Goal: Task Accomplishment & Management: Manage account settings

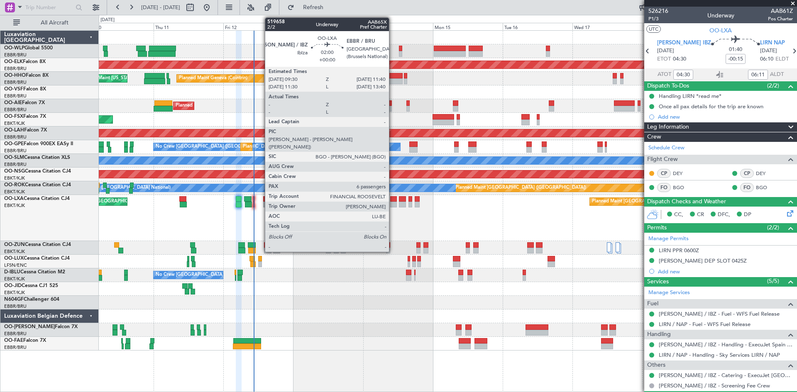
click at [393, 199] on div at bounding box center [393, 199] width 7 height 6
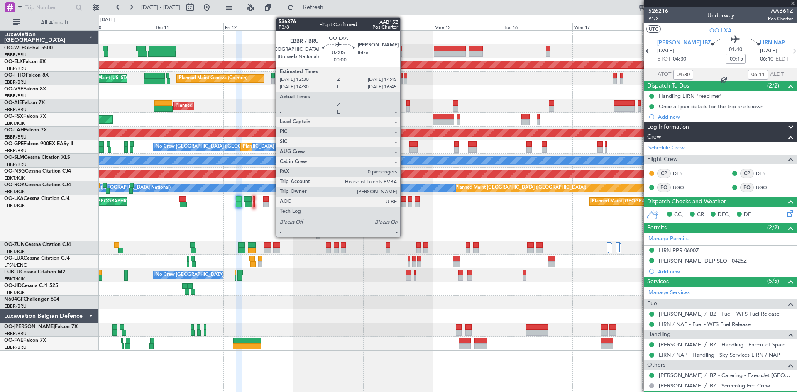
type input "6"
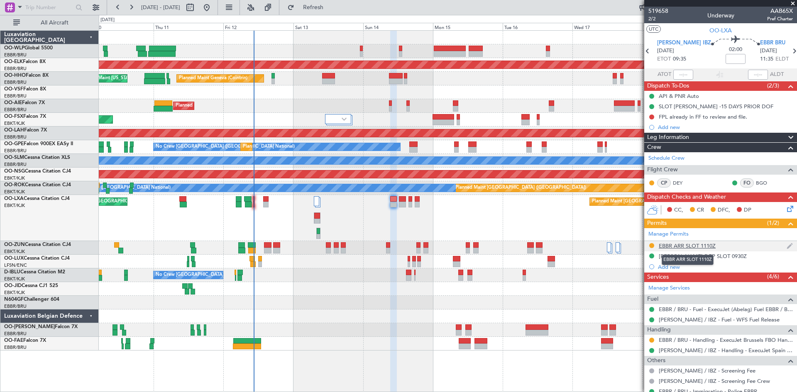
click at [637, 245] on div "EBBR ARR SLOT 1110Z" at bounding box center [687, 245] width 57 height 7
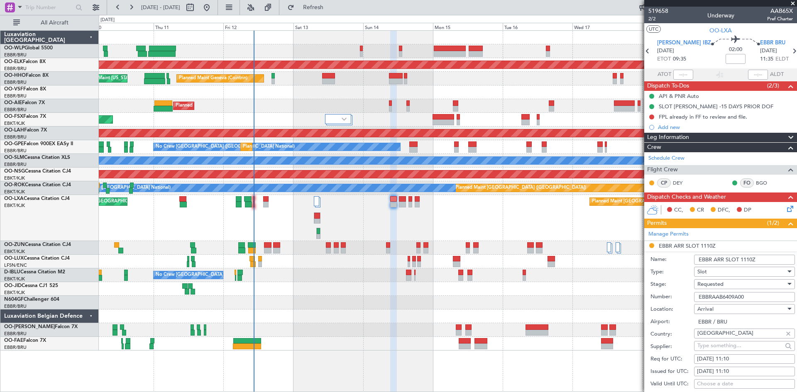
drag, startPoint x: 749, startPoint y: 295, endPoint x: 682, endPoint y: 296, distance: 67.7
click at [637, 296] on div "Number: EBBRAAB6409A00" at bounding box center [722, 297] width 144 height 12
paste input "text"
type input "EBBRAAB6409A"
click at [637, 303] on div "14/09/2025 11:10" at bounding box center [744, 359] width 95 height 8
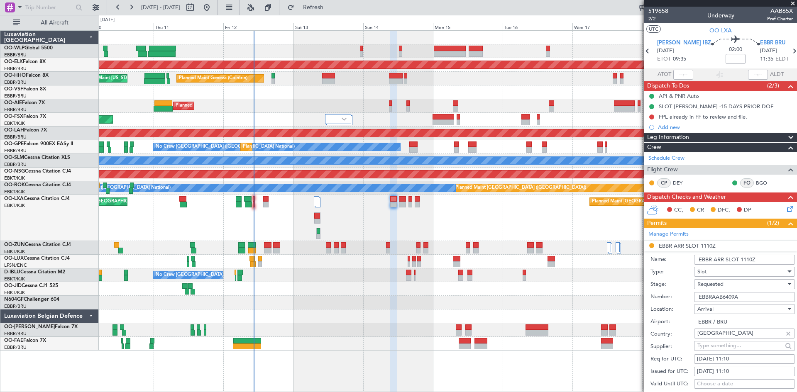
select select "9"
select select "2025"
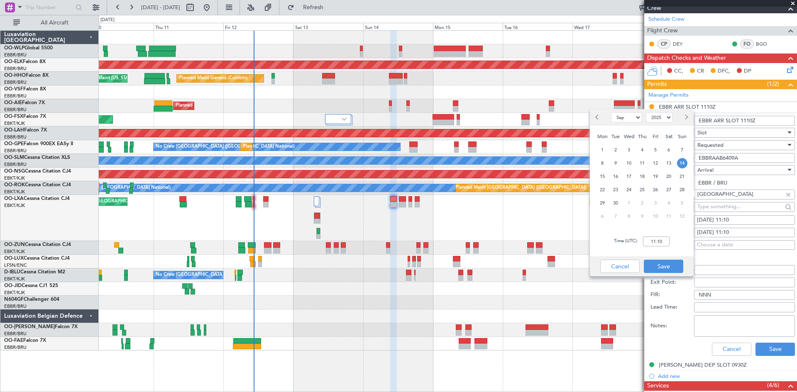
scroll to position [166, 0]
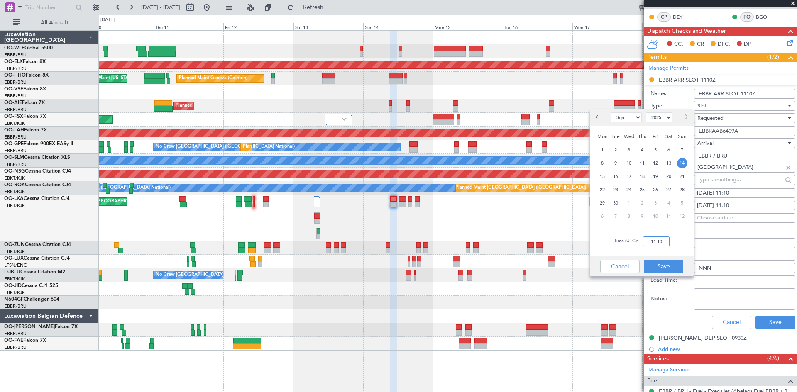
click at [637, 243] on input "11:10" at bounding box center [656, 242] width 27 height 10
click at [637, 241] on input "11:10" at bounding box center [656, 242] width 27 height 10
type input "11:40"
click at [637, 267] on button "Save" at bounding box center [663, 266] width 39 height 13
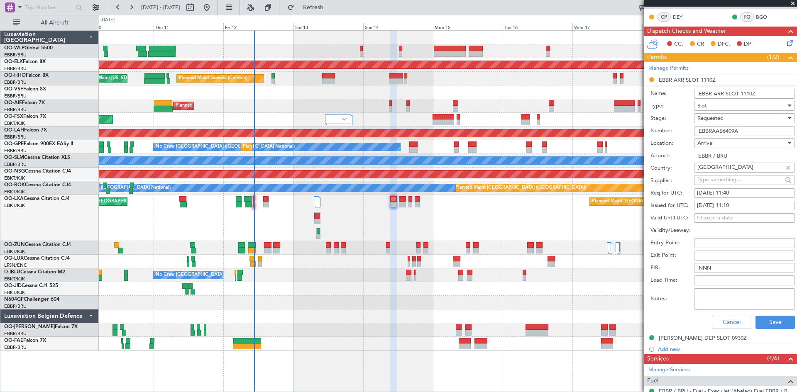
click at [637, 202] on div "14/09/2025 11:10" at bounding box center [744, 206] width 95 height 8
select select "9"
select select "2025"
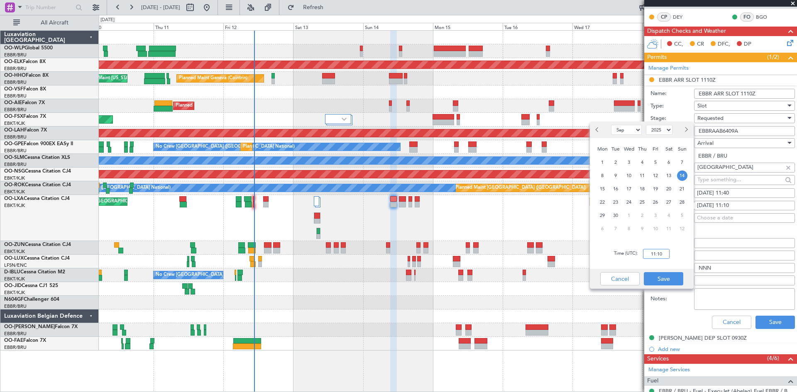
click at [637, 255] on input "11:10" at bounding box center [656, 254] width 27 height 10
click at [637, 254] on input "11:10" at bounding box center [656, 254] width 27 height 10
click at [637, 252] on input "11:10" at bounding box center [656, 254] width 27 height 10
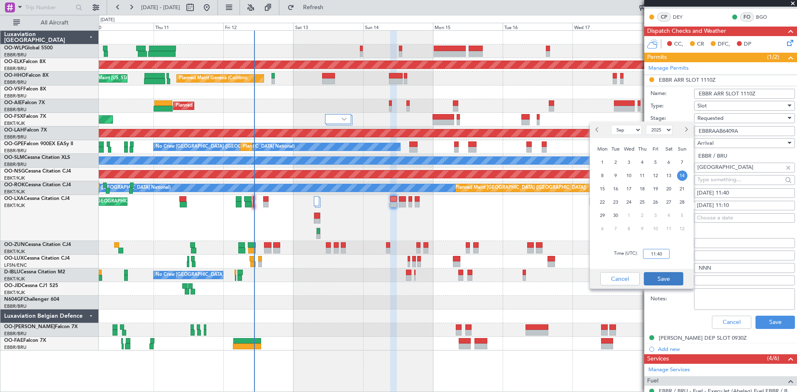
type input "11:40"
click at [637, 281] on button "Save" at bounding box center [663, 278] width 39 height 13
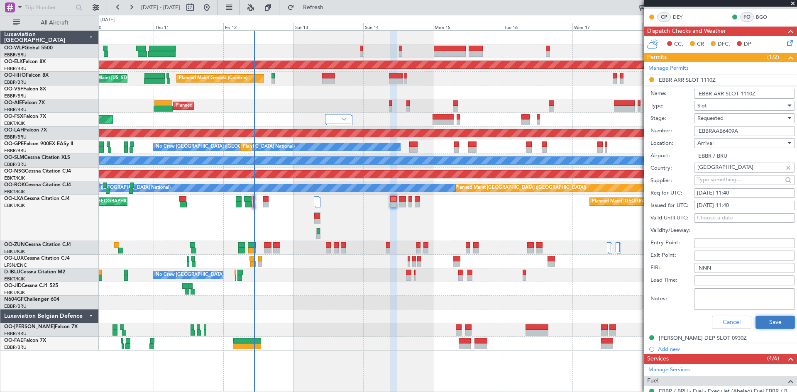
click at [637, 303] on button "Save" at bounding box center [775, 322] width 39 height 13
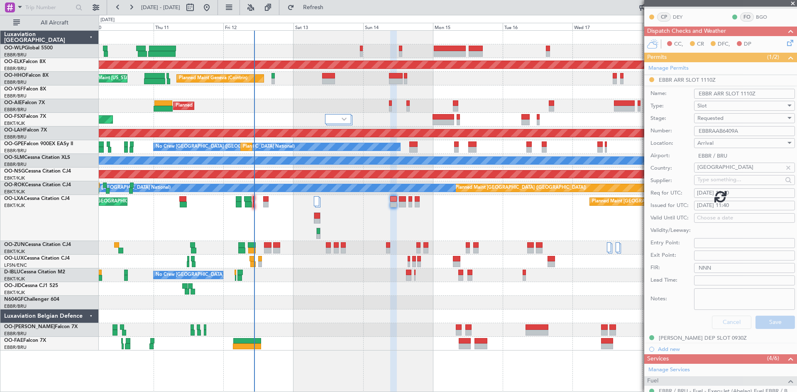
scroll to position [159, 0]
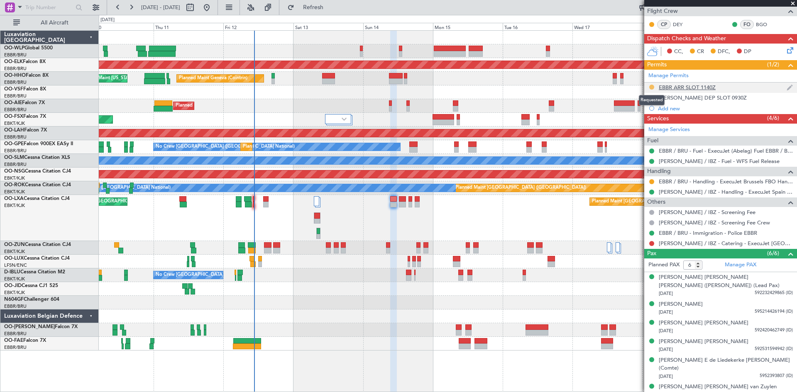
click at [637, 88] on button at bounding box center [651, 87] width 5 height 5
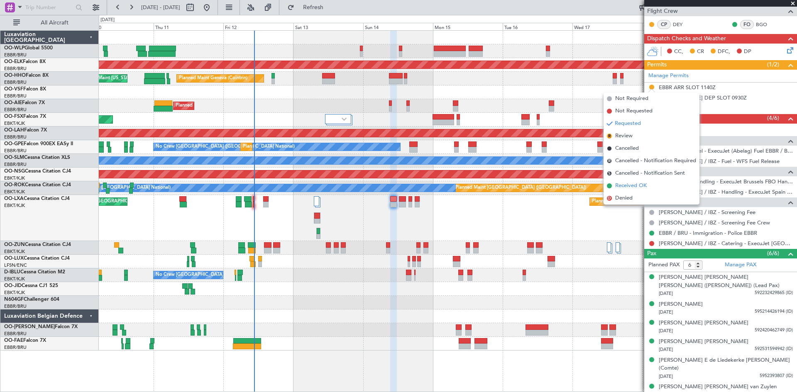
click at [631, 184] on span "Received OK" at bounding box center [631, 186] width 32 height 8
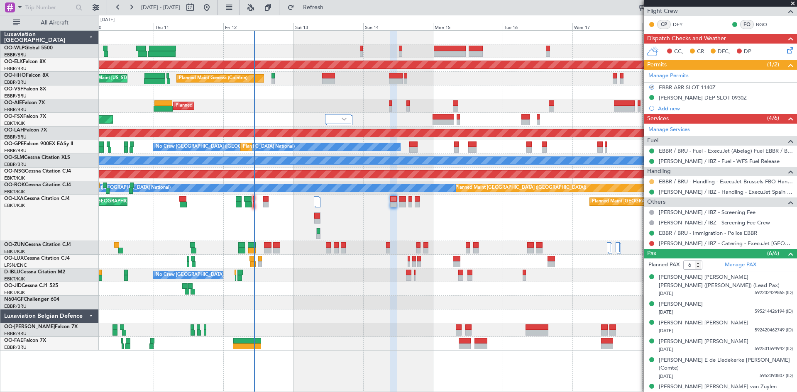
click at [637, 181] on button at bounding box center [651, 181] width 5 height 5
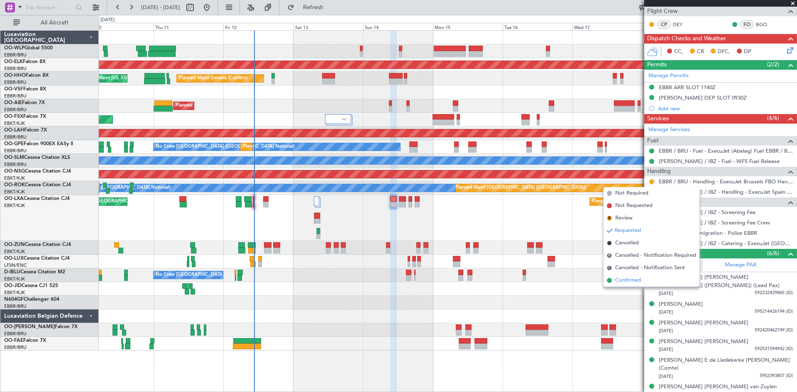
click at [623, 275] on li "Confirmed" at bounding box center [652, 280] width 96 height 12
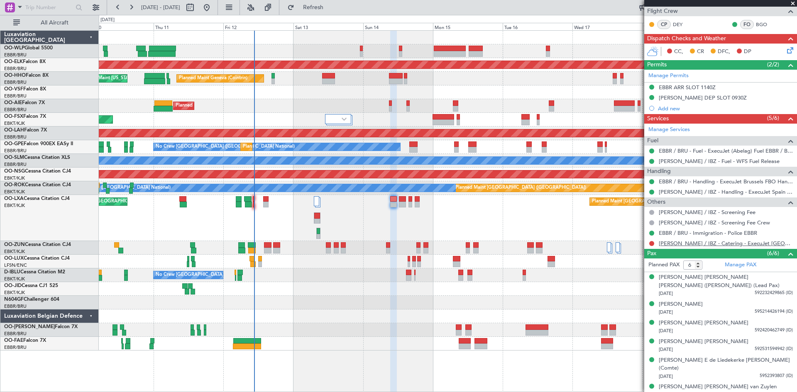
click at [637, 245] on link "[PERSON_NAME] / IBZ - Catering - ExecuJet [GEOGRAPHIC_DATA] [PERSON_NAME] / IBZ" at bounding box center [726, 243] width 134 height 7
click at [464, 227] on div "Planned Maint [GEOGRAPHIC_DATA] ([GEOGRAPHIC_DATA]) Planned Maint [GEOGRAPHIC_D…" at bounding box center [448, 218] width 698 height 46
click at [637, 243] on link "[PERSON_NAME] / IBZ - Catering - ExecuJet [GEOGRAPHIC_DATA] [PERSON_NAME] / IBZ" at bounding box center [726, 243] width 134 height 7
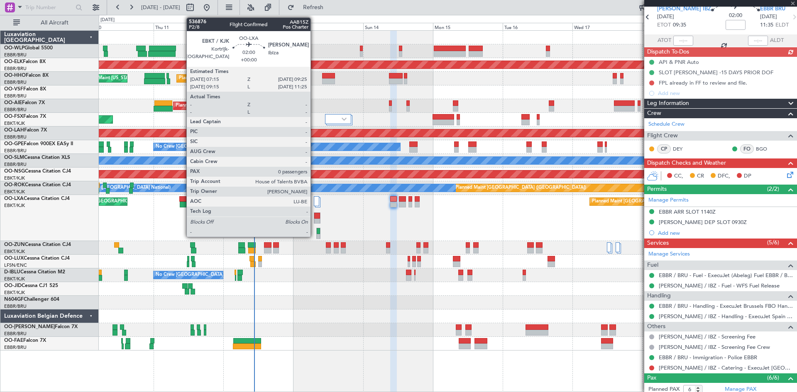
click at [314, 221] on div at bounding box center [317, 222] width 6 height 6
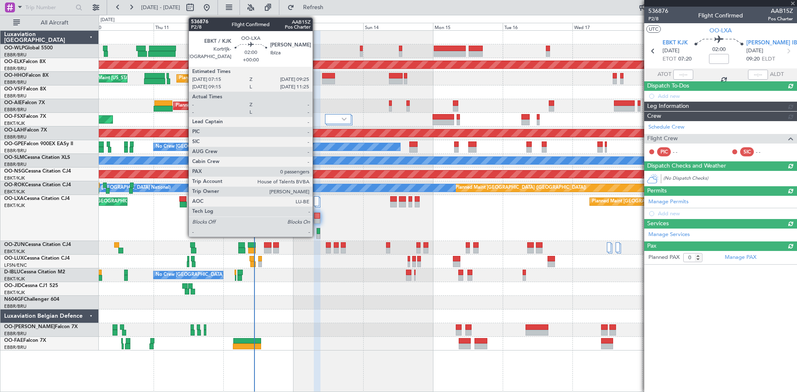
scroll to position [0, 0]
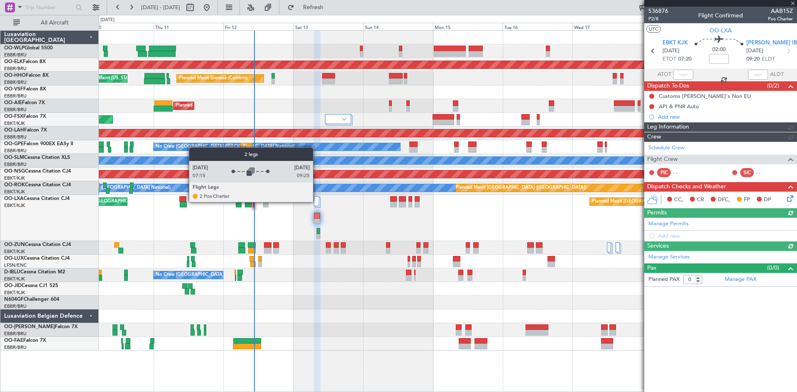
click at [317, 202] on div at bounding box center [316, 201] width 5 height 10
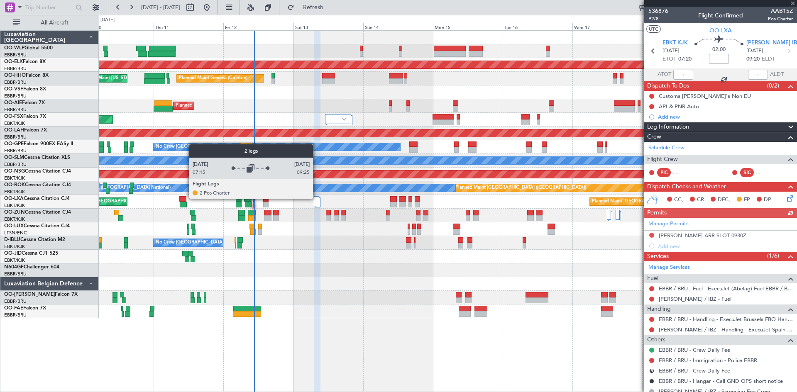
click at [316, 196] on div "Planned Maint [GEOGRAPHIC_DATA] ([GEOGRAPHIC_DATA]) Planned Maint [GEOGRAPHIC_D…" at bounding box center [448, 202] width 698 height 14
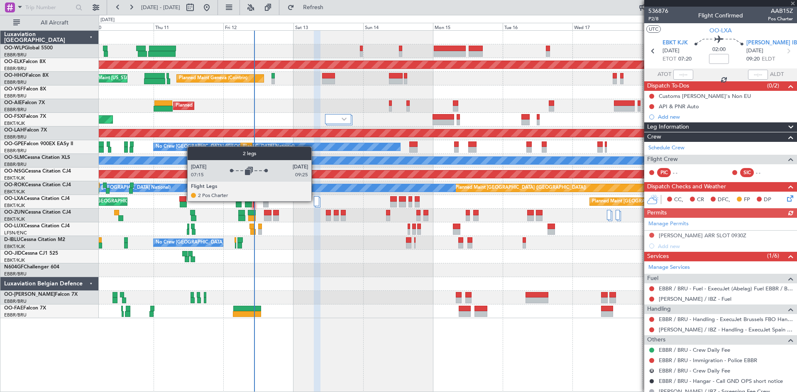
click at [315, 202] on div at bounding box center [316, 201] width 5 height 10
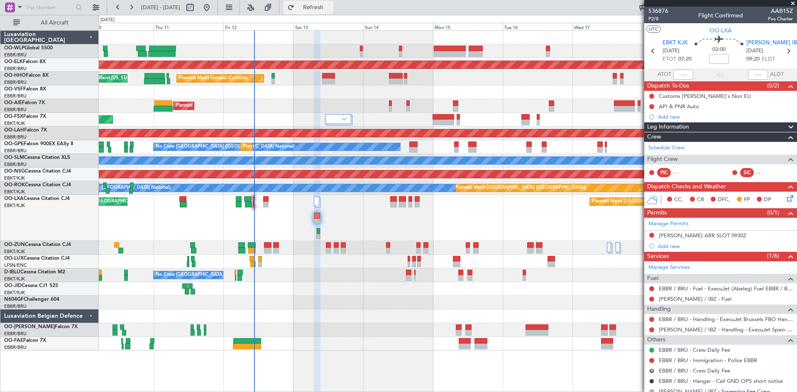
click at [331, 10] on span "Refresh" at bounding box center [313, 8] width 35 height 6
click at [637, 303] on link "[PERSON_NAME] / IBZ - Handling - ExecuJet Spain [PERSON_NAME] / IBZ" at bounding box center [726, 329] width 134 height 7
click at [637, 303] on nimbus-traffic-light at bounding box center [651, 319] width 7 height 7
click at [637, 303] on button at bounding box center [651, 319] width 5 height 5
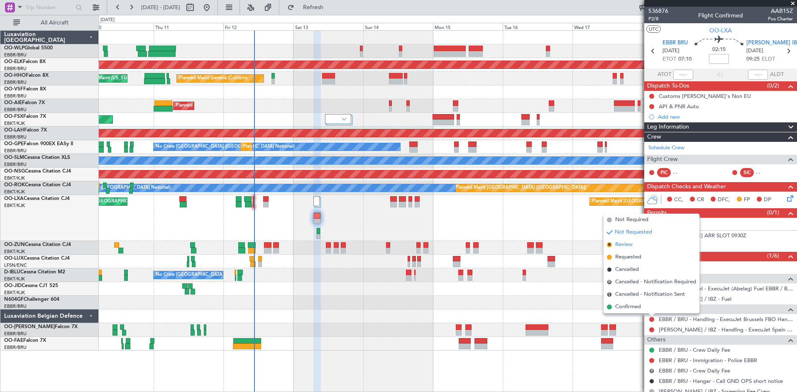
click at [626, 248] on span "Review" at bounding box center [623, 245] width 17 height 8
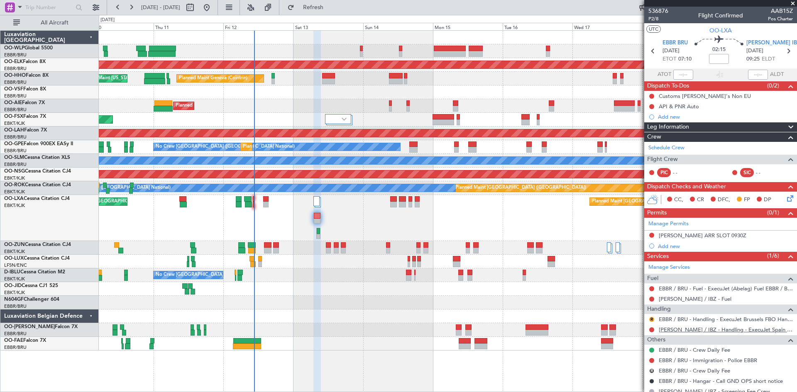
click at [637, 303] on link "[PERSON_NAME] / IBZ - Handling - ExecuJet Spain [PERSON_NAME] / IBZ" at bounding box center [726, 329] width 134 height 7
click at [637, 303] on div "[PERSON_NAME] / IBZ - Handling - ExecuJet Spain [PERSON_NAME] / IBZ" at bounding box center [720, 330] width 153 height 10
click at [637, 303] on link "[PERSON_NAME] / IBZ - Handling - ExecuJet Spain [PERSON_NAME] / IBZ" at bounding box center [726, 329] width 134 height 7
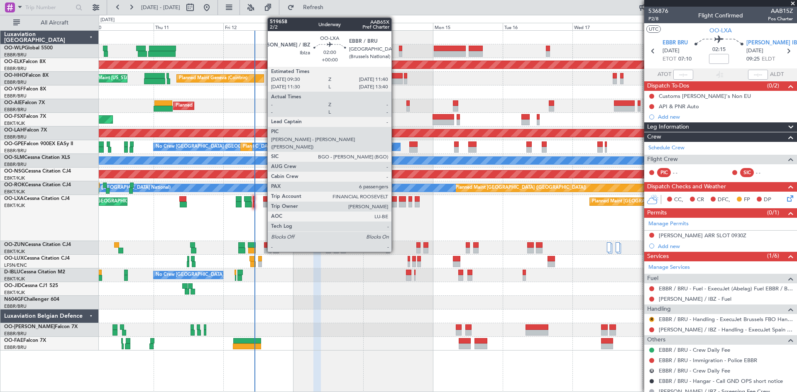
click at [395, 201] on div at bounding box center [393, 199] width 7 height 6
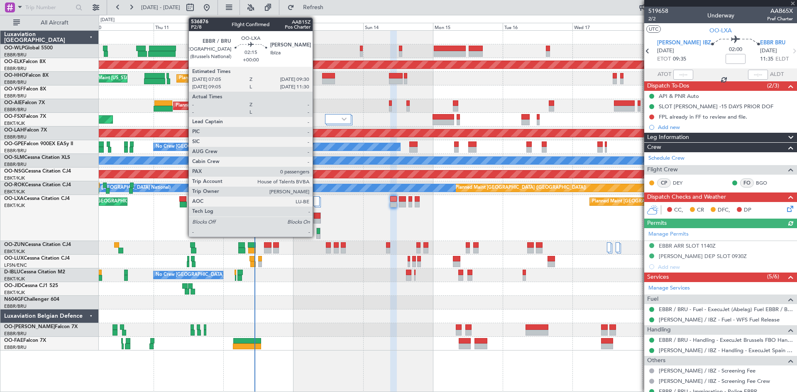
click at [316, 220] on div at bounding box center [317, 222] width 6 height 6
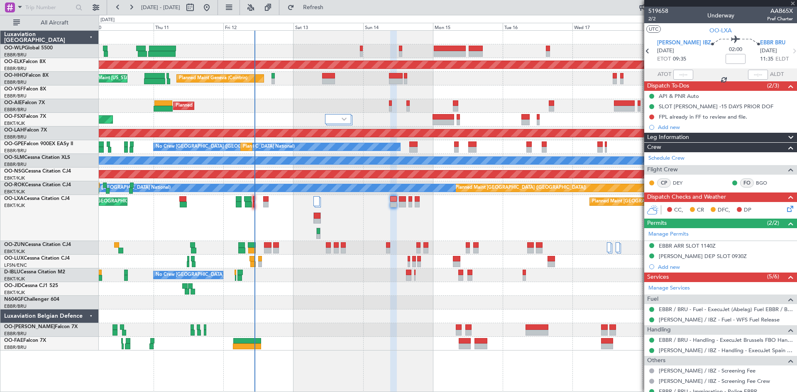
type input "0"
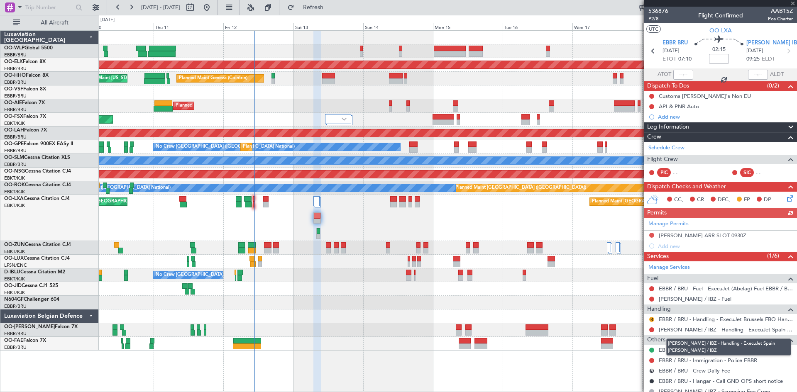
click at [637, 303] on link "[PERSON_NAME] / IBZ - Handling - ExecuJet Spain [PERSON_NAME] / IBZ" at bounding box center [726, 329] width 134 height 7
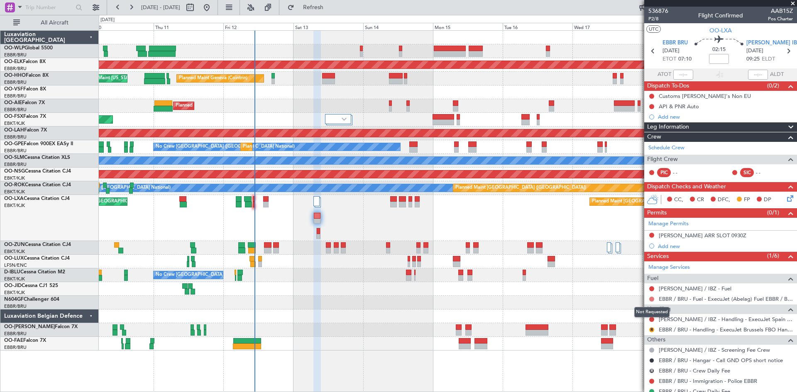
click at [637, 298] on button at bounding box center [651, 299] width 5 height 5
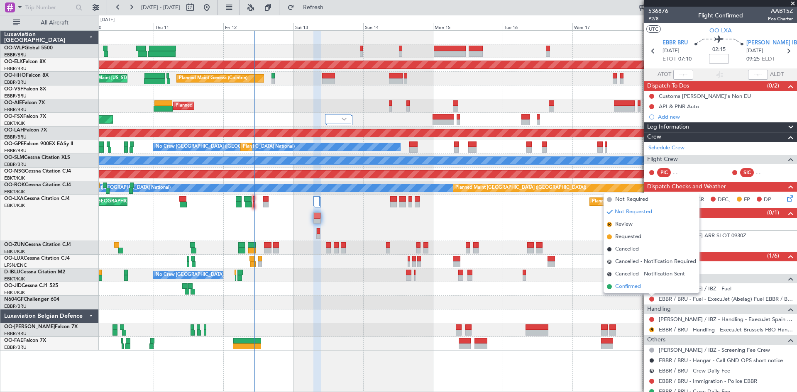
click at [637, 285] on li "Confirmed" at bounding box center [652, 287] width 96 height 12
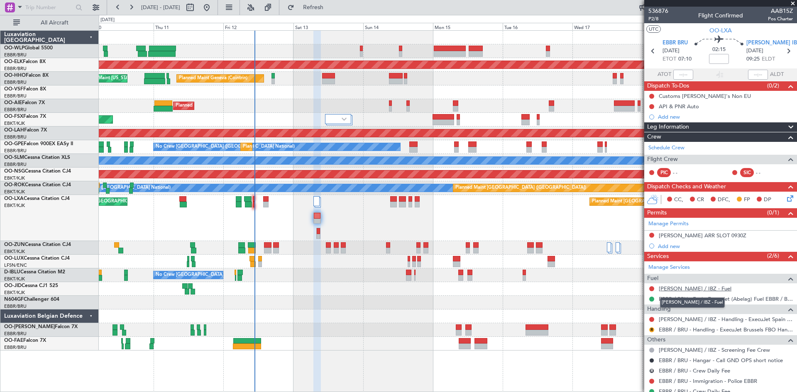
click at [637, 287] on link "[PERSON_NAME] / IBZ - Fuel" at bounding box center [695, 288] width 73 height 7
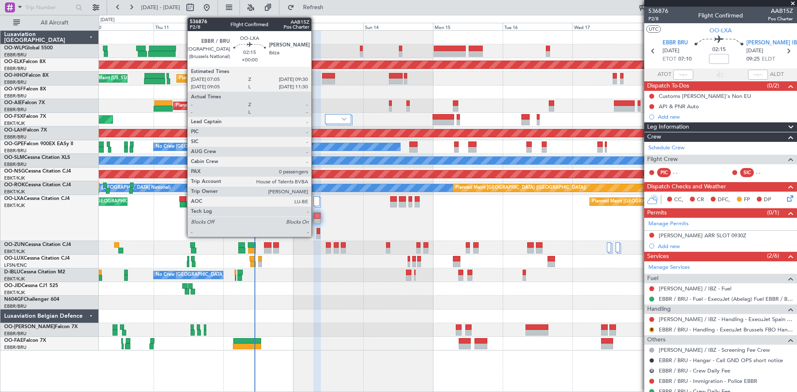
click at [315, 217] on div at bounding box center [317, 216] width 6 height 6
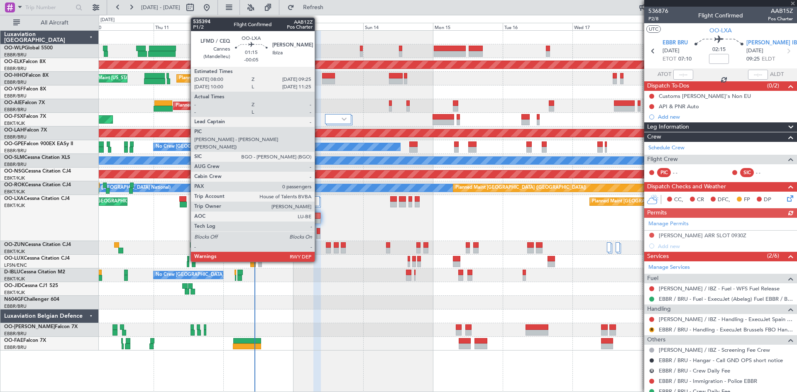
click at [318, 233] on div at bounding box center [318, 231] width 3 height 6
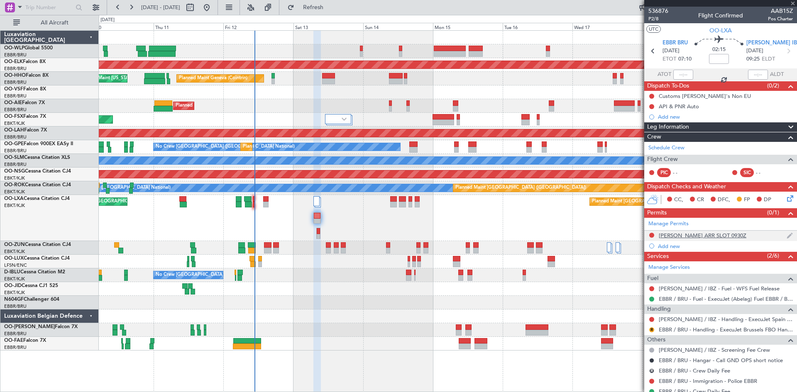
type input "-00:05"
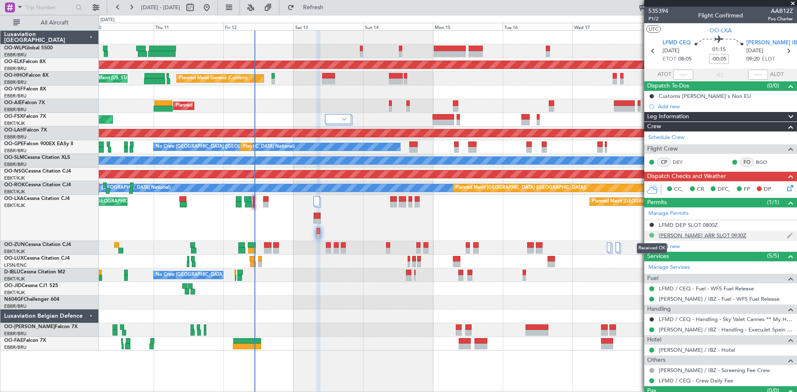
click at [637, 235] on button at bounding box center [651, 235] width 5 height 5
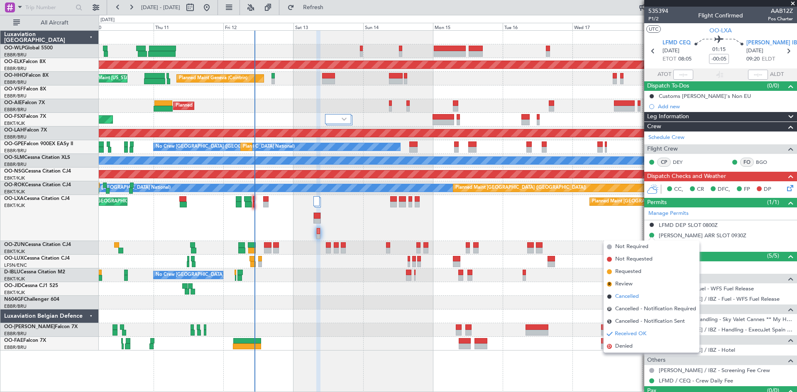
click at [636, 295] on span "Cancelled" at bounding box center [627, 297] width 24 height 8
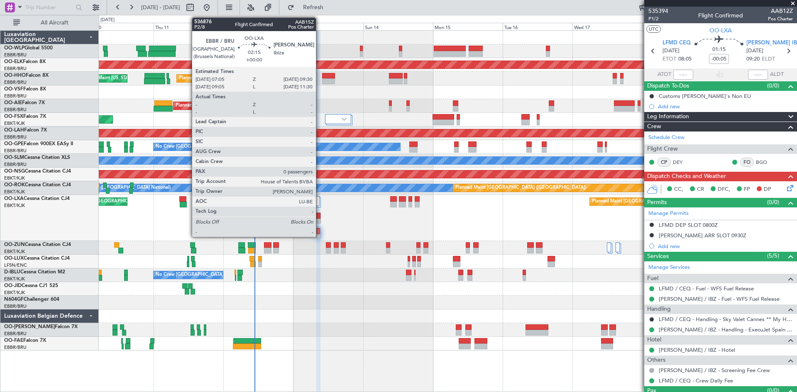
click at [320, 216] on div at bounding box center [317, 216] width 6 height 6
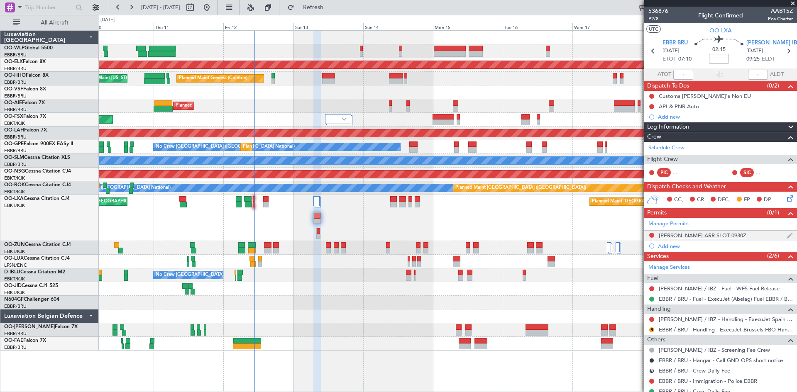
click at [637, 238] on div at bounding box center [651, 235] width 7 height 7
click at [637, 237] on mat-tooltip-component "Not Requested" at bounding box center [651, 248] width 47 height 22
click at [637, 235] on button at bounding box center [651, 235] width 5 height 5
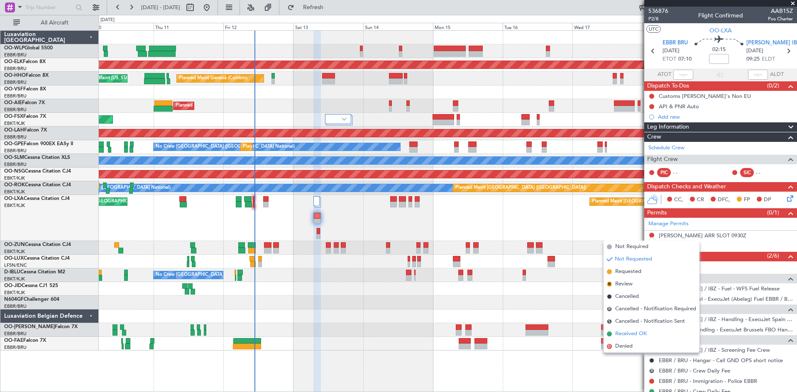
click at [636, 303] on li "Received OK" at bounding box center [652, 334] width 96 height 12
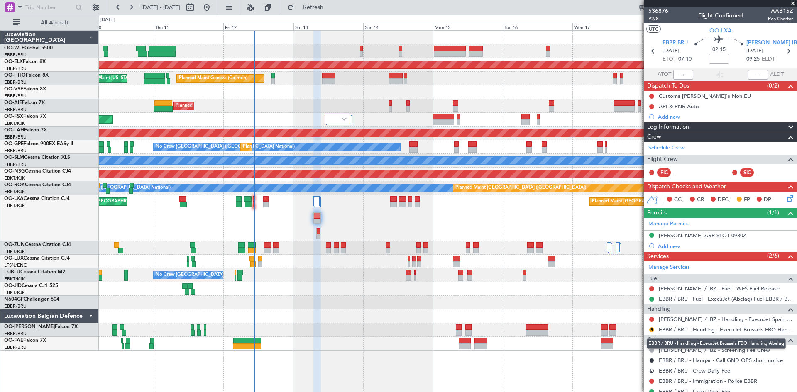
click at [637, 303] on link "EBBR / BRU - Handling - ExecuJet Brussels FBO Handling Abelag" at bounding box center [726, 329] width 134 height 7
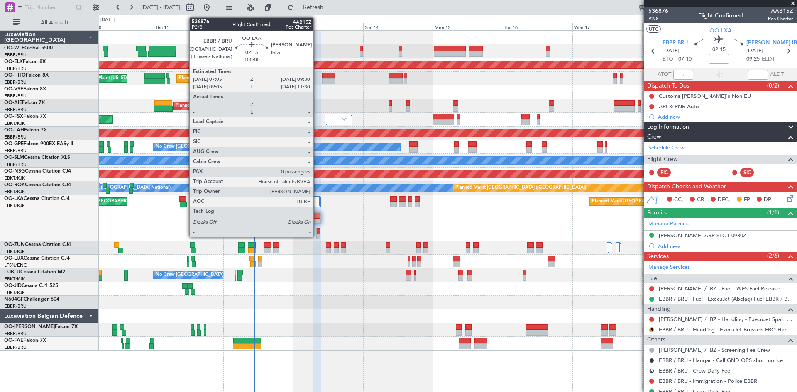
click at [317, 219] on div at bounding box center [317, 222] width 6 height 6
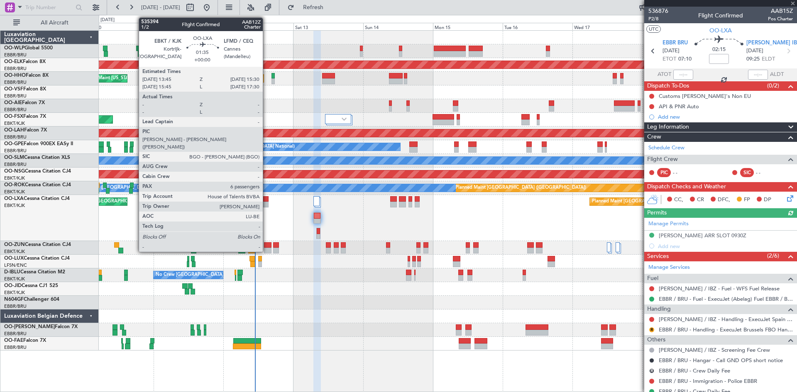
click at [267, 205] on div at bounding box center [265, 205] width 5 height 6
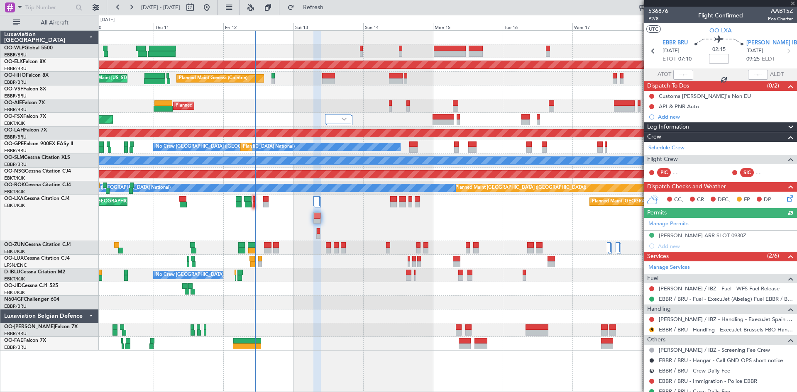
type input "6"
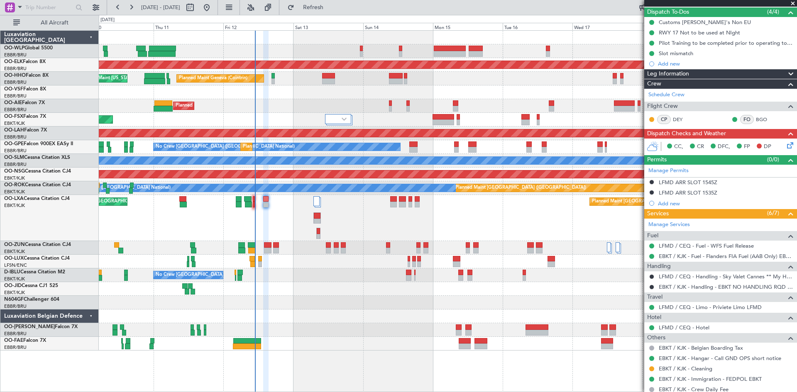
scroll to position [83, 0]
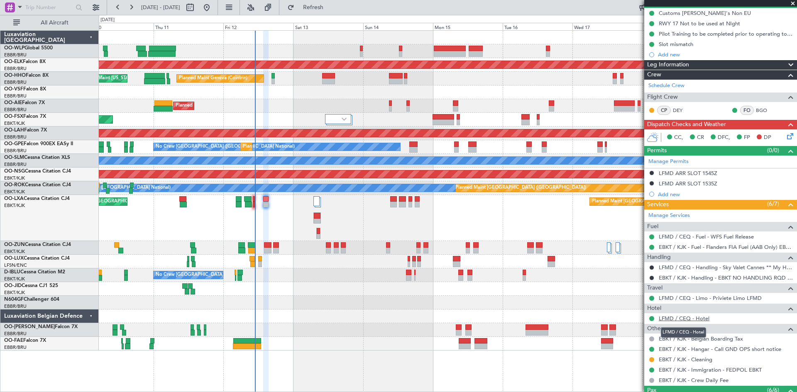
click at [637, 303] on link "LFMD / CEQ - Hotel" at bounding box center [684, 318] width 51 height 7
click at [637, 299] on button at bounding box center [651, 298] width 5 height 5
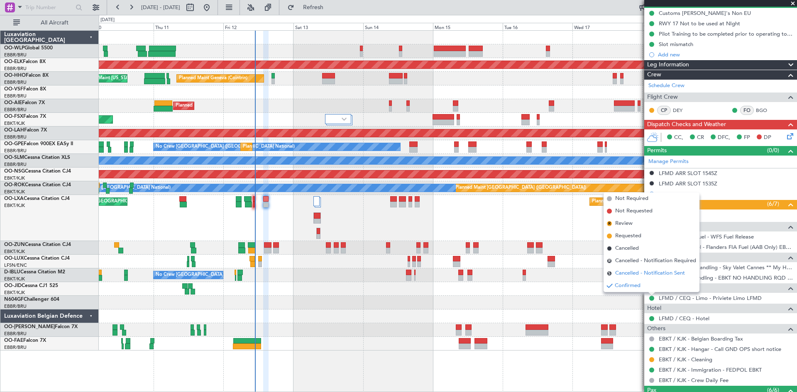
click at [636, 272] on span "Cancelled - Notification Sent" at bounding box center [650, 273] width 70 height 8
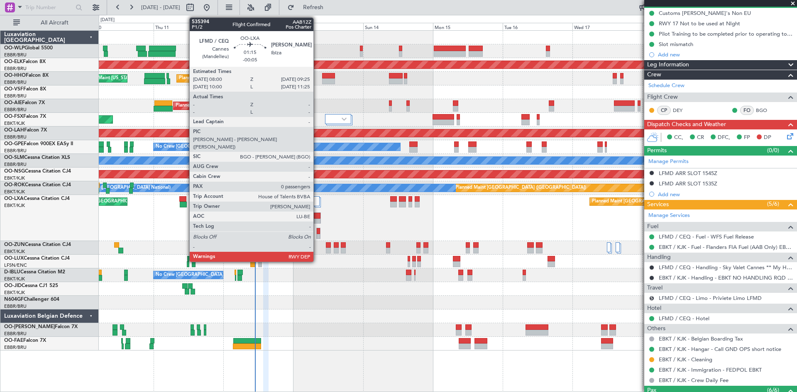
click at [317, 232] on div at bounding box center [318, 231] width 3 height 6
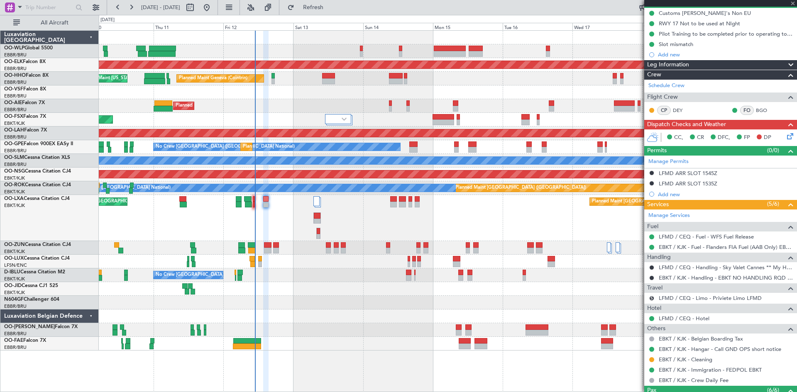
type input "-00:05"
type input "0"
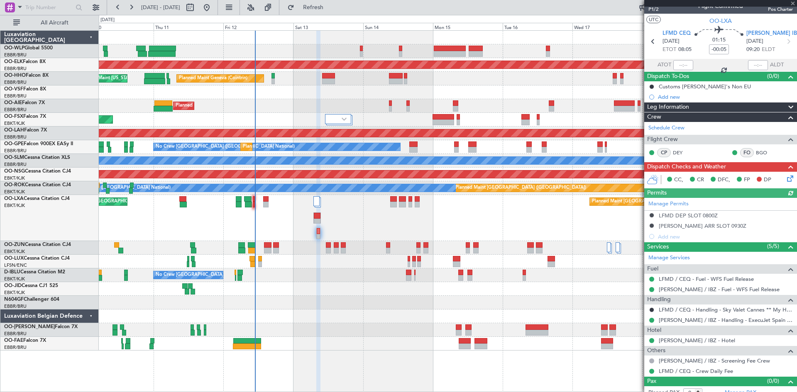
scroll to position [17, 0]
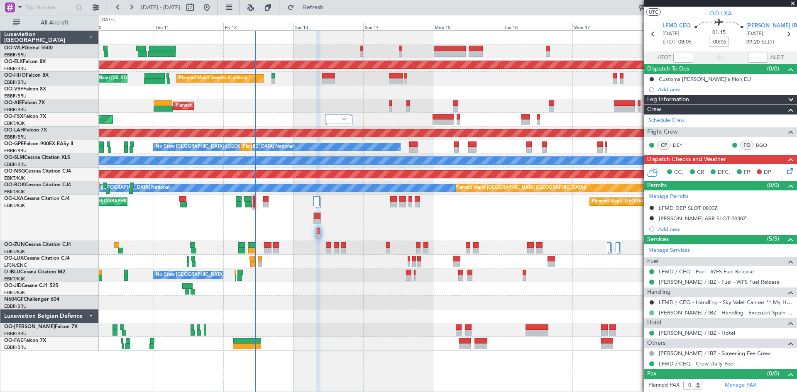
click at [637, 303] on button at bounding box center [651, 313] width 5 height 5
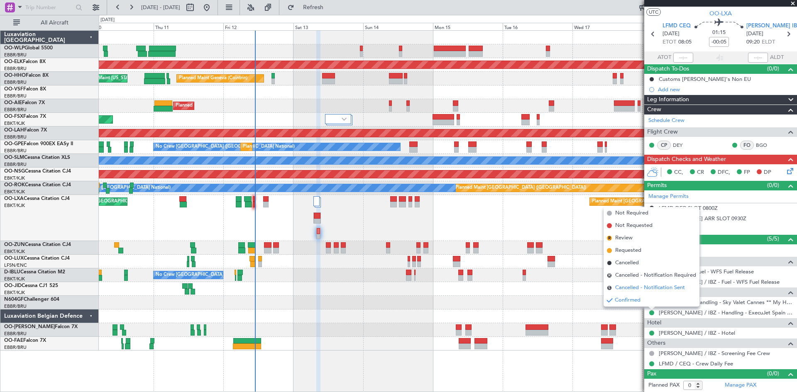
click at [637, 286] on span "Cancelled - Notification Sent" at bounding box center [650, 288] width 70 height 8
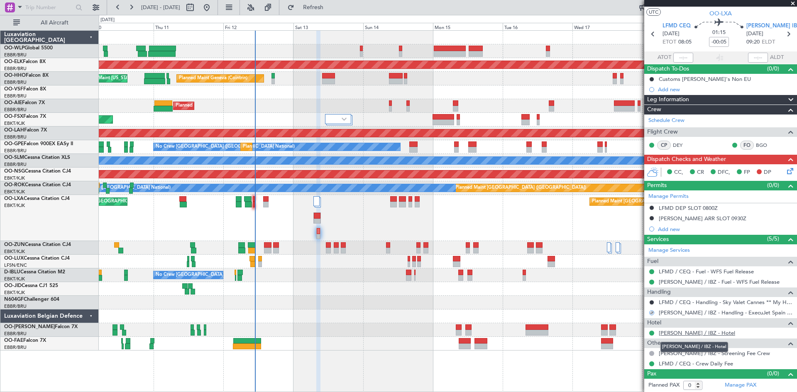
click at [637, 303] on link "LEIB / IBZ - Hotel" at bounding box center [697, 333] width 76 height 7
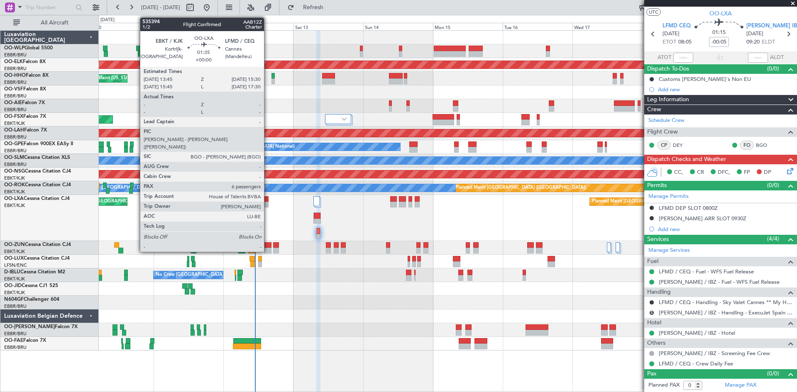
click at [267, 203] on div at bounding box center [265, 205] width 5 height 6
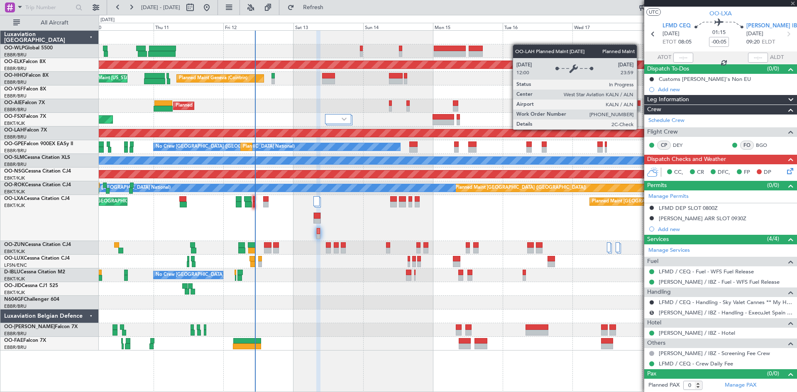
type input "6"
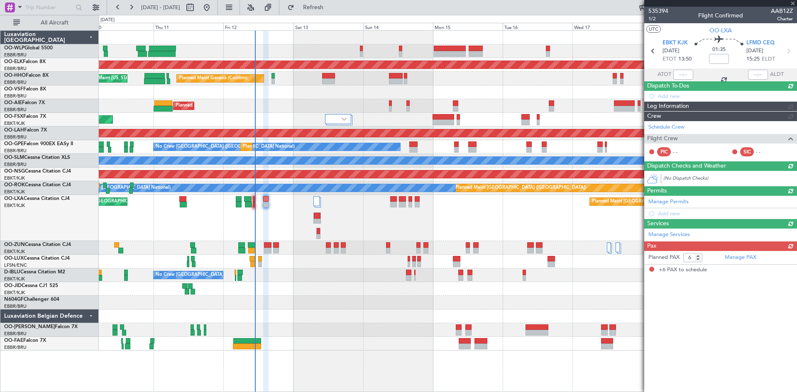
scroll to position [0, 0]
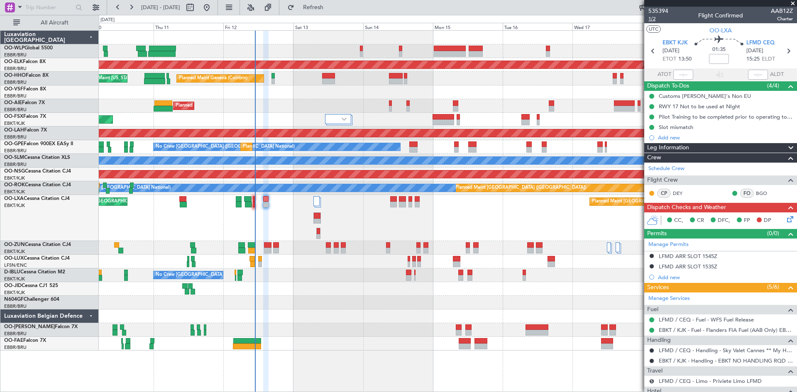
click at [637, 19] on span "1/2" at bounding box center [658, 18] width 20 height 7
click at [331, 10] on span "Refresh" at bounding box center [313, 8] width 35 height 6
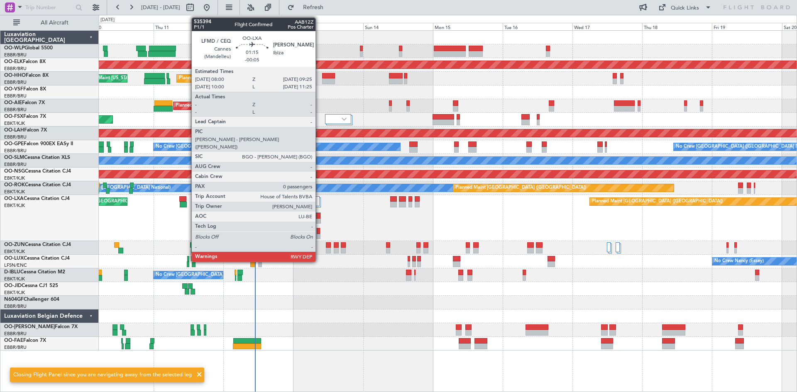
click at [319, 230] on div at bounding box center [318, 231] width 3 height 6
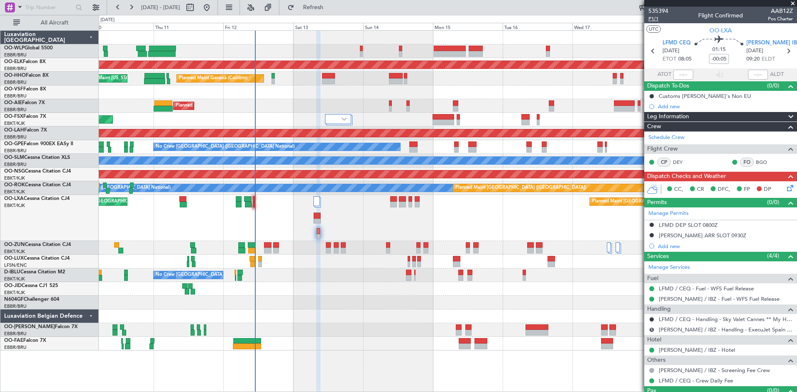
click at [637, 20] on span "P1/1" at bounding box center [658, 18] width 20 height 7
click at [311, 5] on button "Refresh" at bounding box center [309, 7] width 50 height 13
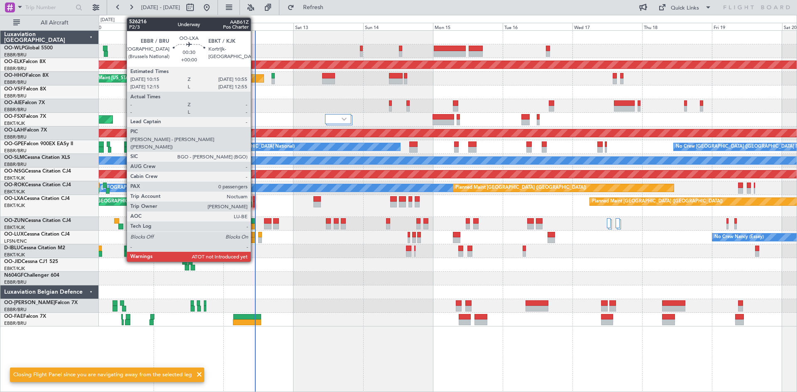
click at [254, 206] on div at bounding box center [254, 205] width 2 height 6
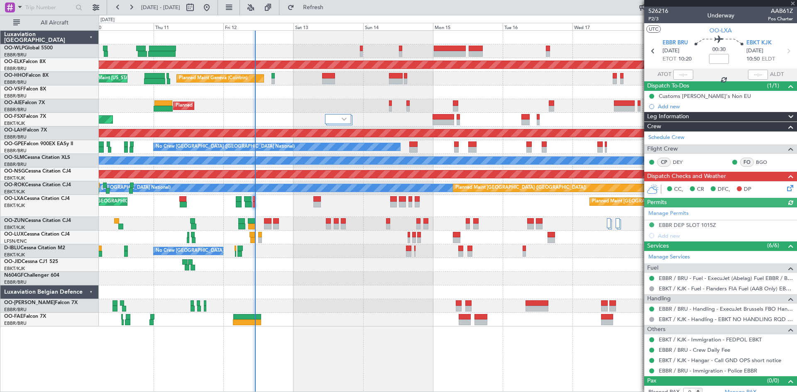
scroll to position [7, 0]
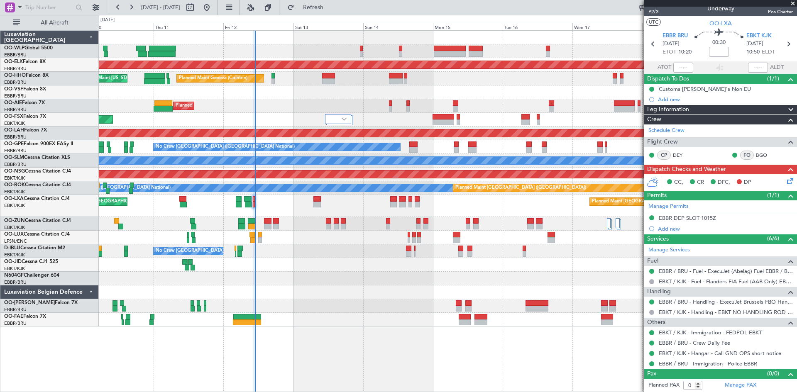
click at [637, 12] on span "P2/3" at bounding box center [658, 11] width 20 height 7
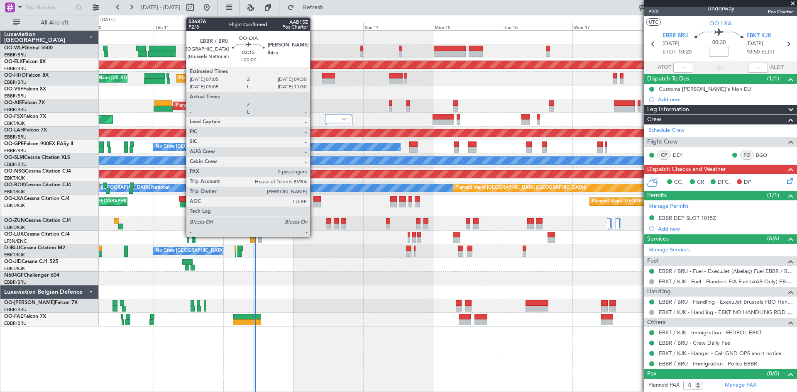
click at [314, 203] on div at bounding box center [316, 205] width 7 height 6
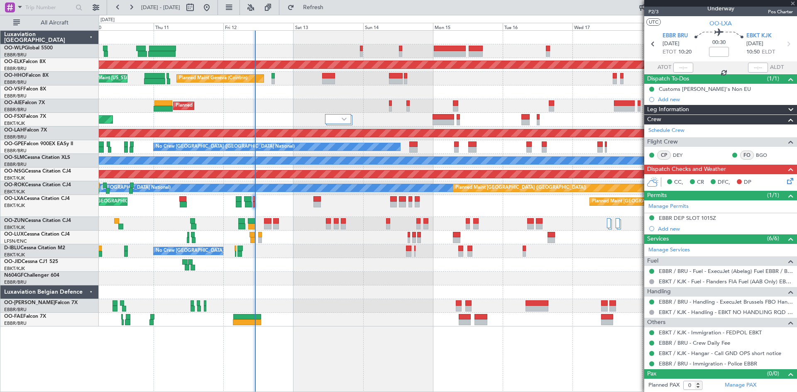
scroll to position [0, 0]
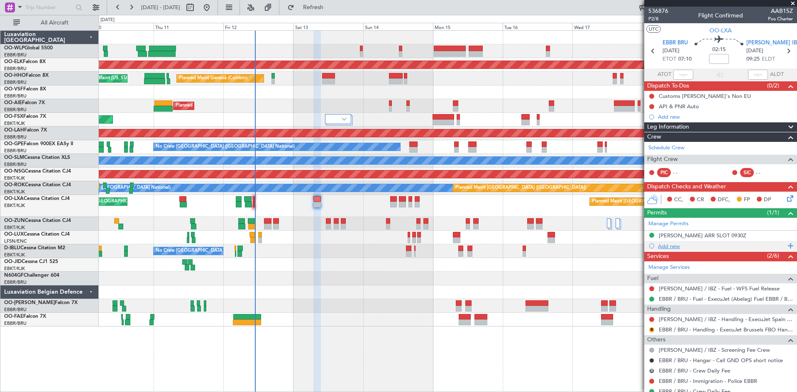
click at [637, 248] on div "Add new" at bounding box center [721, 246] width 127 height 7
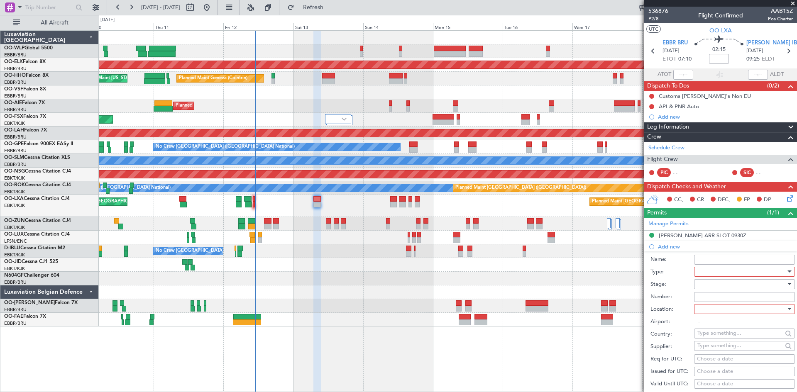
click at [637, 271] on div at bounding box center [741, 272] width 88 height 12
click at [637, 303] on span "Slot" at bounding box center [741, 351] width 87 height 12
click at [637, 285] on div at bounding box center [741, 284] width 88 height 12
click at [637, 303] on span "Received OK" at bounding box center [741, 351] width 87 height 12
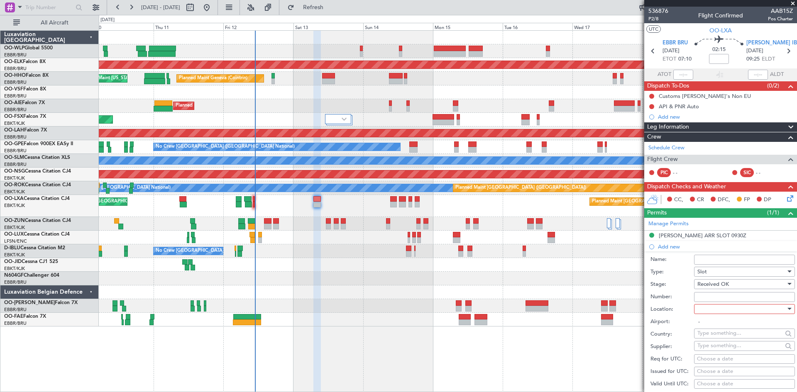
click at [637, 303] on div at bounding box center [741, 309] width 88 height 12
click at [637, 303] on span "Departure" at bounding box center [741, 326] width 87 height 12
type input "EBBR / BRU"
click at [637, 295] on input "Number:" at bounding box center [744, 297] width 101 height 10
paste input "AAB6306D00"
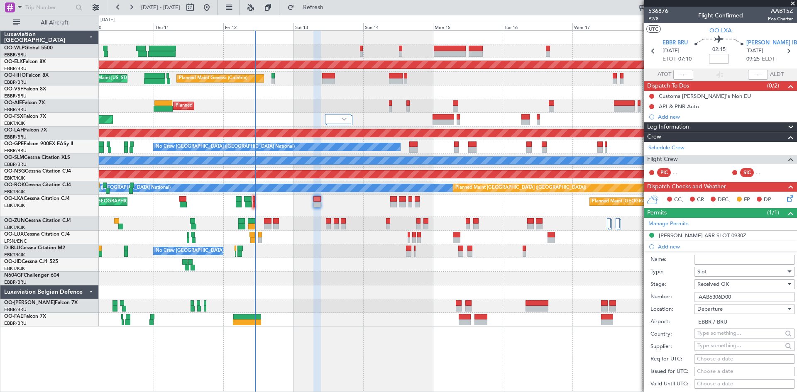
type input "AAB6306D00"
click at [637, 303] on div "Choose a date" at bounding box center [744, 359] width 95 height 8
select select "9"
select select "2025"
click at [637, 303] on span "13" at bounding box center [669, 329] width 10 height 10
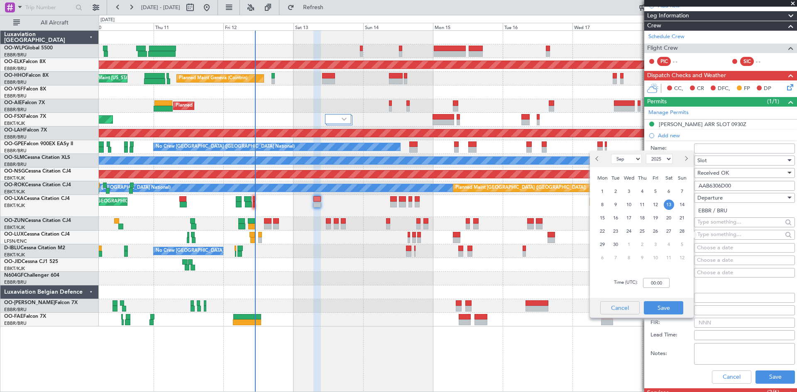
scroll to position [125, 0]
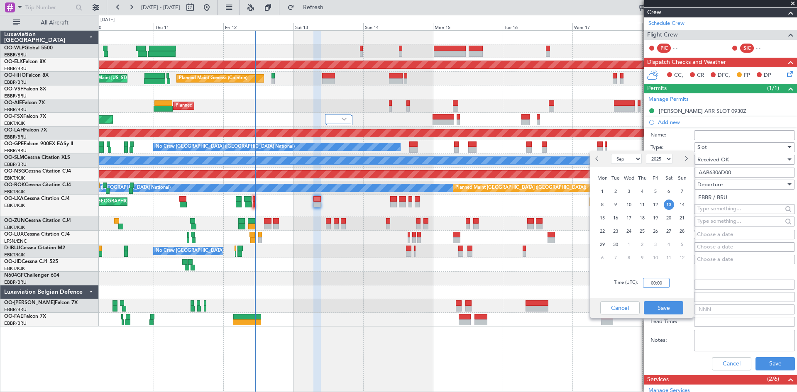
click at [637, 281] on input "00:00" at bounding box center [656, 283] width 27 height 10
type input "07:05"
click at [637, 303] on button "Save" at bounding box center [663, 307] width 39 height 13
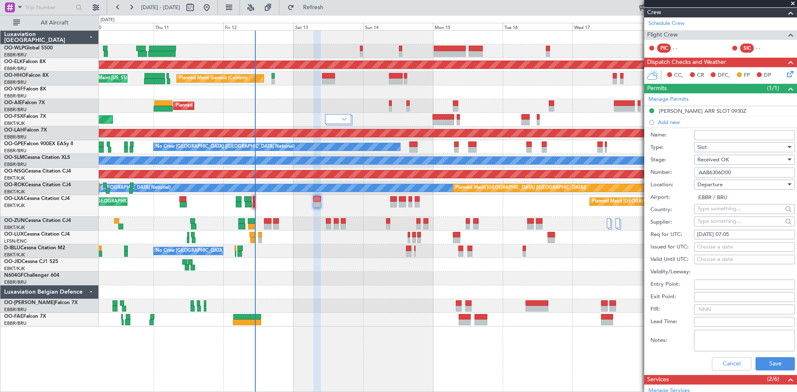
click at [637, 247] on div "Choose a date" at bounding box center [744, 247] width 95 height 8
select select "9"
select select "2025"
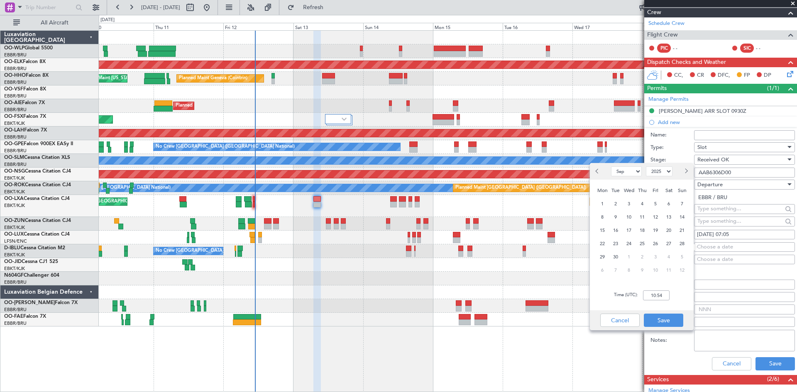
click at [637, 210] on div "6" at bounding box center [668, 203] width 13 height 13
click at [637, 215] on span "13" at bounding box center [669, 217] width 10 height 10
click at [637, 303] on div "Time (UTC): 00:00" at bounding box center [642, 296] width 104 height 30
click at [637, 295] on input "00:00" at bounding box center [656, 296] width 27 height 10
type input "07:05"
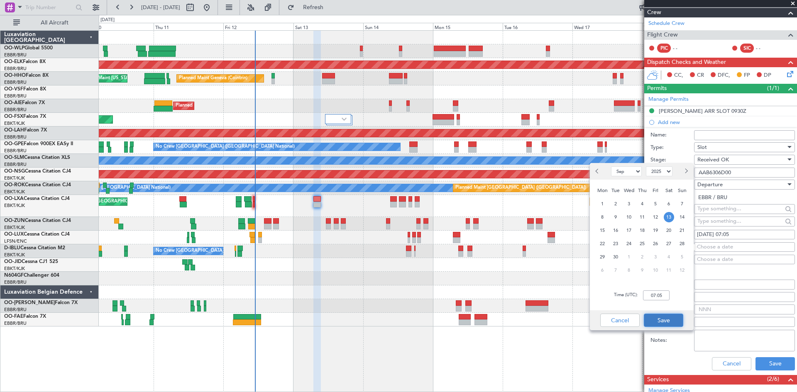
click at [637, 303] on button "Save" at bounding box center [663, 320] width 39 height 13
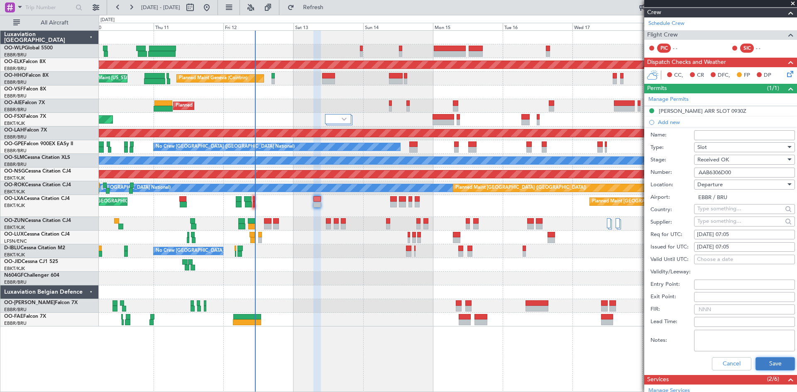
click at [637, 303] on button "Save" at bounding box center [775, 363] width 39 height 13
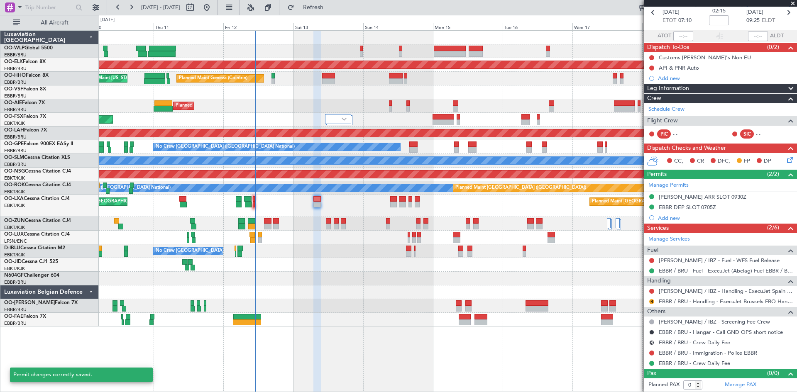
scroll to position [38, 0]
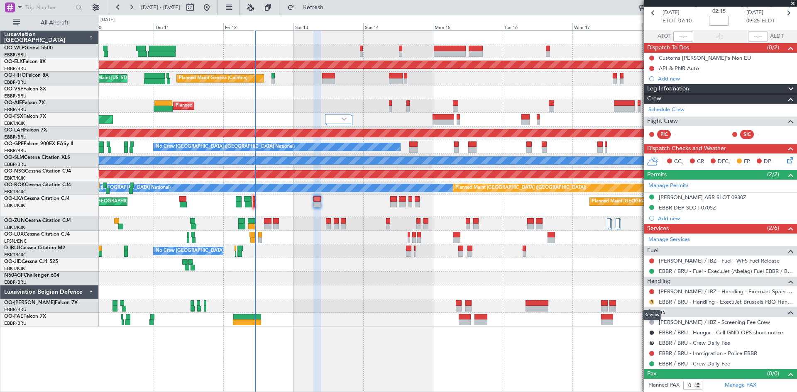
click at [637, 303] on button "R" at bounding box center [651, 302] width 5 height 5
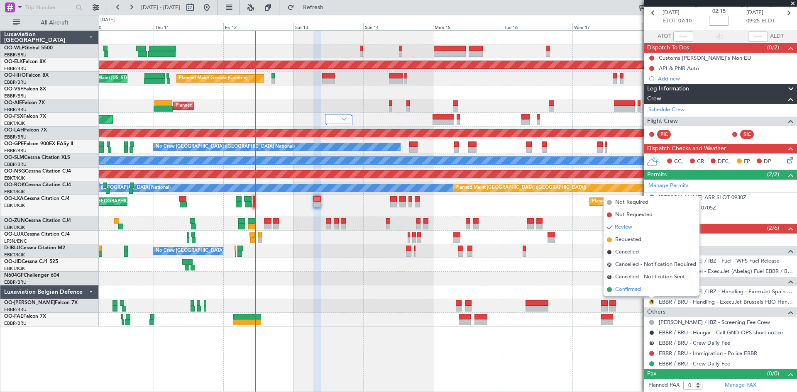
click at [635, 286] on span "Confirmed" at bounding box center [628, 290] width 26 height 8
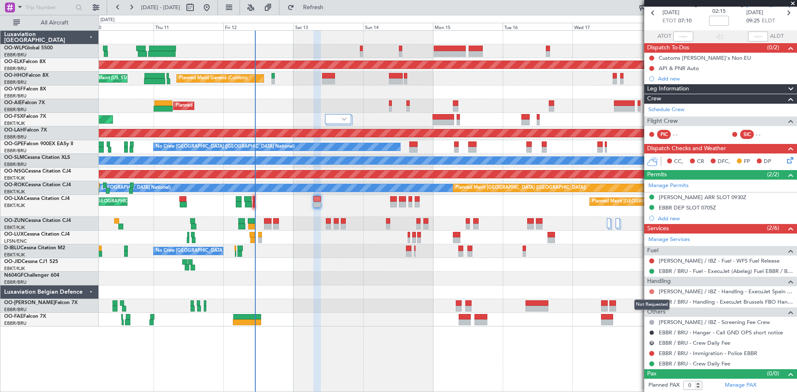
click at [637, 292] on button at bounding box center [651, 291] width 5 height 5
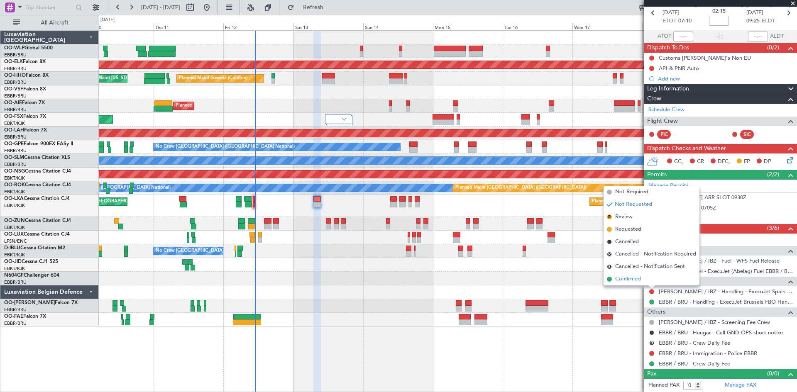
click at [637, 279] on span "Confirmed" at bounding box center [628, 279] width 26 height 8
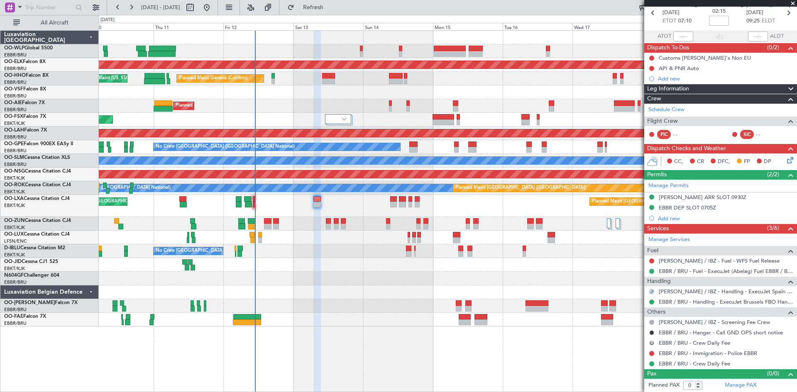
click at [637, 303] on button "R" at bounding box center [651, 343] width 5 height 5
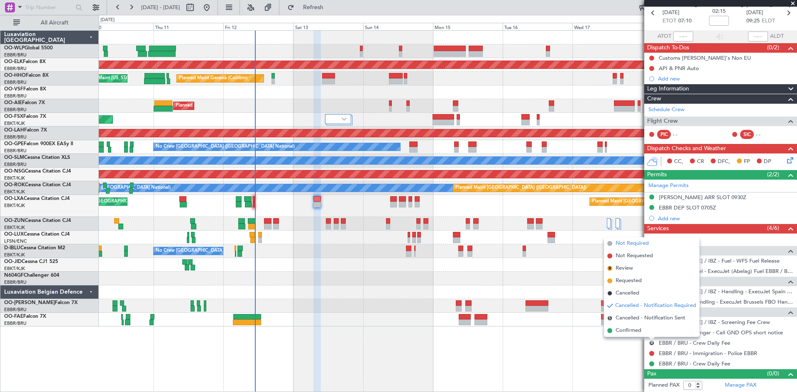
click at [634, 244] on span "Not Required" at bounding box center [632, 244] width 33 height 8
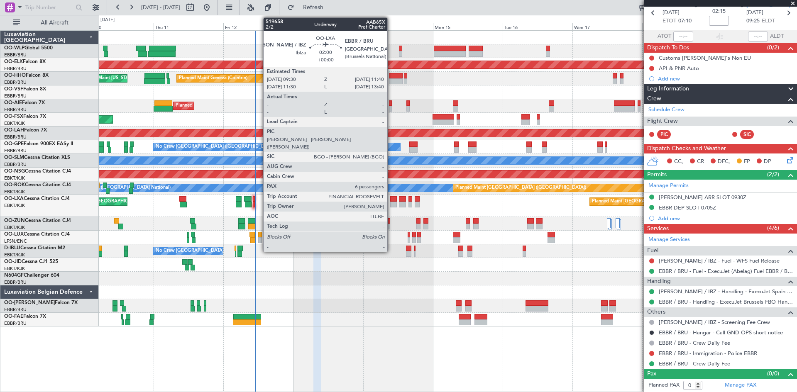
click at [391, 204] on div at bounding box center [393, 205] width 7 height 6
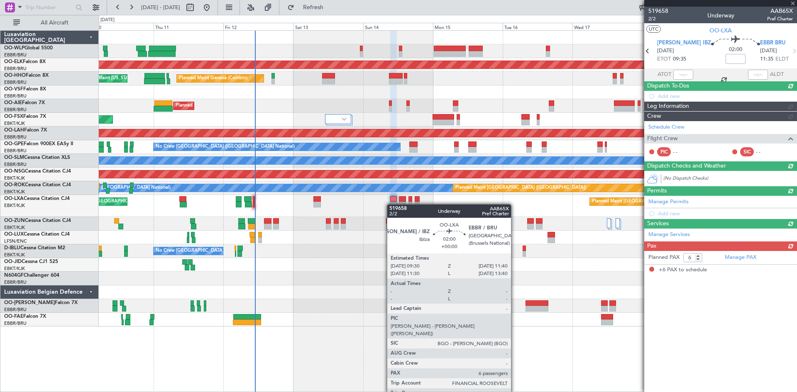
scroll to position [0, 0]
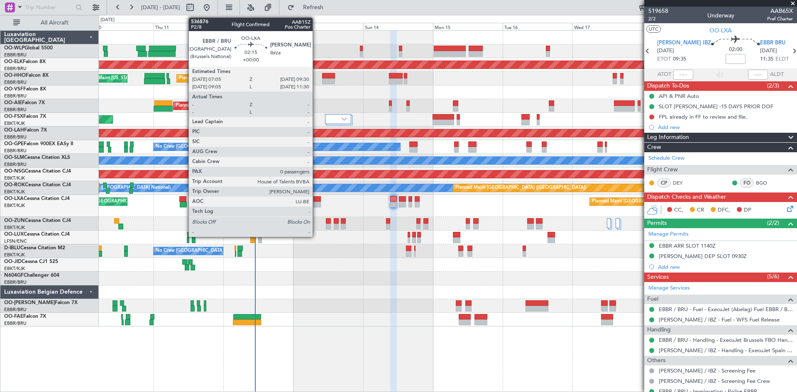
click at [316, 204] on div at bounding box center [316, 205] width 7 height 6
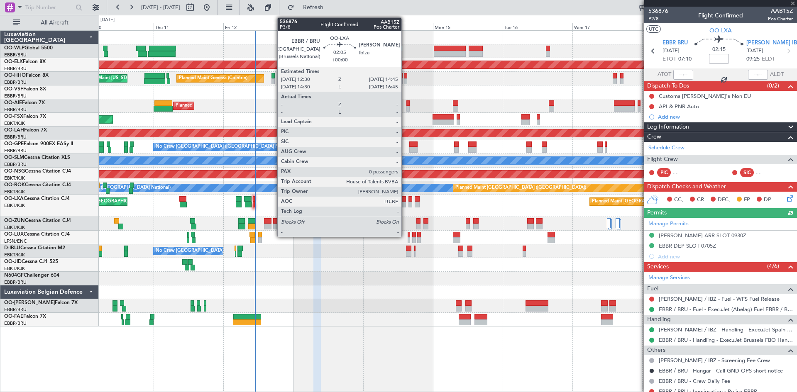
click at [405, 203] on div at bounding box center [402, 205] width 7 height 6
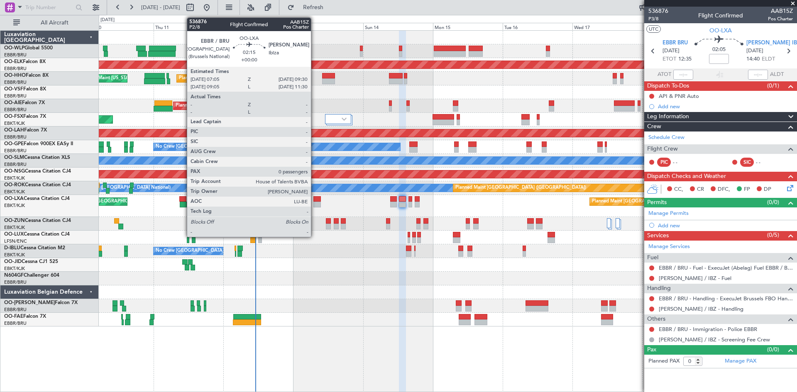
click at [315, 202] on div at bounding box center [316, 205] width 7 height 6
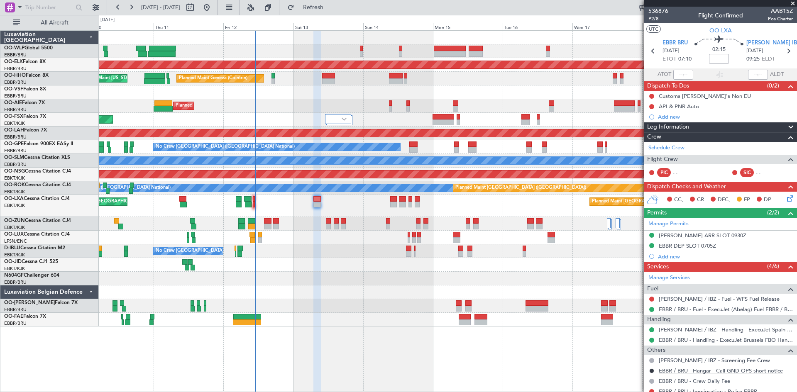
scroll to position [38, 0]
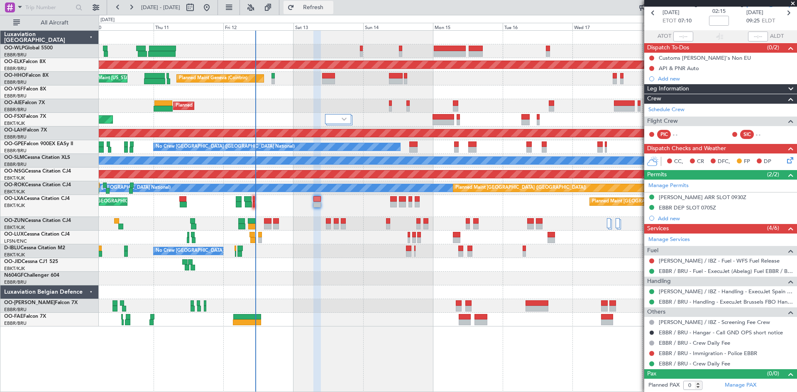
click at [331, 7] on span "Refresh" at bounding box center [313, 8] width 35 height 6
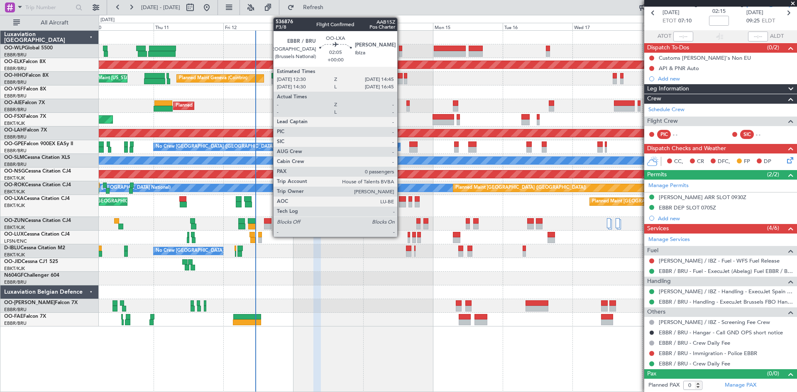
click at [401, 201] on div at bounding box center [402, 199] width 7 height 6
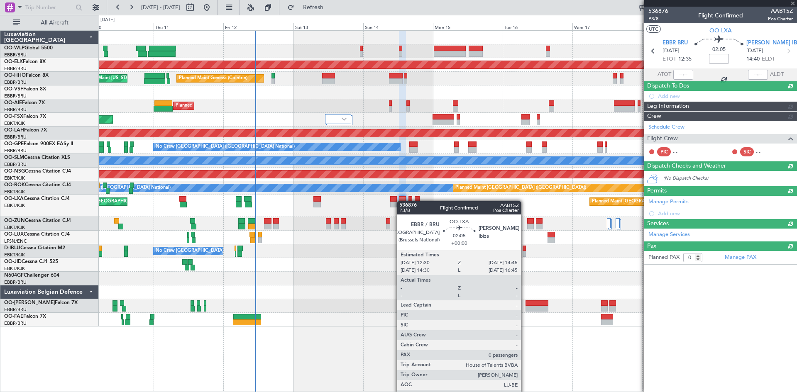
scroll to position [0, 0]
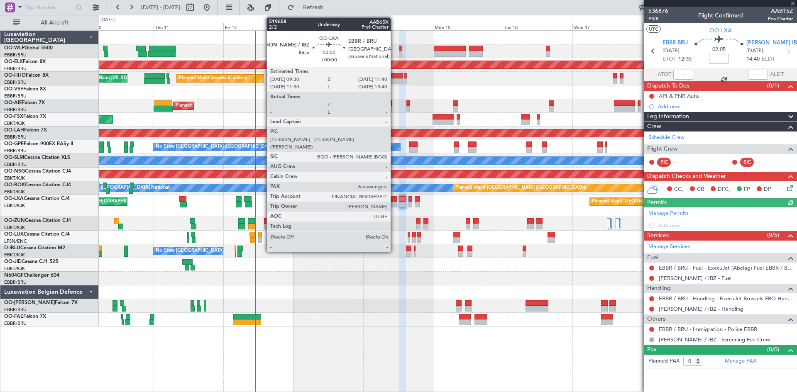
click at [394, 204] on div at bounding box center [393, 205] width 7 height 6
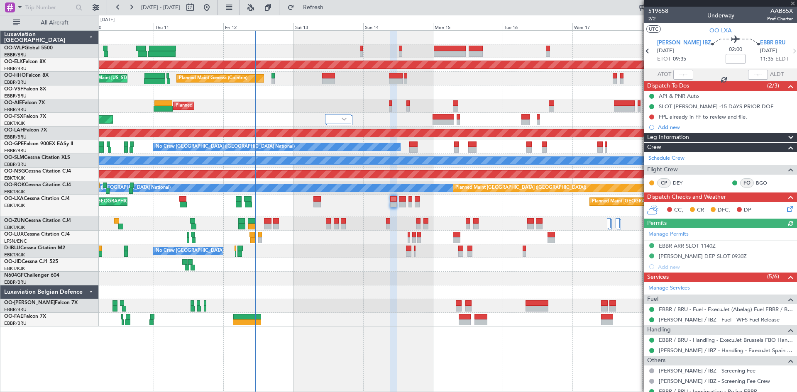
click at [406, 205] on div "Planned Maint Brussels (Brussels National) Planned Maint Paris (Le Bourget)" at bounding box center [448, 206] width 698 height 22
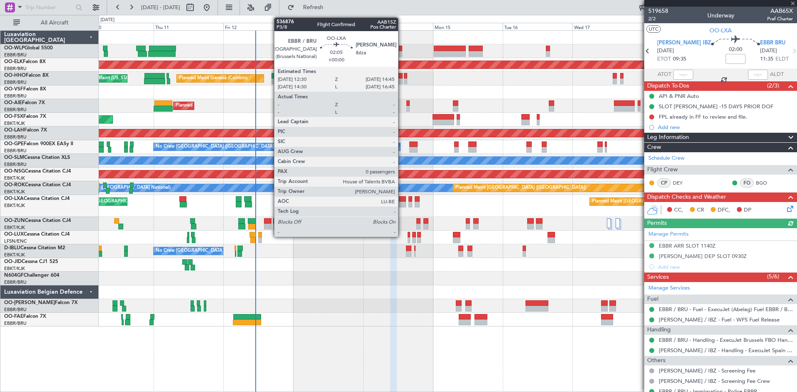
click at [402, 205] on div at bounding box center [402, 205] width 7 height 6
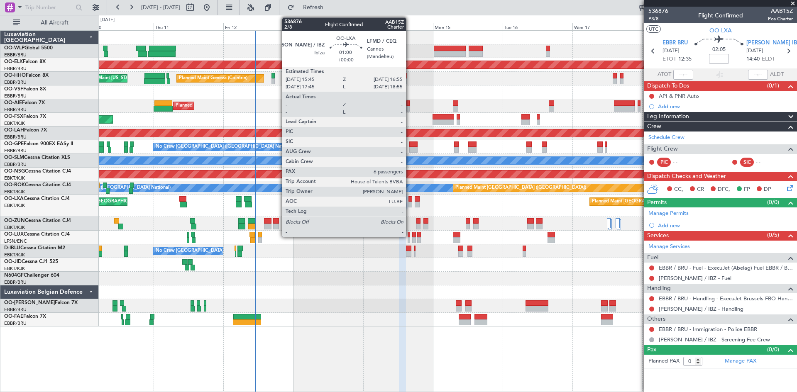
click at [410, 197] on div at bounding box center [410, 199] width 4 height 6
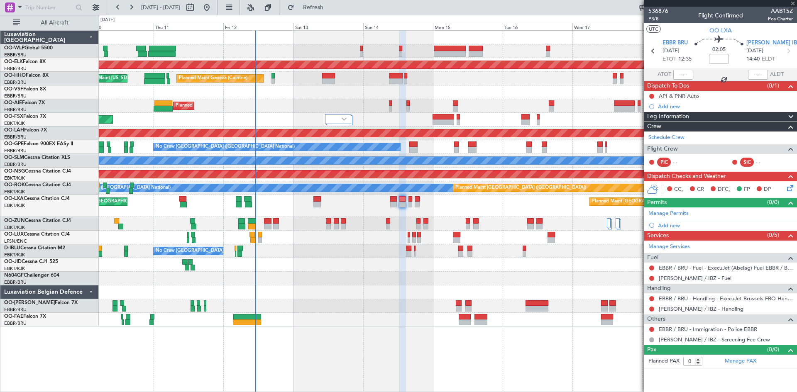
click at [410, 200] on div at bounding box center [410, 199] width 4 height 6
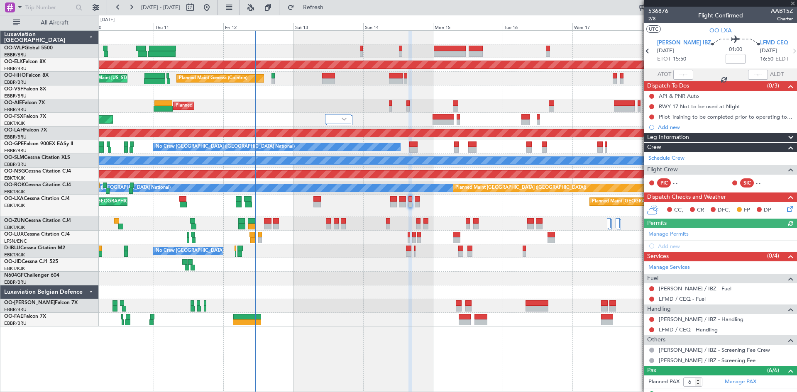
click at [414, 201] on div "Planned Maint Brussels (Brussels National) Planned Maint Paris (Le Bourget)" at bounding box center [448, 206] width 698 height 22
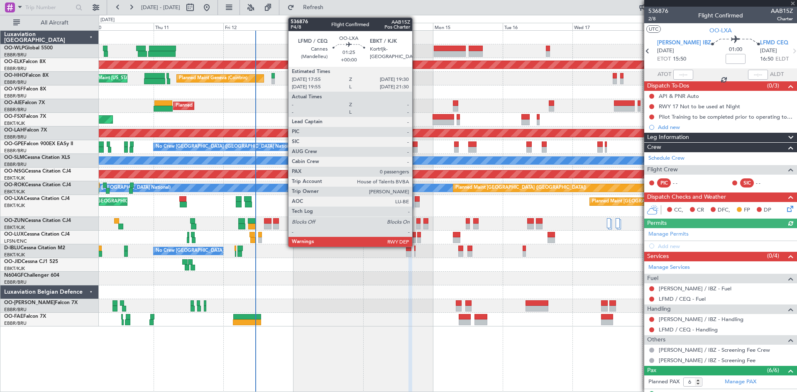
click at [416, 201] on div at bounding box center [417, 199] width 5 height 6
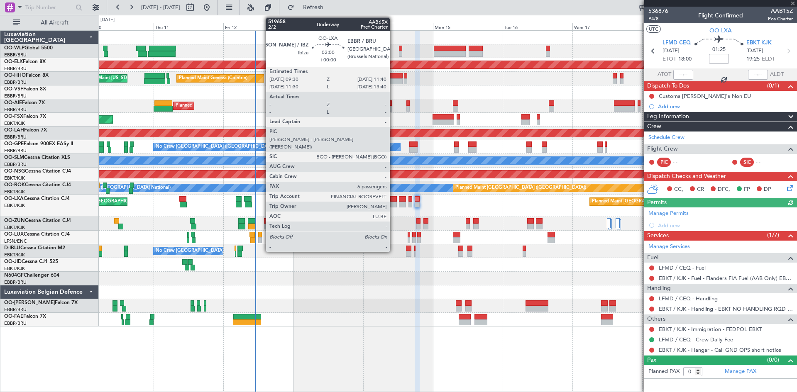
click at [394, 201] on div at bounding box center [393, 199] width 7 height 6
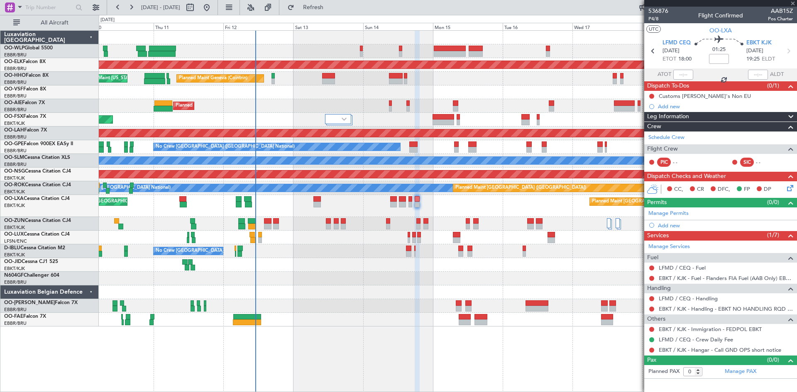
type input "6"
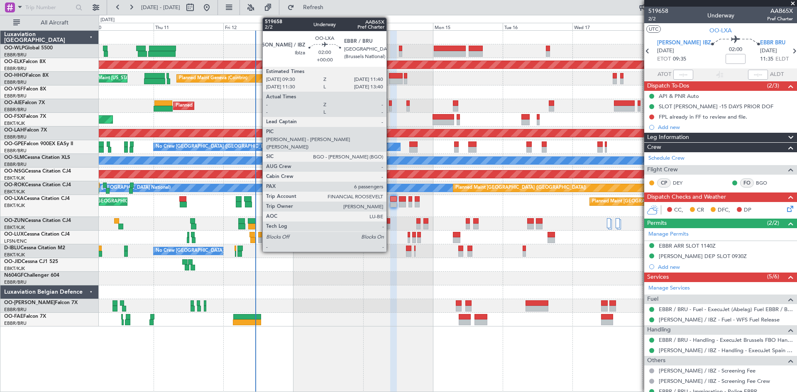
click at [390, 198] on div at bounding box center [393, 199] width 7 height 6
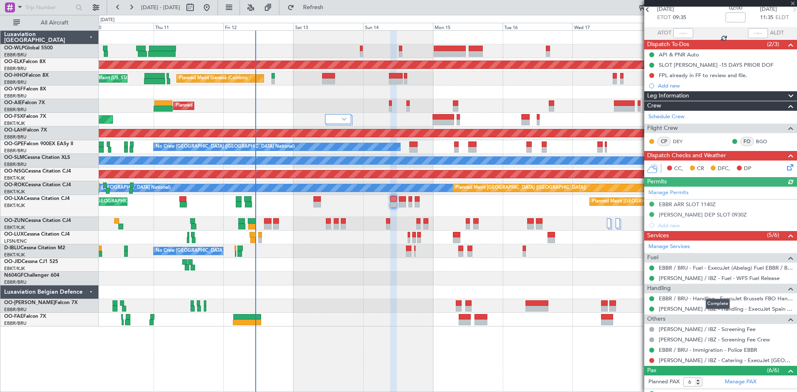
scroll to position [83, 0]
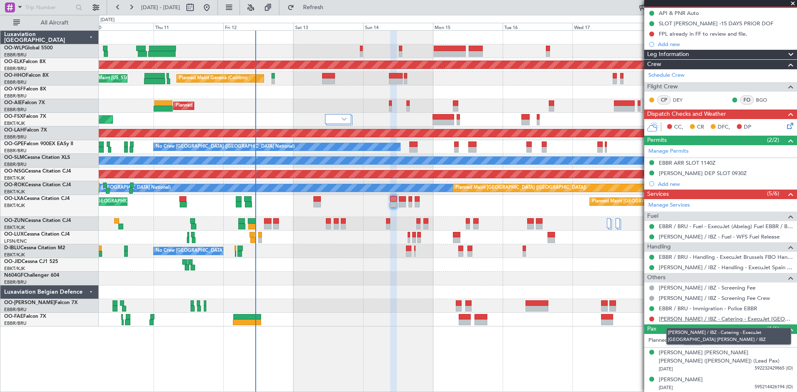
click at [637, 303] on link "[PERSON_NAME] / IBZ - Catering - ExecuJet [GEOGRAPHIC_DATA] [PERSON_NAME] / IBZ" at bounding box center [726, 318] width 134 height 7
click at [637, 303] on button at bounding box center [651, 319] width 5 height 5
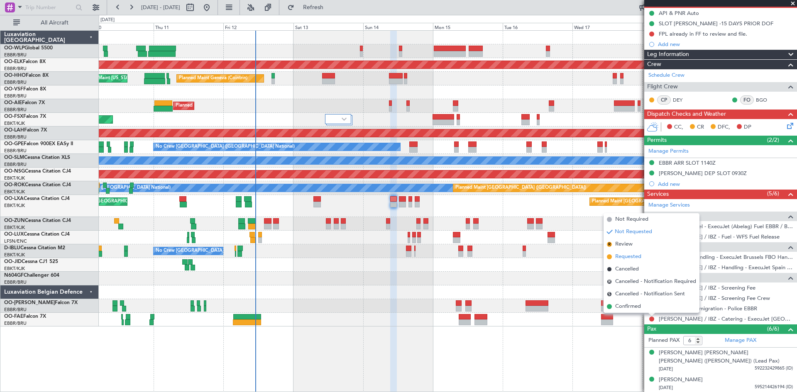
click at [631, 261] on li "Requested" at bounding box center [652, 257] width 96 height 12
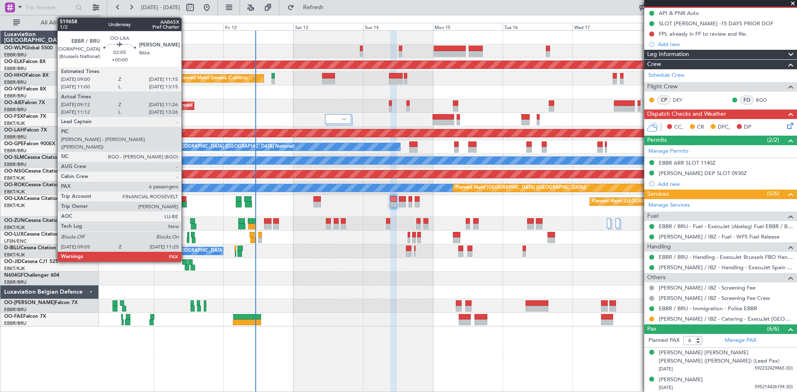
click at [185, 206] on div at bounding box center [183, 205] width 7 height 6
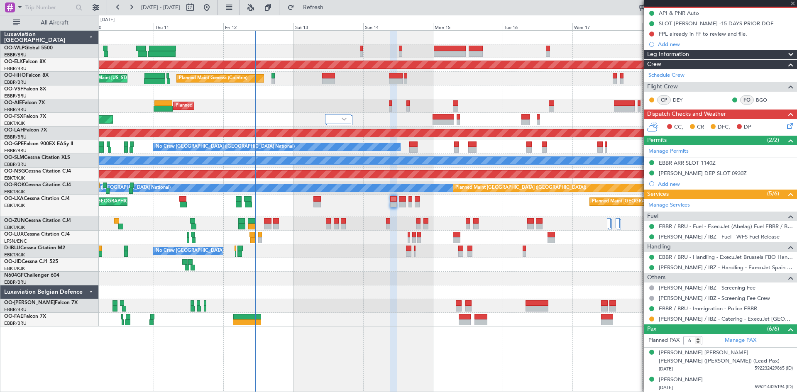
type input "09:17"
type input "11:21"
type input "7"
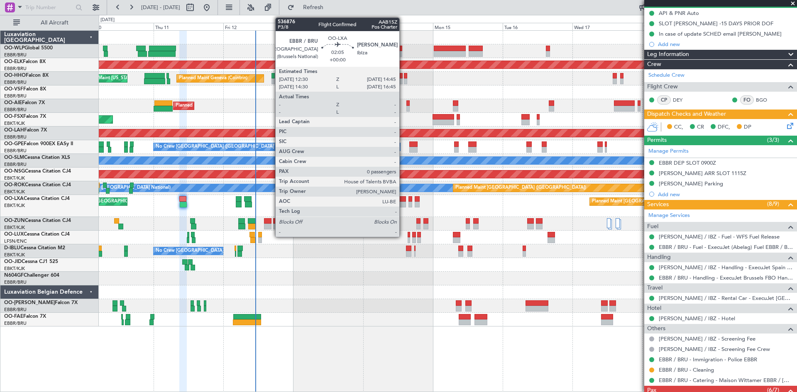
click at [403, 202] on div at bounding box center [402, 205] width 7 height 6
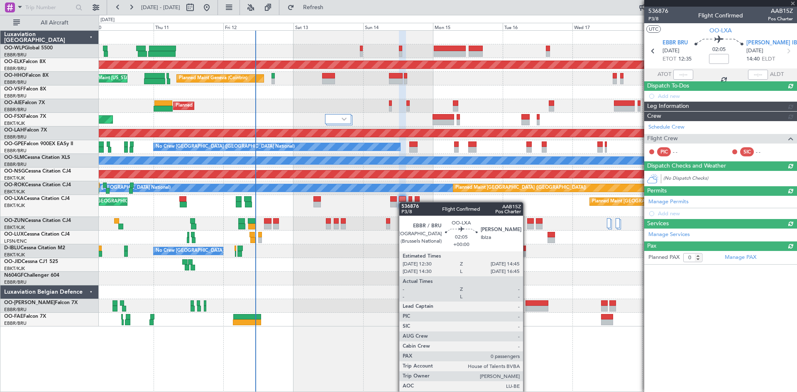
scroll to position [0, 0]
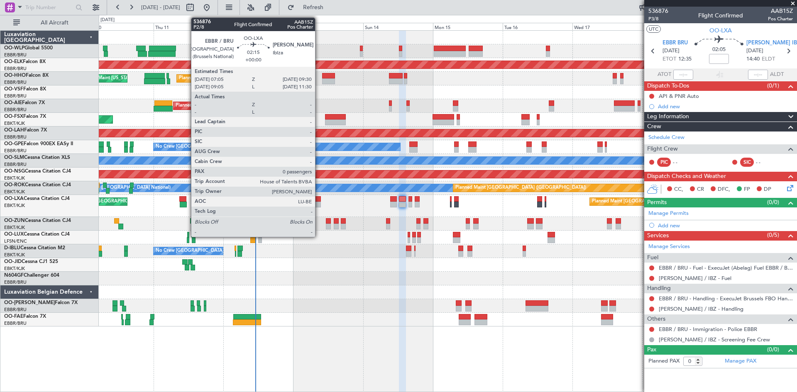
click at [319, 202] on div at bounding box center [316, 205] width 7 height 6
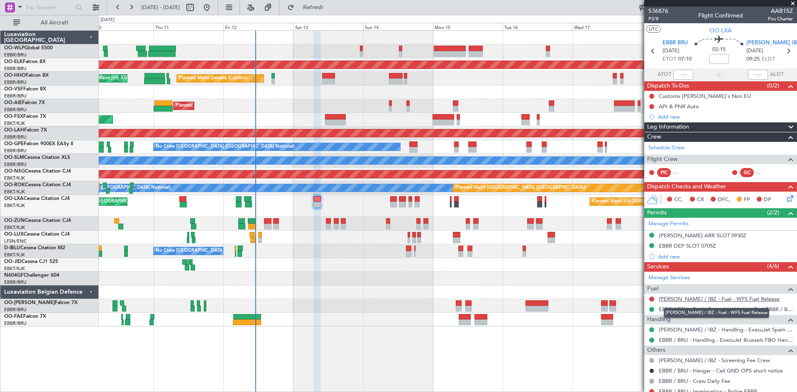
click at [637, 296] on link "[PERSON_NAME] / IBZ - Fuel - WFS Fuel Release" at bounding box center [719, 299] width 121 height 7
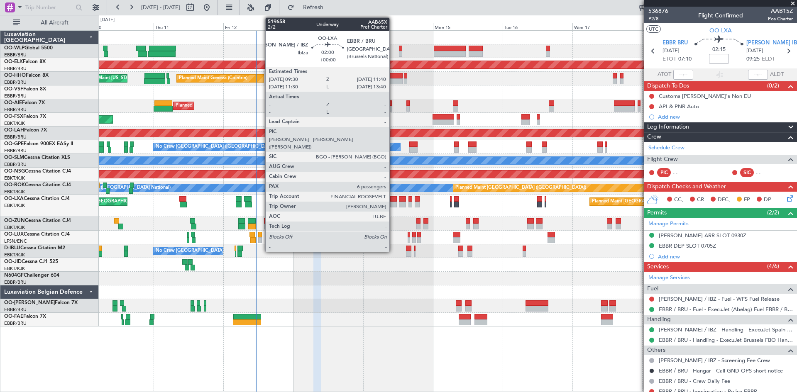
click at [393, 200] on div at bounding box center [393, 199] width 7 height 6
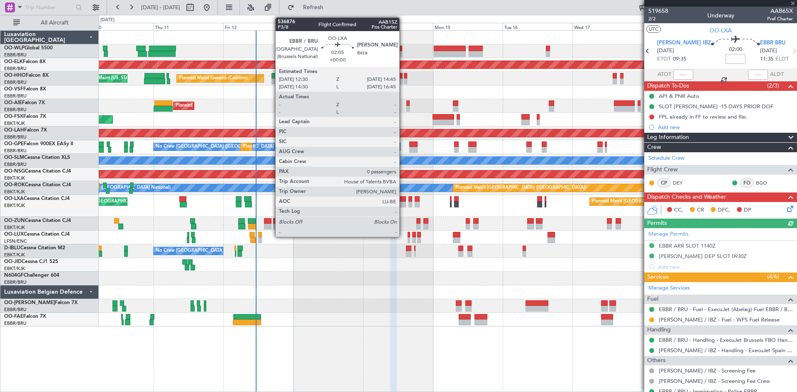
click at [403, 204] on div at bounding box center [402, 205] width 7 height 6
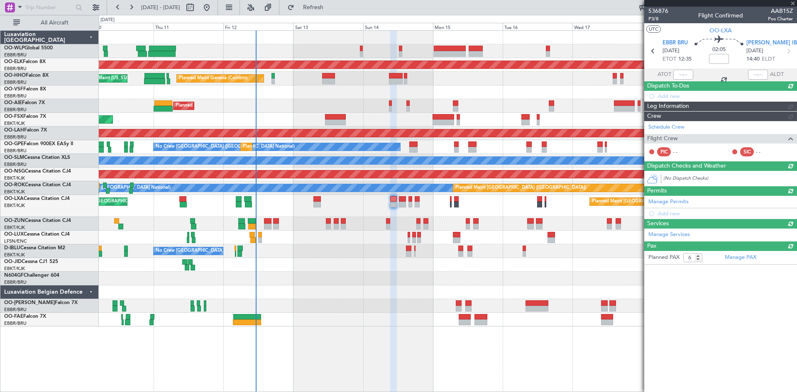
type input "0"
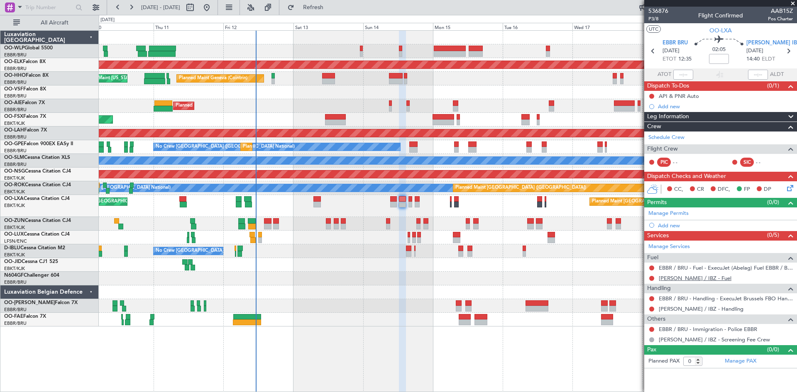
click at [697, 279] on link "[PERSON_NAME] / IBZ - Fuel" at bounding box center [695, 278] width 73 height 7
click at [321, 6] on button "Refresh" at bounding box center [309, 7] width 50 height 13
click at [707, 309] on link "[PERSON_NAME] / IBZ - Handling" at bounding box center [701, 309] width 85 height 7
click at [324, 3] on button "Refresh" at bounding box center [309, 7] width 50 height 13
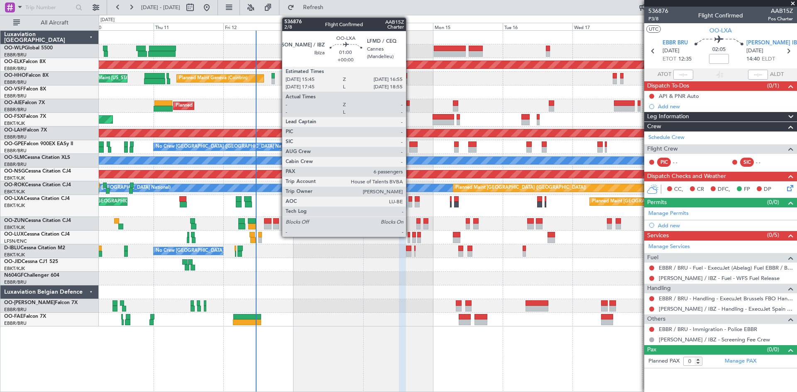
click at [410, 202] on div at bounding box center [410, 205] width 4 height 6
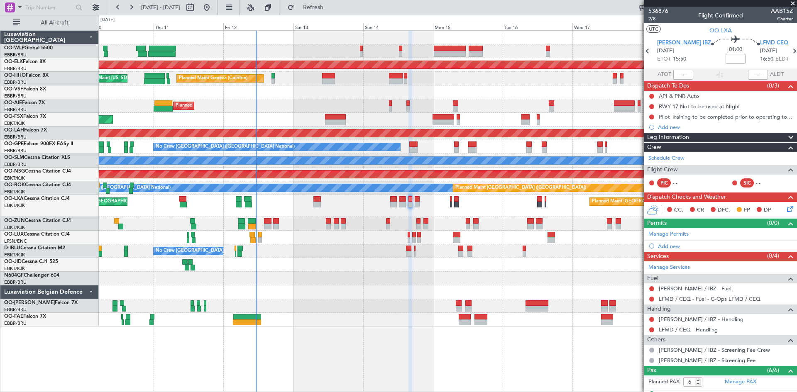
click at [697, 287] on link "[PERSON_NAME] / IBZ - Fuel" at bounding box center [695, 288] width 73 height 7
click at [326, 5] on span "Refresh" at bounding box center [313, 8] width 35 height 6
click at [702, 319] on link "[PERSON_NAME] / IBZ - Handling" at bounding box center [701, 319] width 85 height 7
click at [748, 287] on link "[PERSON_NAME] / IBZ - Fuel - ExecuJet Spain [PERSON_NAME] / IBZ" at bounding box center [726, 288] width 134 height 7
click at [695, 317] on link "[PERSON_NAME] / IBZ - Handling" at bounding box center [701, 319] width 85 height 7
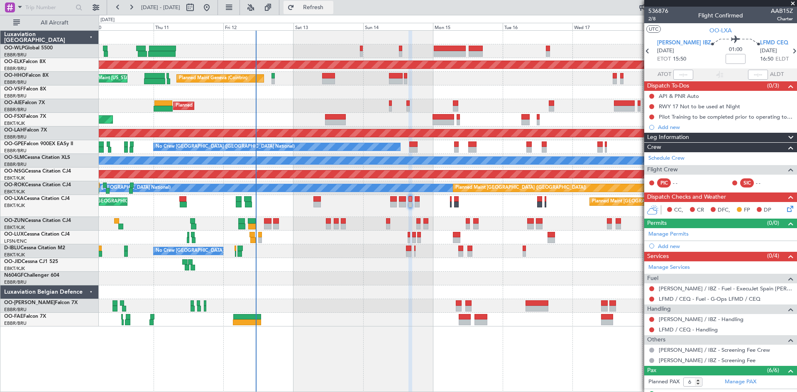
click at [323, 6] on span "Refresh" at bounding box center [313, 8] width 35 height 6
click at [708, 328] on link "LFMD / CEQ - Handling" at bounding box center [688, 329] width 59 height 7
click at [330, 1] on button "Refresh" at bounding box center [309, 7] width 50 height 13
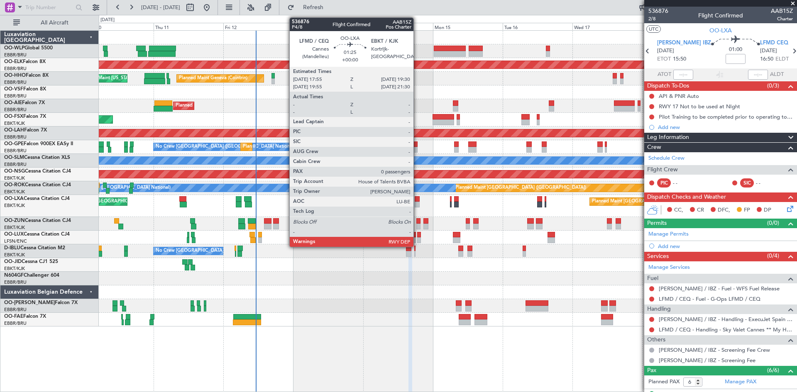
click at [417, 203] on div at bounding box center [417, 205] width 5 height 6
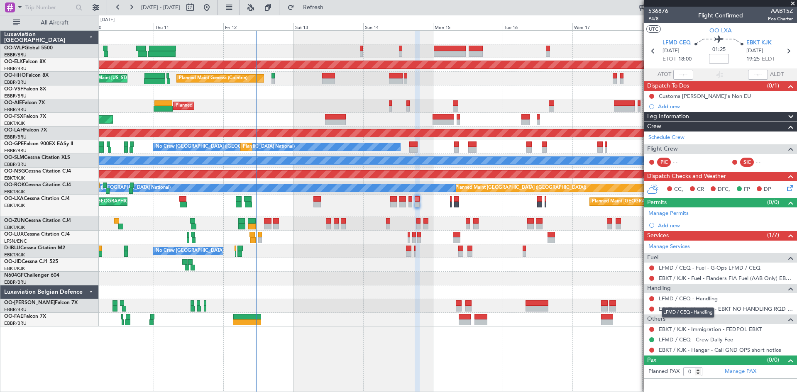
click at [711, 298] on link "LFMD / CEQ - Handling" at bounding box center [688, 298] width 59 height 7
click at [652, 279] on button at bounding box center [651, 278] width 5 height 5
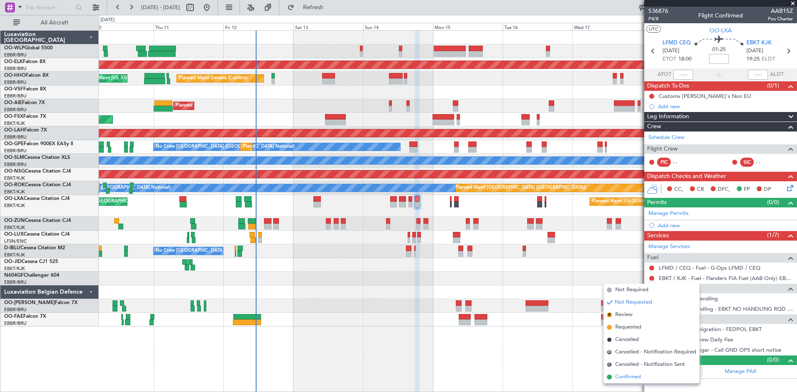
click at [635, 376] on span "Confirmed" at bounding box center [628, 377] width 26 height 8
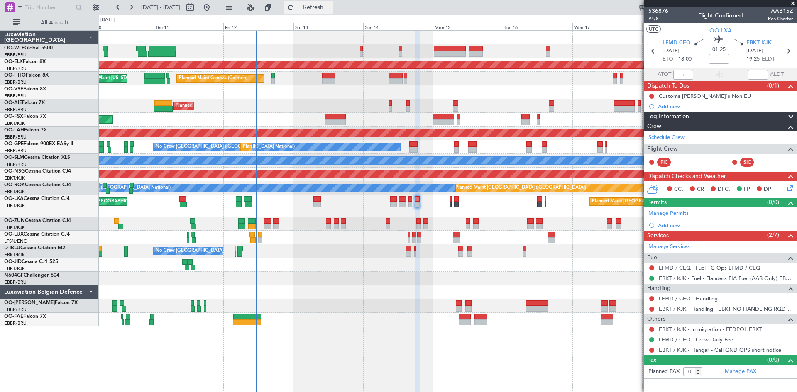
click at [314, 3] on button "Refresh" at bounding box center [309, 7] width 50 height 13
click at [651, 309] on button at bounding box center [651, 309] width 5 height 5
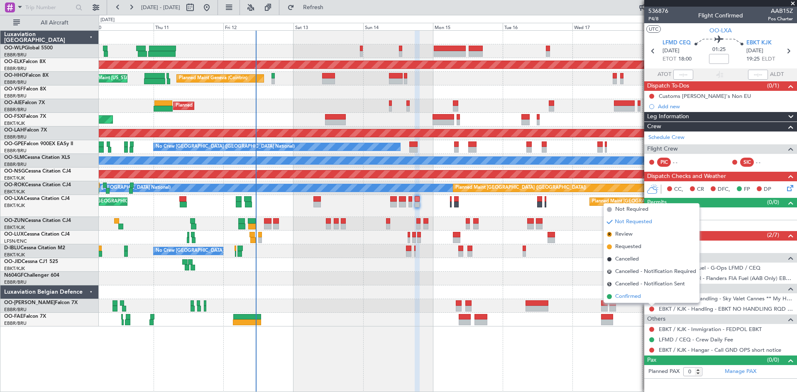
click at [644, 301] on li "Confirmed" at bounding box center [652, 297] width 96 height 12
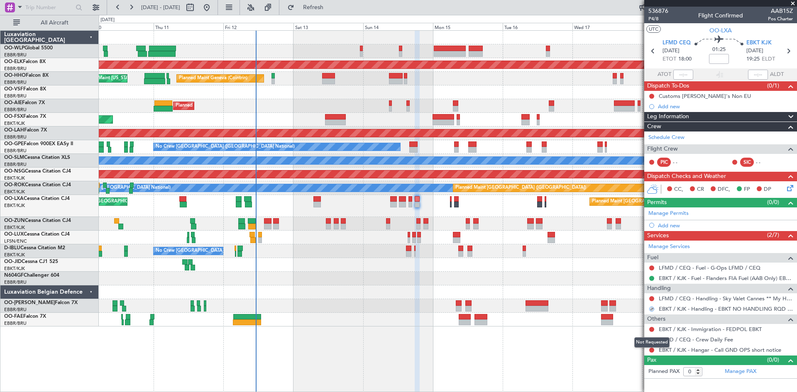
click at [652, 350] on mat-tooltip-component "Not Requested" at bounding box center [651, 343] width 47 height 22
click at [652, 350] on button at bounding box center [651, 350] width 5 height 5
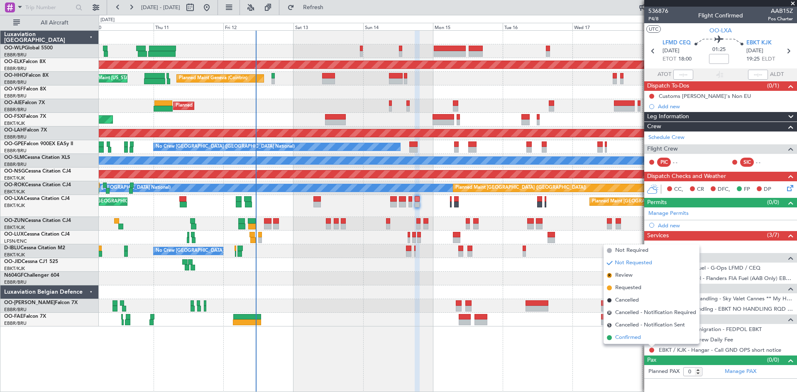
click at [644, 338] on li "Confirmed" at bounding box center [652, 338] width 96 height 12
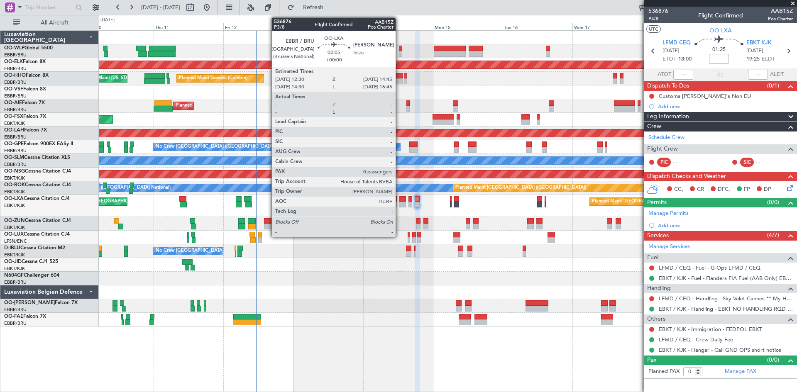
click at [399, 202] on div at bounding box center [402, 205] width 7 height 6
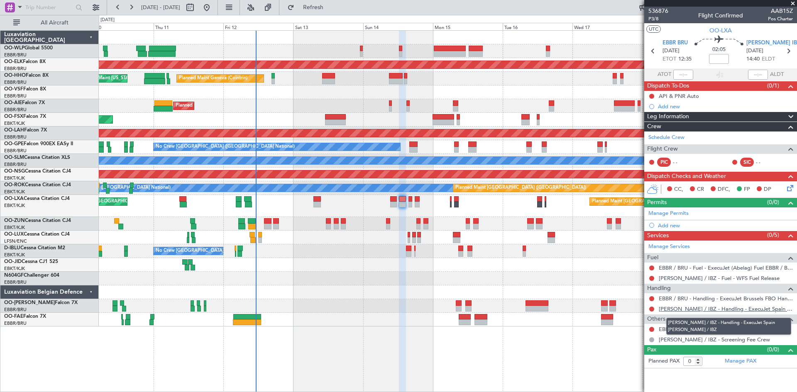
click at [741, 310] on link "[PERSON_NAME] / IBZ - Handling - ExecuJet Spain [PERSON_NAME] / IBZ" at bounding box center [726, 309] width 134 height 7
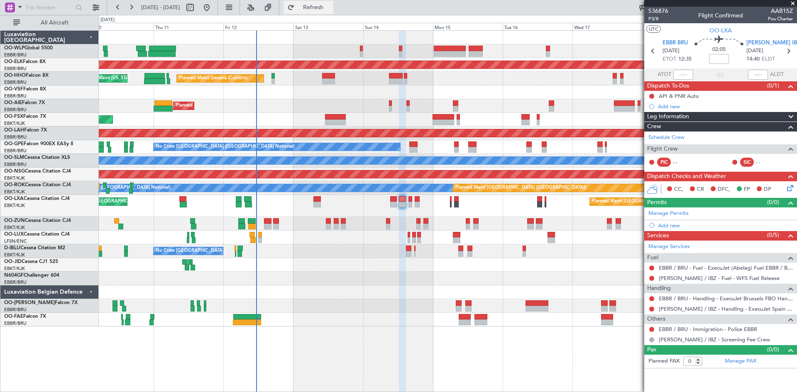
click at [315, 5] on button "Refresh" at bounding box center [309, 7] width 50 height 13
click at [652, 269] on button at bounding box center [651, 268] width 5 height 5
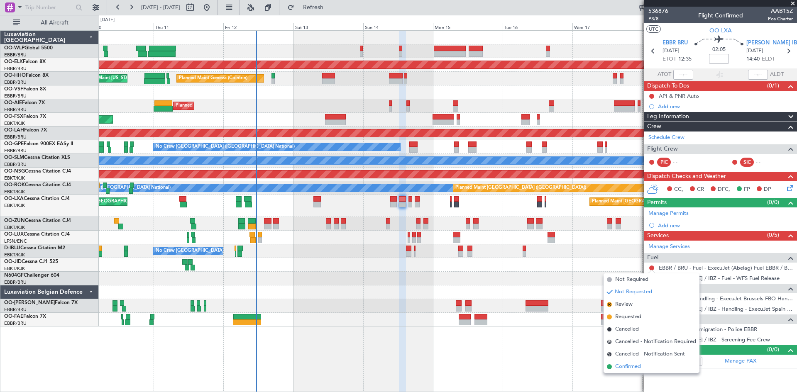
click at [626, 363] on span "Confirmed" at bounding box center [628, 367] width 26 height 8
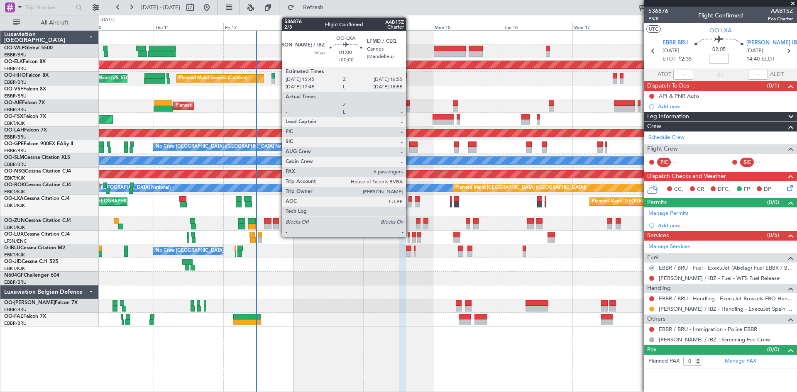
click at [410, 201] on div at bounding box center [410, 199] width 4 height 6
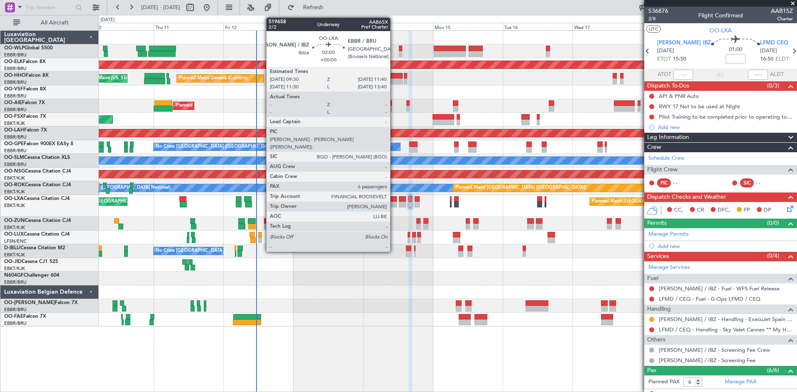
click at [394, 204] on div at bounding box center [393, 205] width 7 height 6
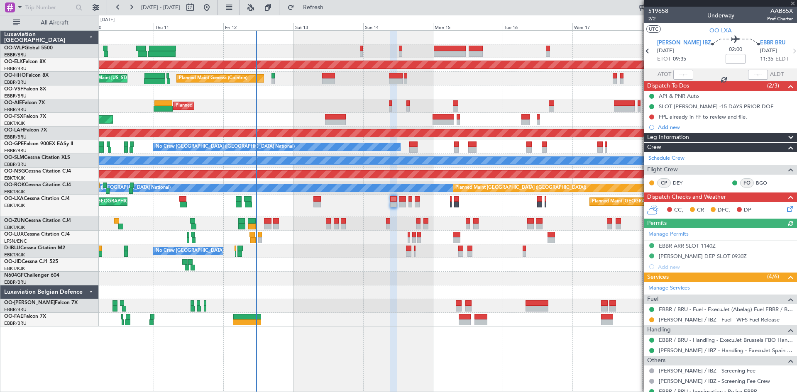
click at [785, 209] on icon at bounding box center [788, 207] width 7 height 7
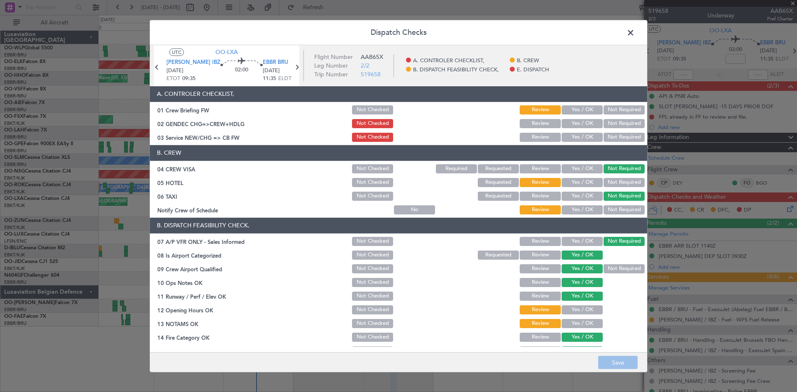
click at [611, 183] on button "Not Required" at bounding box center [624, 182] width 41 height 9
click at [528, 183] on button "Review" at bounding box center [540, 182] width 41 height 9
click at [635, 37] on span at bounding box center [635, 34] width 0 height 17
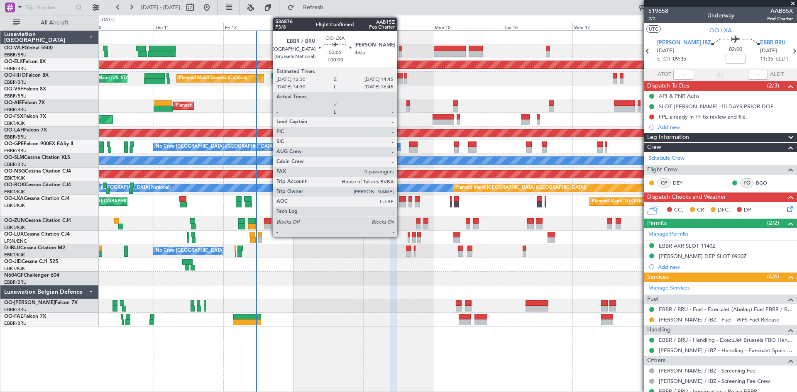
click at [401, 203] on div at bounding box center [402, 205] width 7 height 6
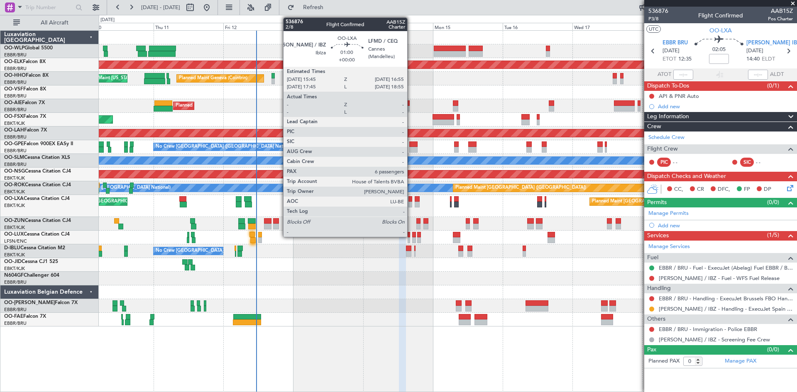
click at [411, 207] on div at bounding box center [410, 205] width 4 height 6
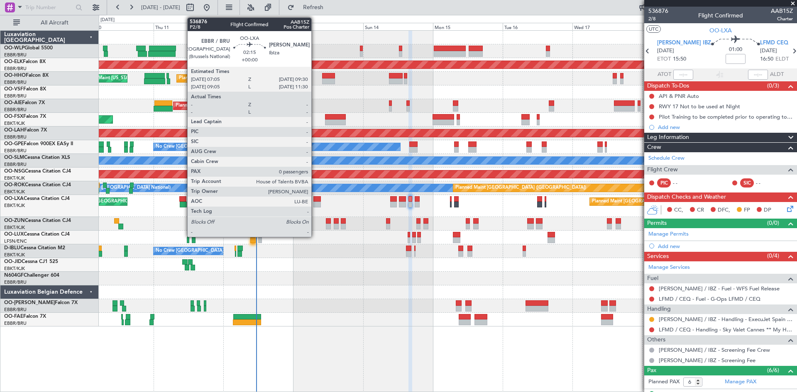
click at [315, 204] on div at bounding box center [316, 205] width 7 height 6
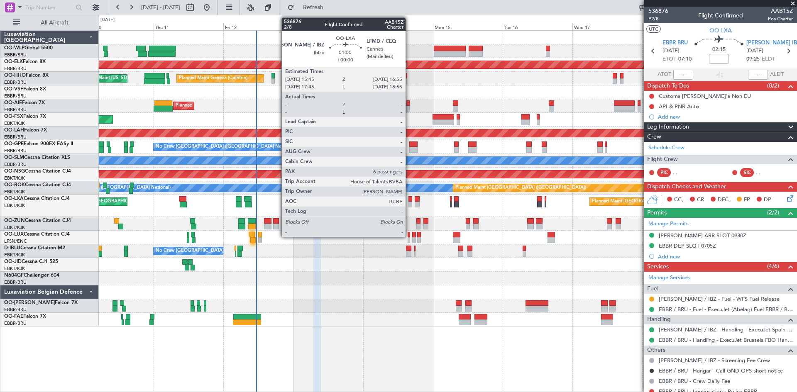
click at [409, 204] on div at bounding box center [410, 205] width 4 height 6
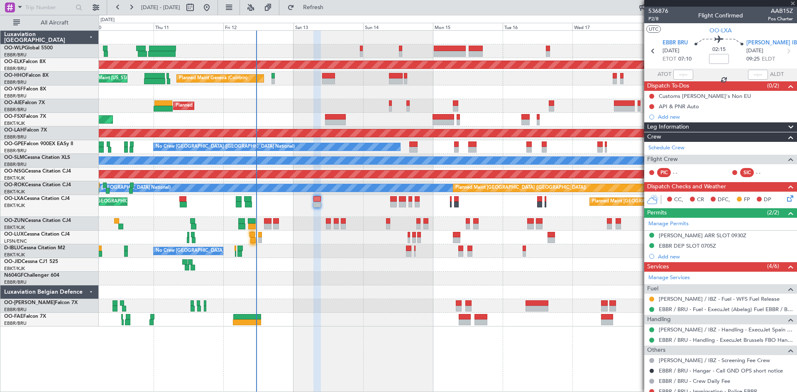
type input "6"
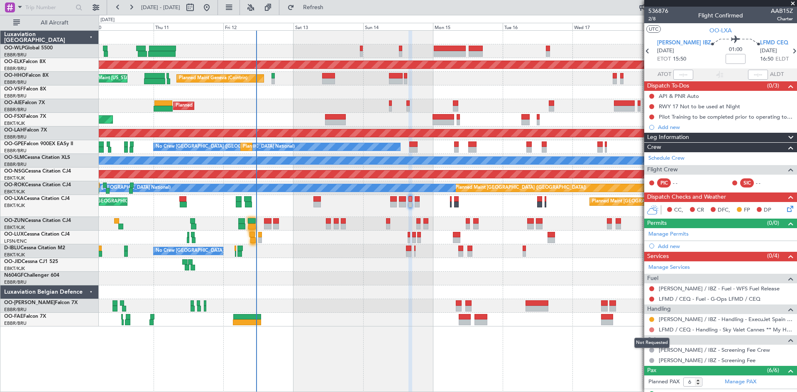
click at [652, 329] on button at bounding box center [651, 330] width 5 height 5
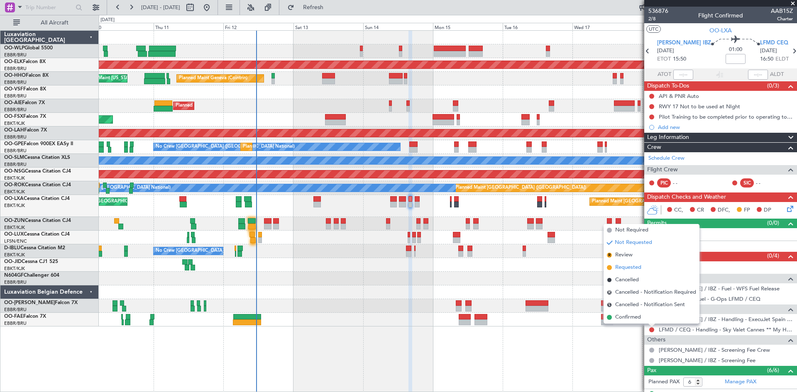
click at [629, 269] on span "Requested" at bounding box center [628, 268] width 26 height 8
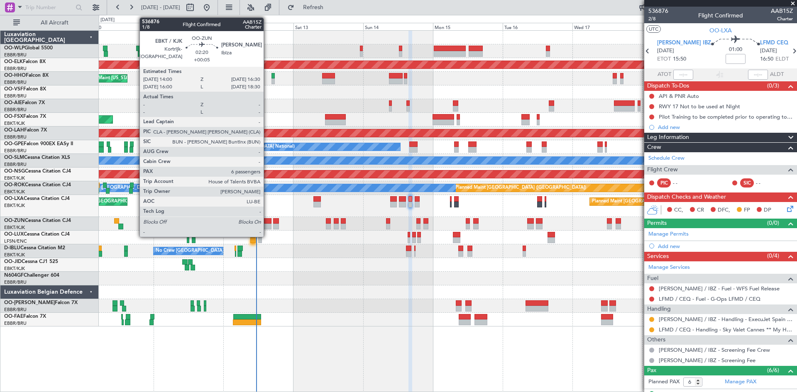
click at [267, 227] on div at bounding box center [267, 227] width 7 height 6
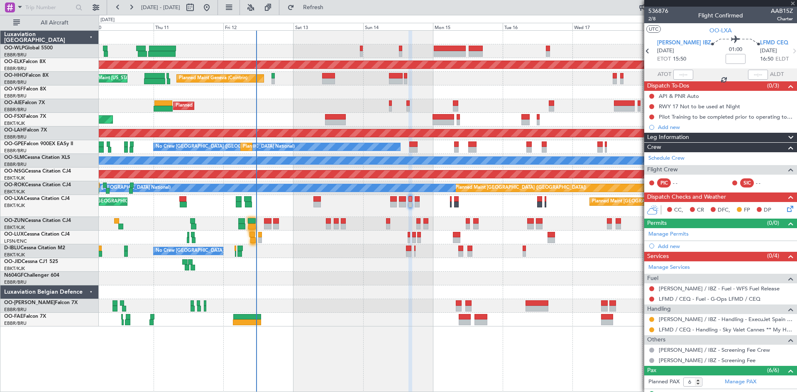
type input "+00:05"
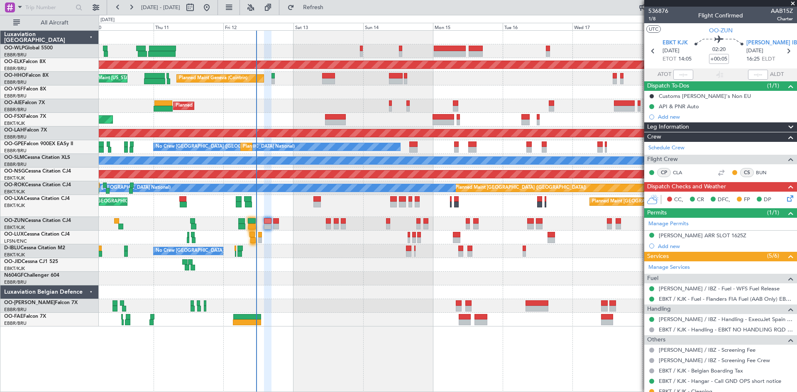
scroll to position [42, 0]
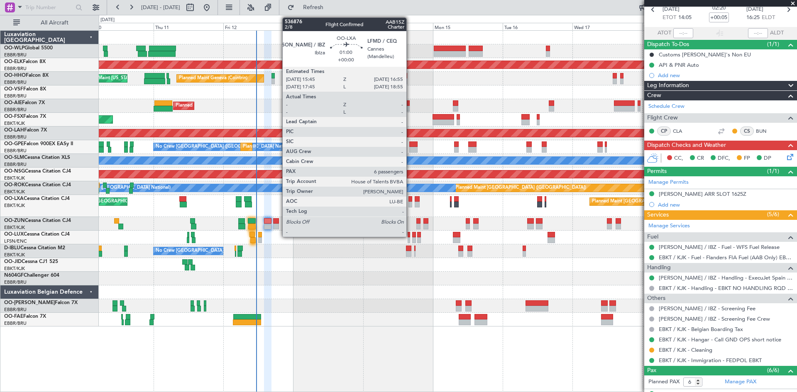
click at [410, 203] on div at bounding box center [410, 205] width 4 height 6
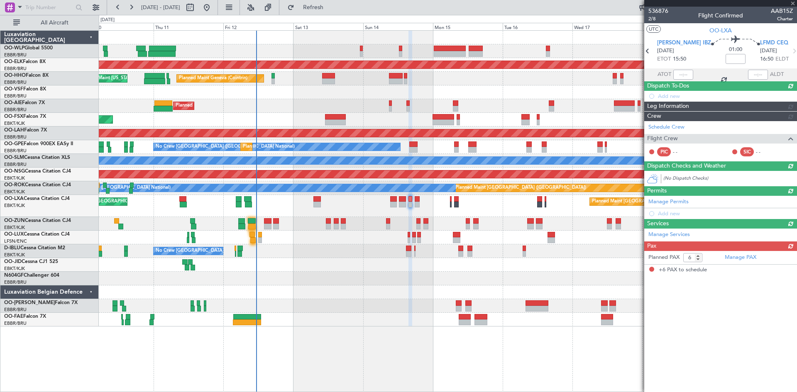
scroll to position [0, 0]
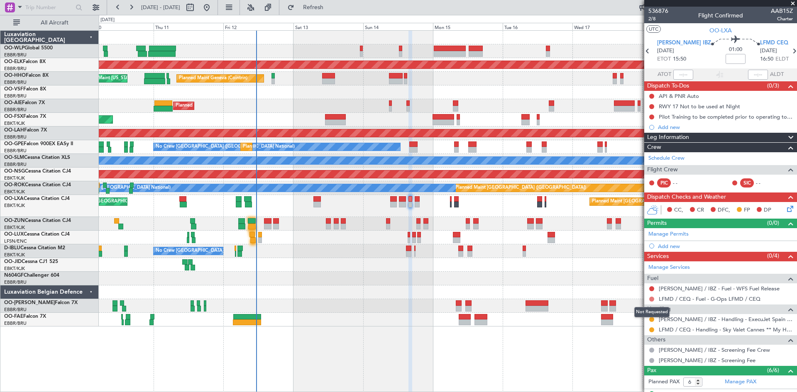
click at [653, 298] on button at bounding box center [651, 299] width 5 height 5
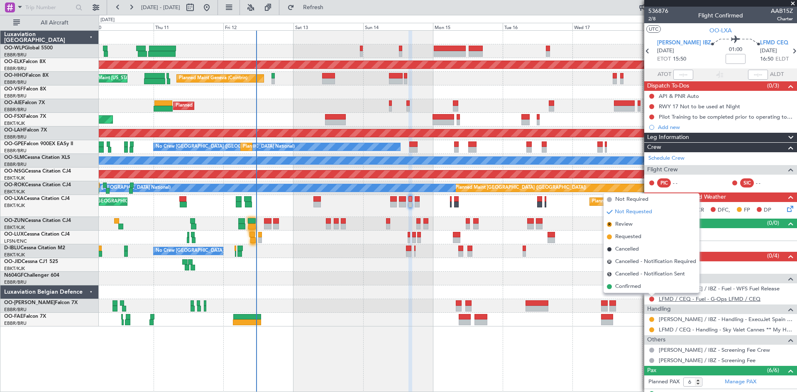
click at [724, 301] on link "LFMD / CEQ - Fuel - G-Ops LFMD / CEQ" at bounding box center [710, 299] width 102 height 7
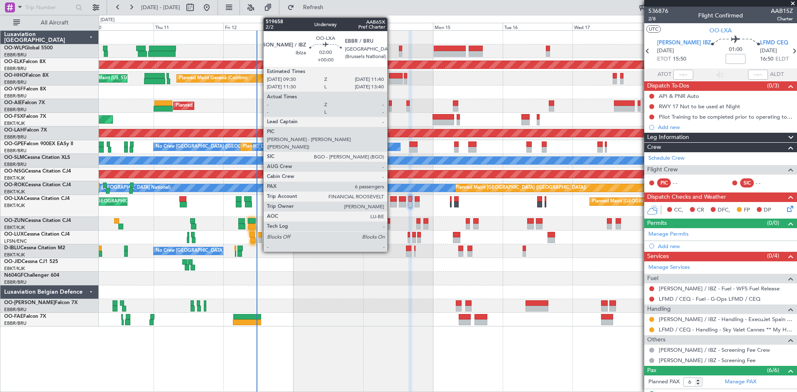
click at [391, 203] on div at bounding box center [393, 205] width 7 height 6
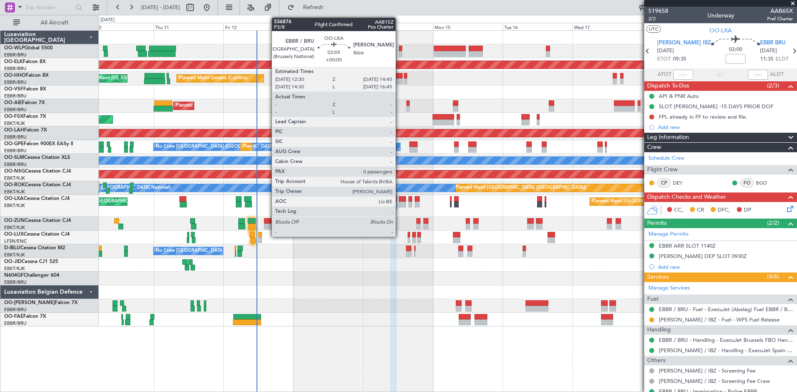
click at [399, 202] on div at bounding box center [402, 205] width 7 height 6
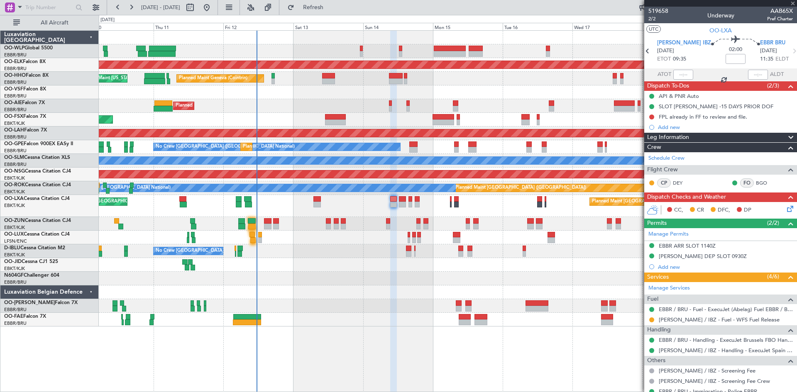
type input "0"
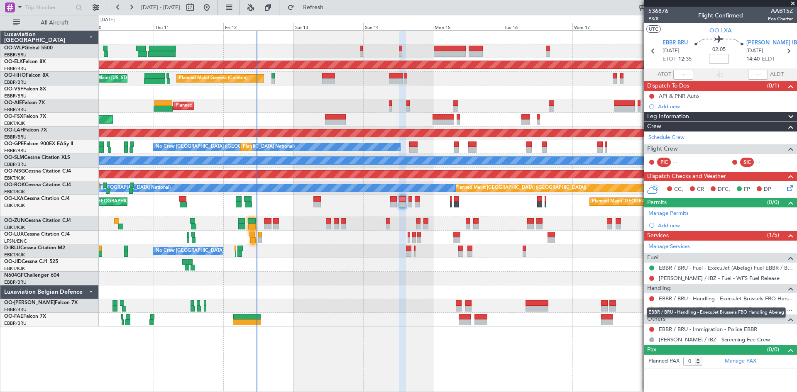
click at [723, 299] on link "EBBR / BRU - Handling - ExecuJet Brussels FBO Handling Abelag" at bounding box center [726, 298] width 134 height 7
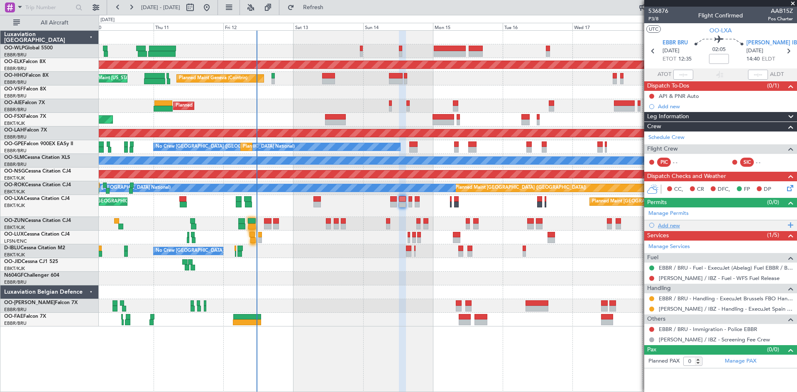
click at [674, 225] on div "Add new" at bounding box center [721, 225] width 127 height 7
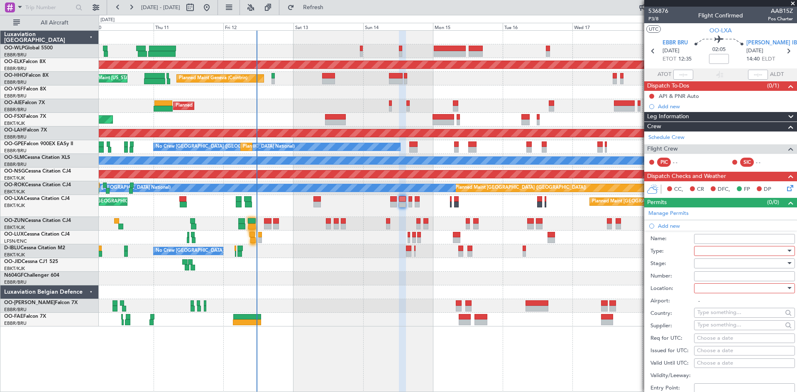
click at [711, 249] on div at bounding box center [741, 251] width 88 height 12
click at [713, 333] on span "Slot" at bounding box center [741, 329] width 87 height 12
click at [721, 263] on div at bounding box center [741, 263] width 88 height 12
click at [720, 318] on span "Requested" at bounding box center [741, 317] width 87 height 12
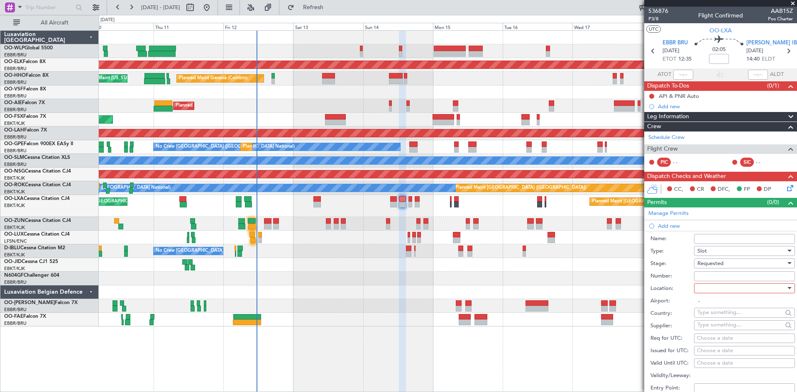
click at [723, 291] on div at bounding box center [741, 288] width 88 height 12
click at [723, 309] on span "Departure" at bounding box center [741, 305] width 87 height 12
type input "EBBR / BRU"
click at [709, 340] on div "Choose a date" at bounding box center [744, 339] width 95 height 8
select select "9"
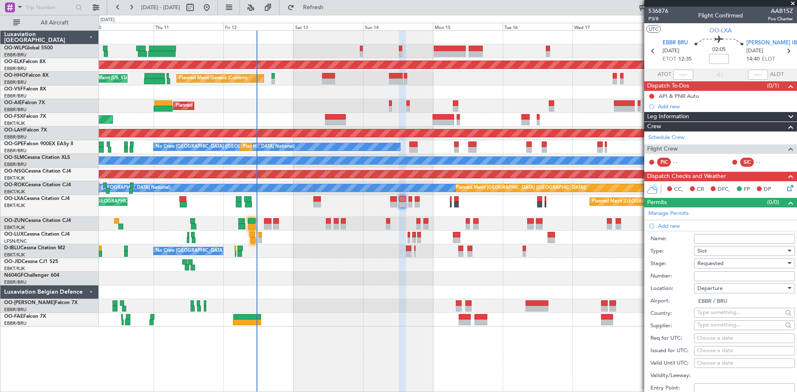
select select "2025"
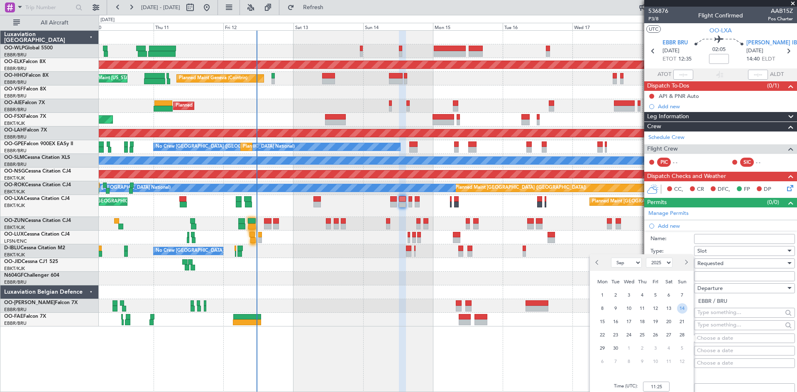
click at [679, 311] on span "14" at bounding box center [682, 308] width 10 height 10
click at [648, 385] on input "00:00" at bounding box center [656, 387] width 27 height 10
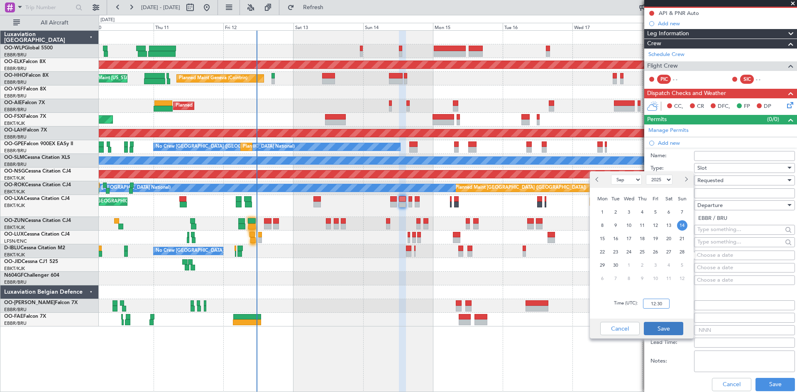
type input "12:30"
click at [665, 333] on button "Save" at bounding box center [663, 328] width 39 height 13
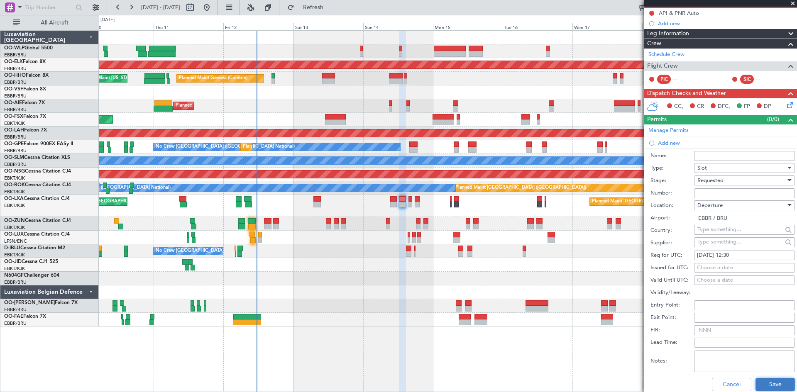
click at [766, 381] on button "Save" at bounding box center [775, 384] width 39 height 13
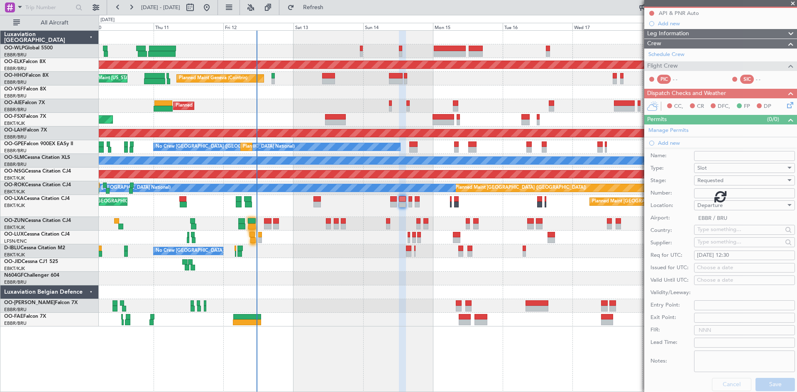
scroll to position [0, 0]
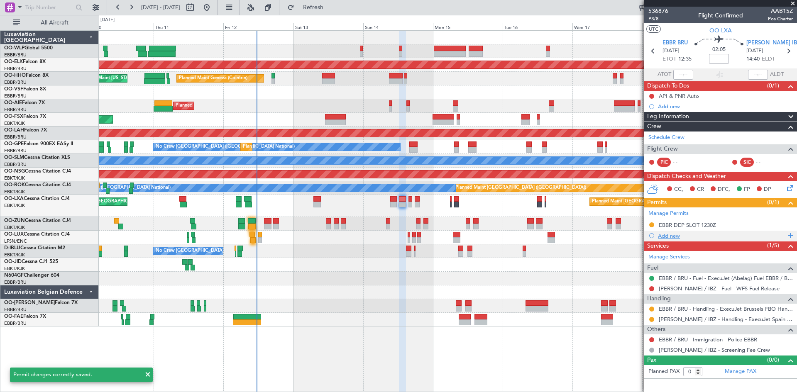
click at [663, 235] on div "Add new" at bounding box center [721, 235] width 127 height 7
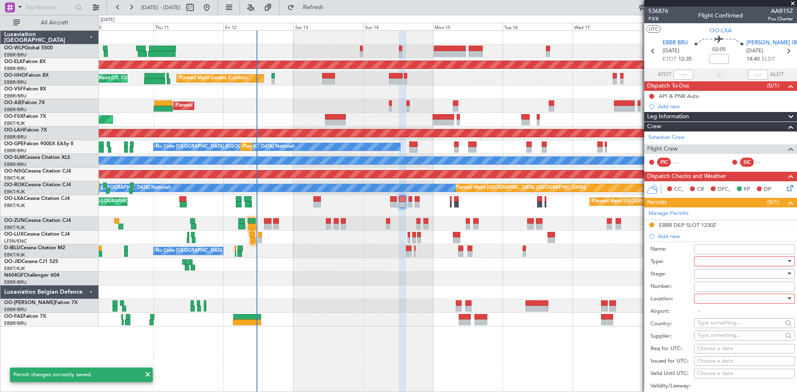
click at [717, 263] on div at bounding box center [741, 261] width 88 height 12
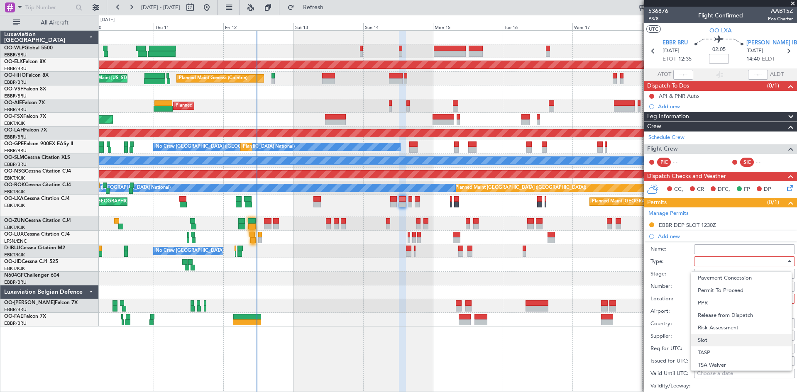
click at [712, 338] on span "Slot" at bounding box center [741, 340] width 87 height 12
click at [711, 298] on div at bounding box center [741, 299] width 88 height 12
click at [714, 337] on span "Arrival" at bounding box center [741, 340] width 87 height 12
type input "[PERSON_NAME] / IBZ"
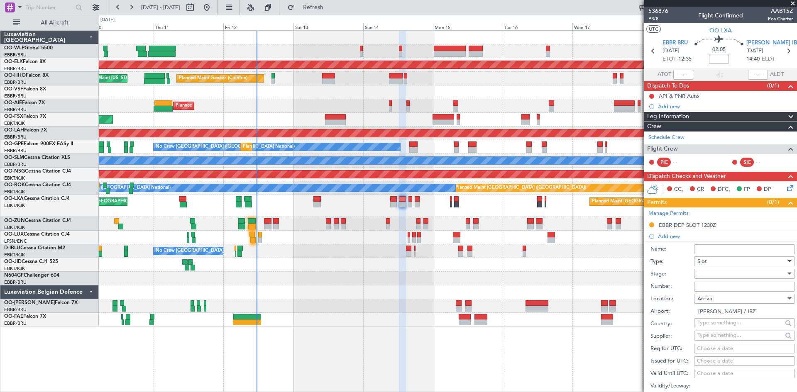
click at [724, 346] on div "Choose a date" at bounding box center [744, 349] width 95 height 8
select select "9"
select select "2025"
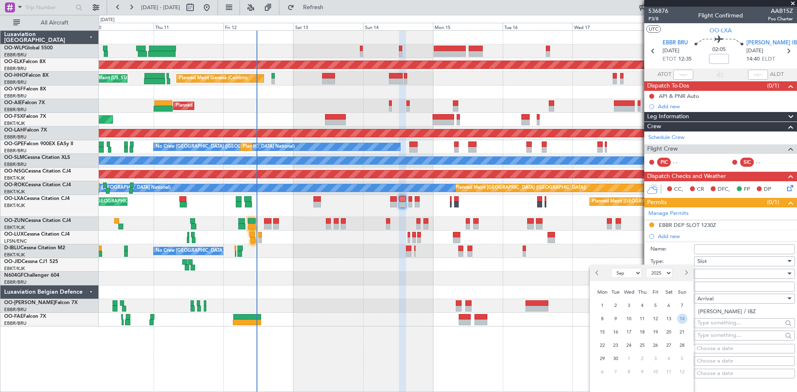
click at [684, 318] on span "14" at bounding box center [682, 319] width 10 height 10
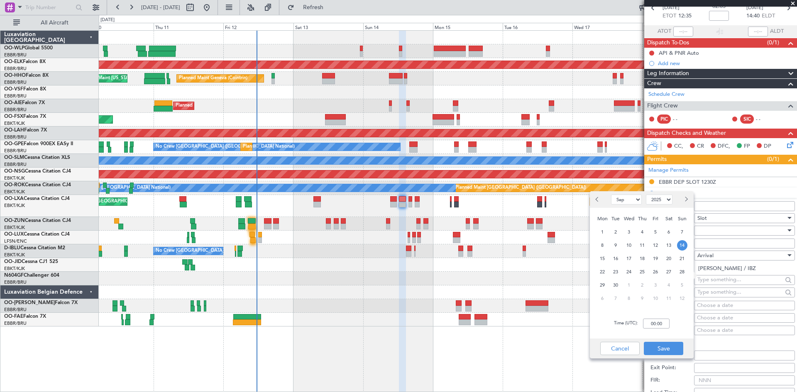
scroll to position [83, 0]
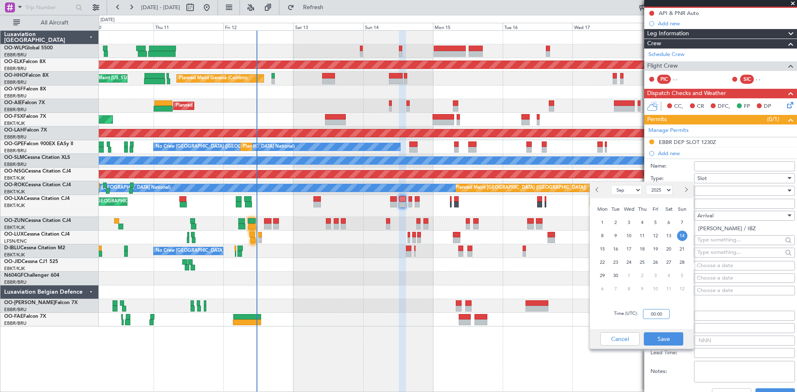
click at [650, 314] on input "00:00" at bounding box center [656, 314] width 27 height 10
type input "14:45"
click at [664, 336] on button "Save" at bounding box center [663, 339] width 39 height 13
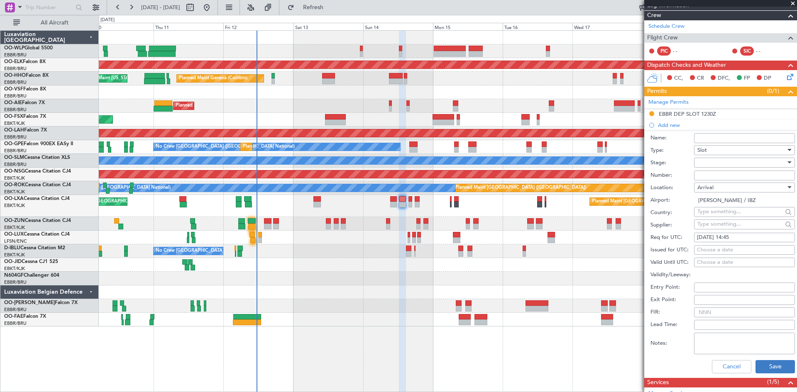
scroll to position [125, 0]
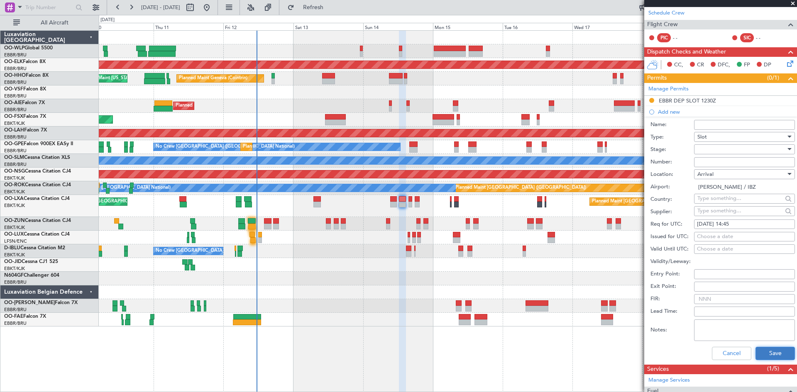
click at [763, 350] on button "Save" at bounding box center [775, 353] width 39 height 13
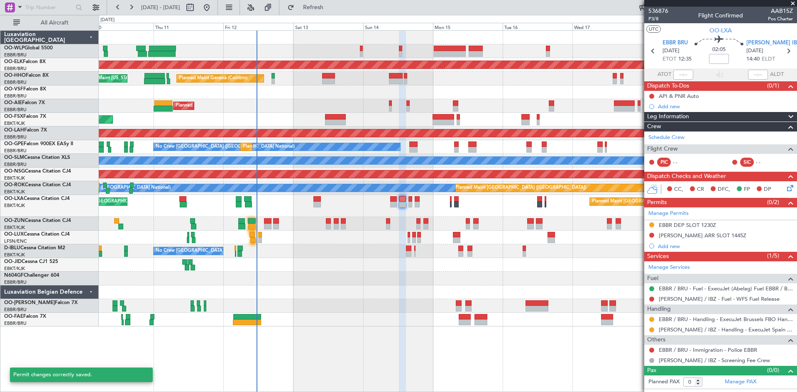
scroll to position [0, 0]
click at [650, 235] on button at bounding box center [651, 235] width 5 height 5
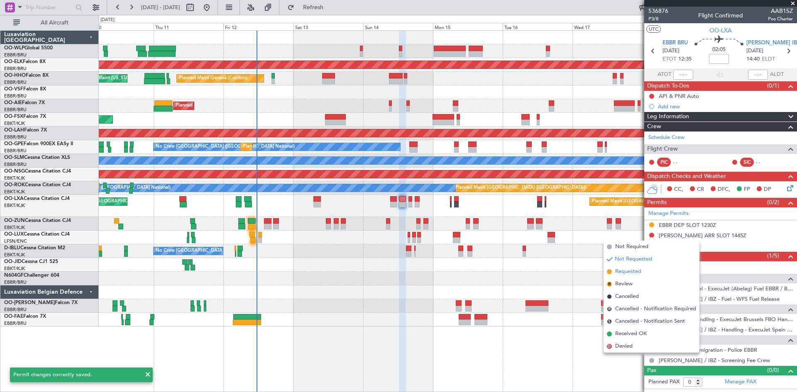
click at [622, 274] on span "Requested" at bounding box center [628, 272] width 26 height 8
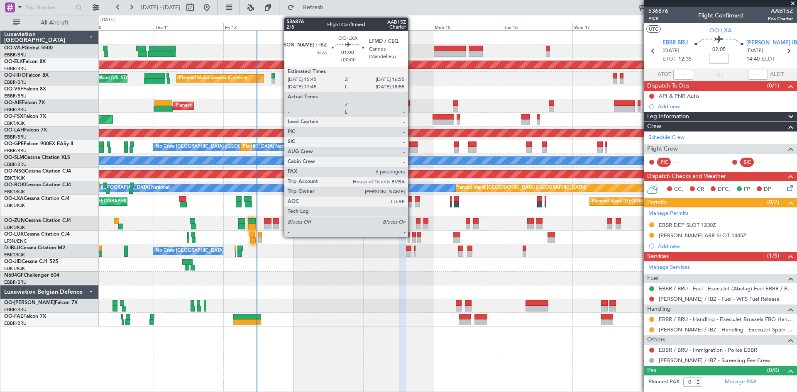
click at [412, 203] on div at bounding box center [410, 205] width 4 height 6
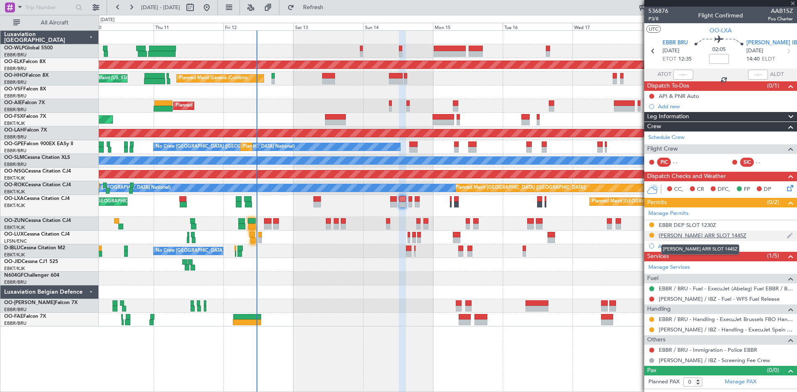
type input "6"
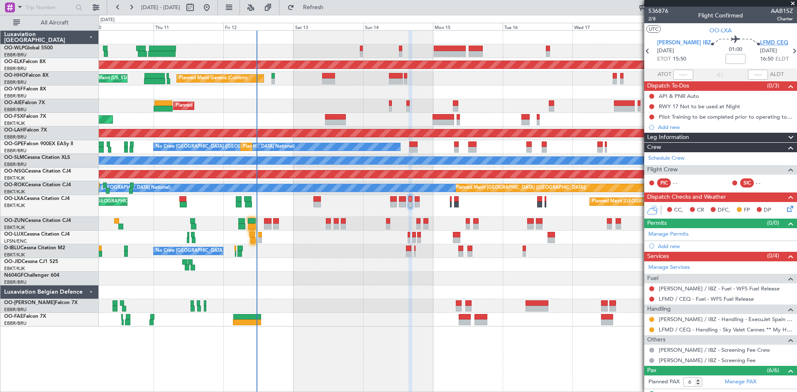
click at [760, 41] on span "LFMD CEQ" at bounding box center [774, 43] width 28 height 8
click at [672, 243] on div "Add new" at bounding box center [721, 246] width 127 height 7
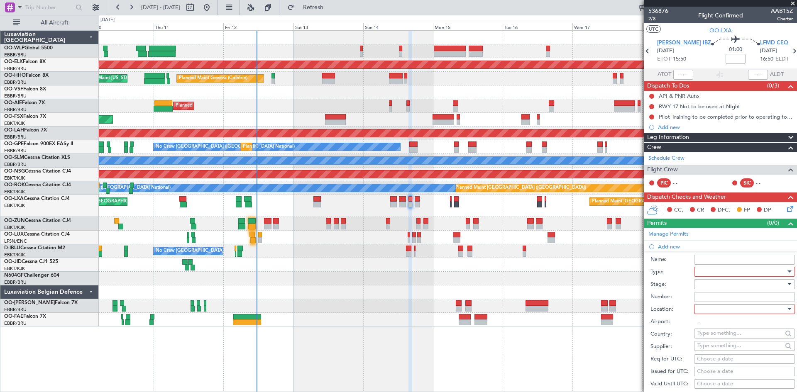
click at [724, 269] on div at bounding box center [741, 272] width 88 height 12
click at [715, 350] on span "Slot" at bounding box center [741, 351] width 87 height 12
click at [731, 290] on div at bounding box center [741, 284] width 88 height 12
click at [730, 287] on div at bounding box center [398, 196] width 797 height 392
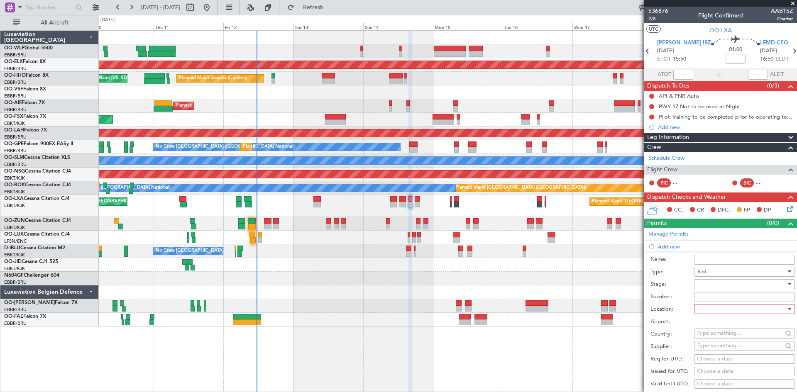
click at [738, 284] on div at bounding box center [741, 284] width 88 height 12
click at [717, 335] on span "Requested" at bounding box center [741, 338] width 87 height 12
click at [714, 301] on input "Number:" at bounding box center [744, 297] width 101 height 10
click at [713, 308] on div at bounding box center [741, 309] width 88 height 12
click at [707, 329] on span "Departure" at bounding box center [741, 326] width 87 height 12
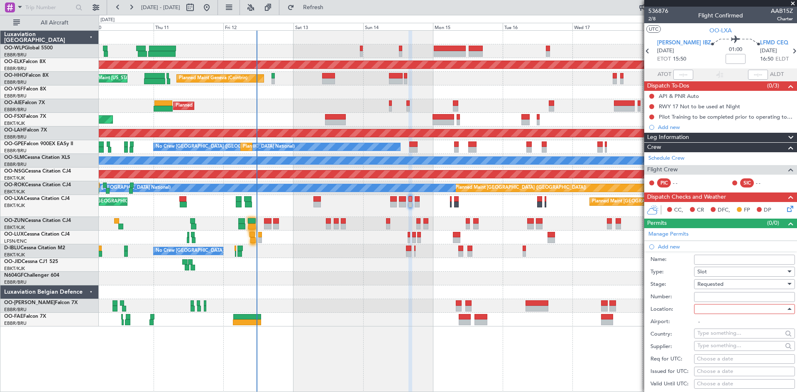
type input "[PERSON_NAME] / IBZ"
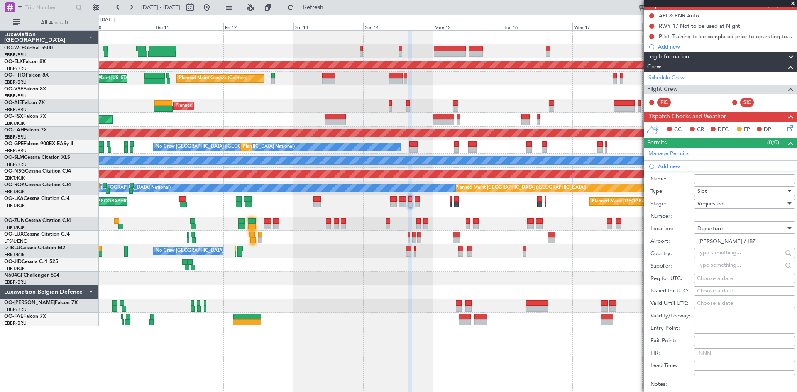
scroll to position [83, 0]
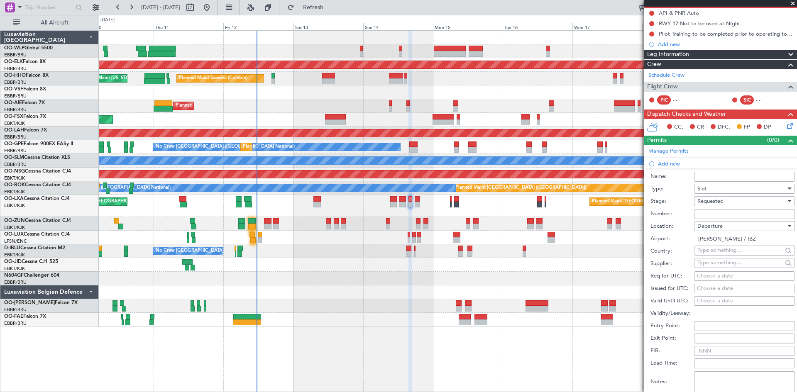
click at [705, 281] on fb-calendar-cell "Choose a date" at bounding box center [744, 276] width 101 height 10
click at [705, 279] on div "Choose a date" at bounding box center [744, 276] width 95 height 8
select select "9"
select select "2025"
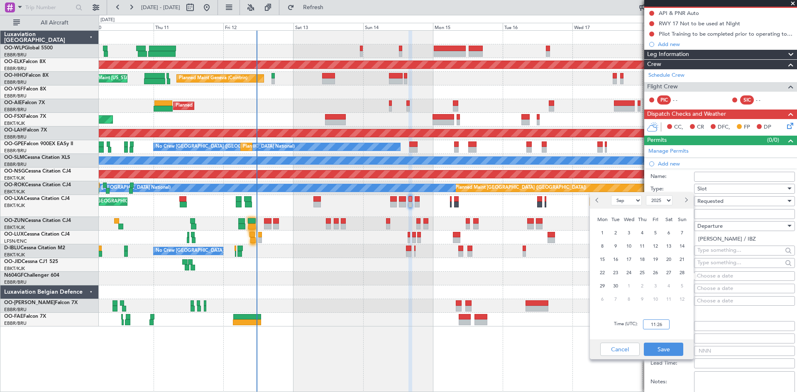
click at [654, 326] on input "11:26" at bounding box center [656, 325] width 27 height 10
type input "15:45"
click at [669, 350] on button "Save" at bounding box center [663, 349] width 39 height 13
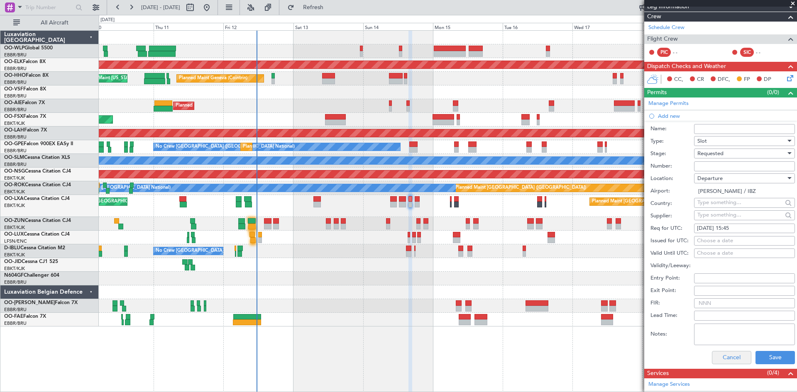
scroll to position [166, 0]
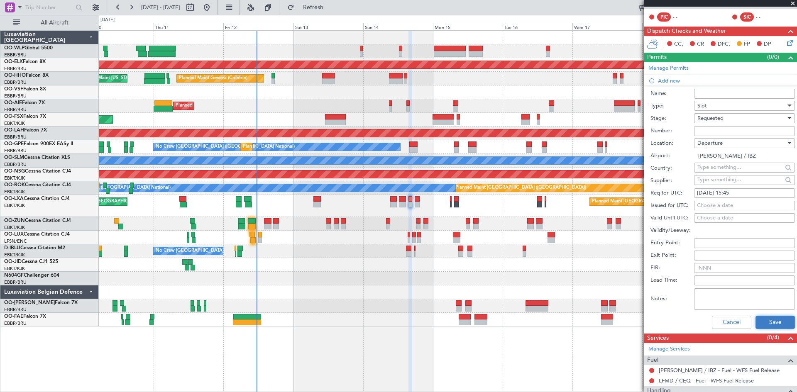
click at [766, 322] on button "Save" at bounding box center [775, 322] width 39 height 13
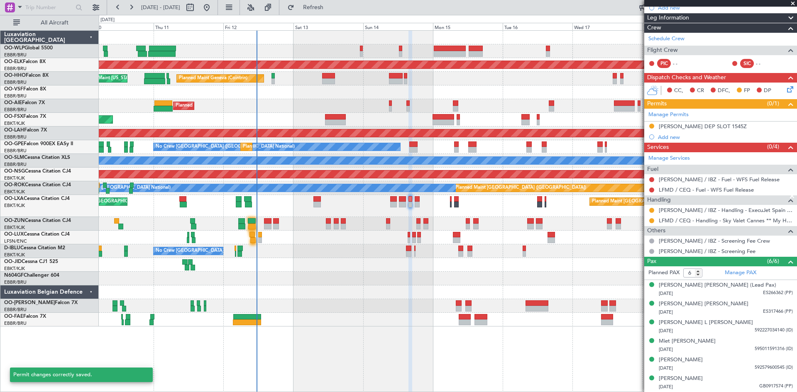
scroll to position [119, 0]
click at [674, 138] on div "Add new" at bounding box center [721, 137] width 127 height 7
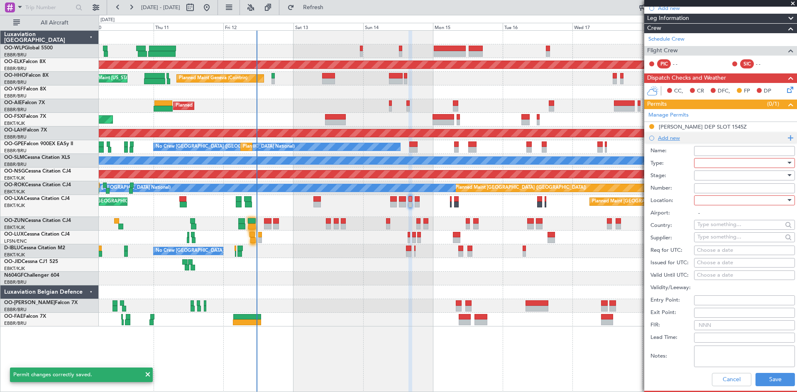
scroll to position [166, 0]
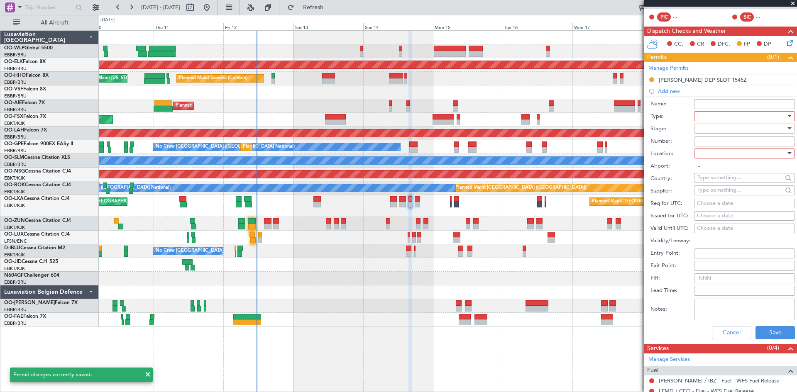
click at [729, 118] on div at bounding box center [741, 116] width 88 height 12
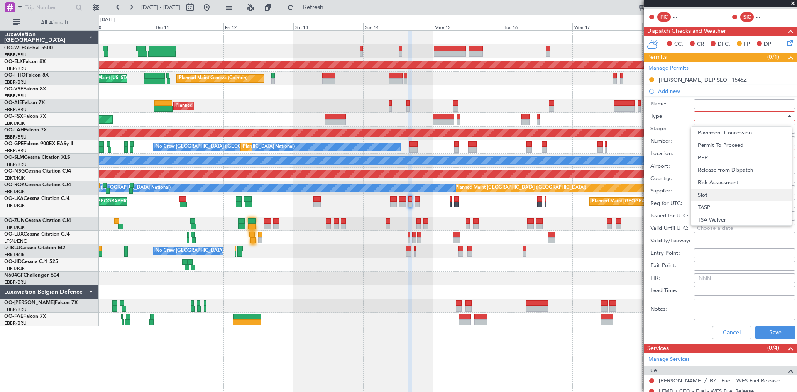
click at [710, 192] on span "Slot" at bounding box center [741, 195] width 87 height 12
click at [717, 129] on div at bounding box center [741, 128] width 88 height 12
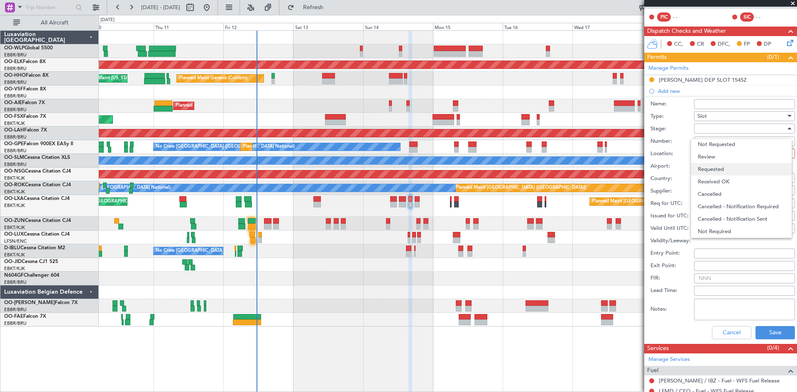
click at [716, 170] on span "Requested" at bounding box center [741, 169] width 87 height 12
click at [714, 151] on div at bounding box center [741, 153] width 88 height 12
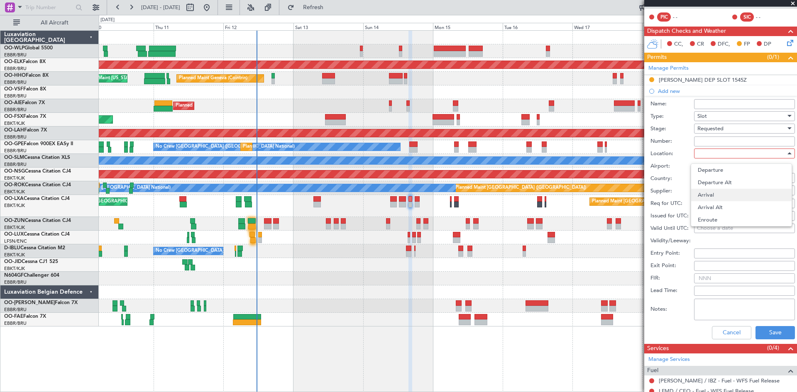
click at [712, 194] on span "Arrival" at bounding box center [741, 195] width 87 height 12
type input "LFMD / CEQ"
click at [716, 207] on div "Choose a date" at bounding box center [744, 204] width 95 height 8
select select "9"
select select "2025"
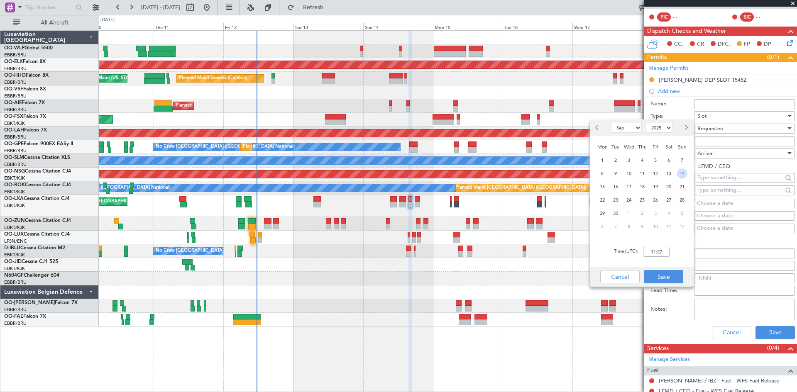
click at [678, 174] on span "14" at bounding box center [682, 174] width 10 height 10
click at [650, 249] on input "00:00" at bounding box center [656, 252] width 27 height 10
type input "1655"
click at [663, 274] on button "Save" at bounding box center [663, 276] width 39 height 13
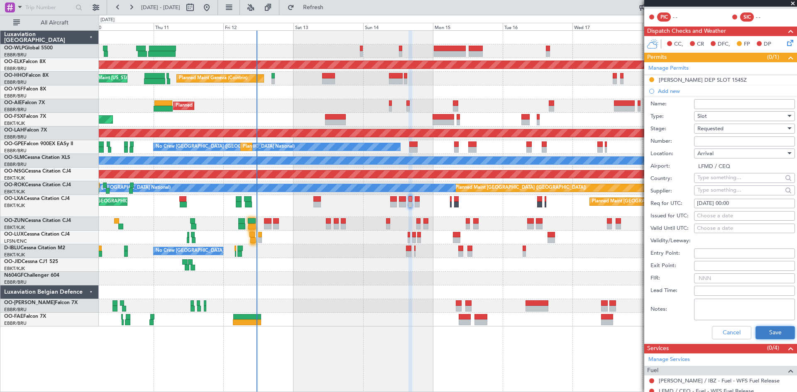
click at [777, 332] on button "Save" at bounding box center [775, 332] width 39 height 13
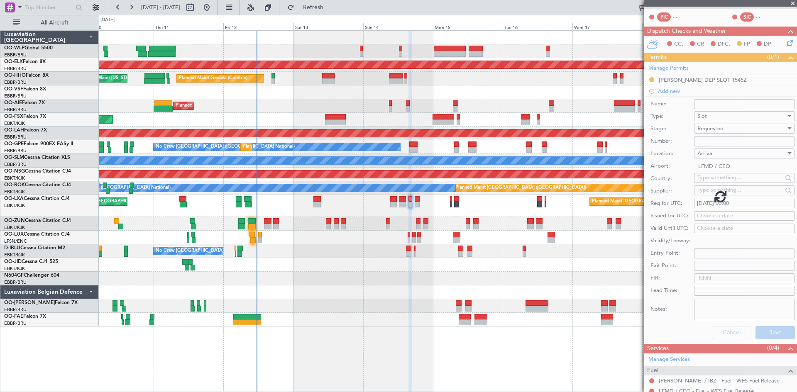
scroll to position [130, 0]
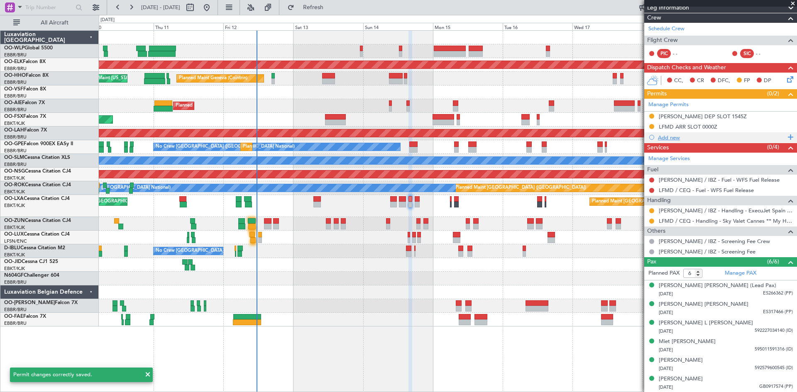
click at [721, 132] on div "Add new" at bounding box center [720, 137] width 153 height 10
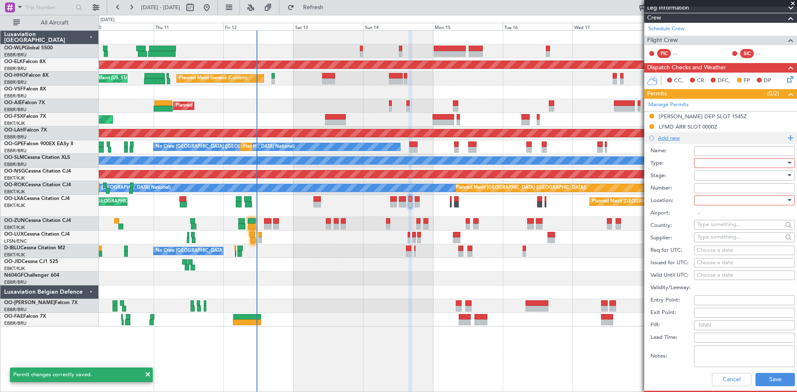
scroll to position [166, 0]
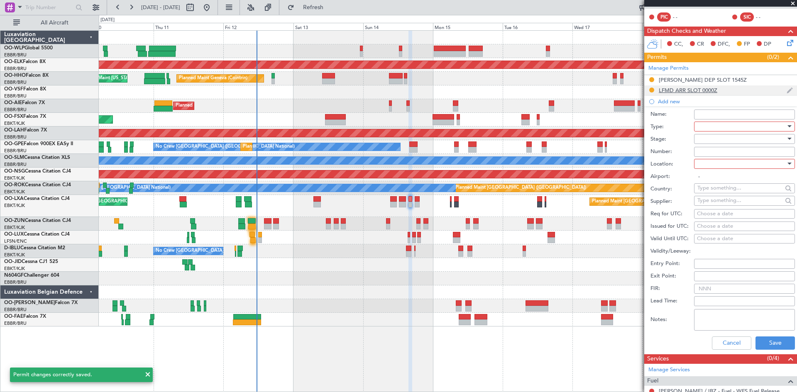
click at [708, 89] on div "LFMD ARR SLOT 0000Z" at bounding box center [688, 90] width 59 height 7
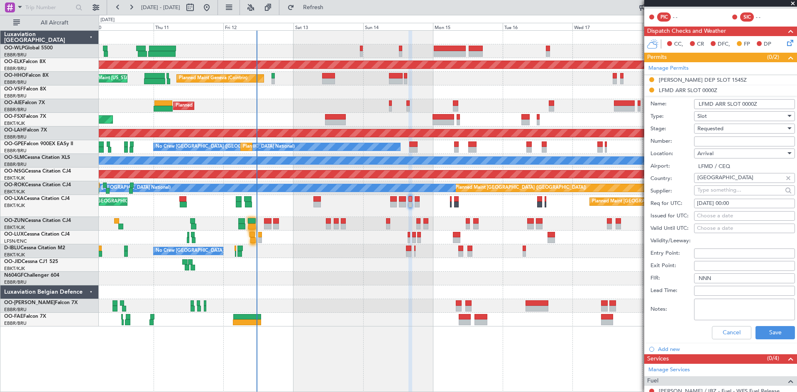
click at [736, 200] on div "[DATE] 00:00" at bounding box center [744, 204] width 95 height 8
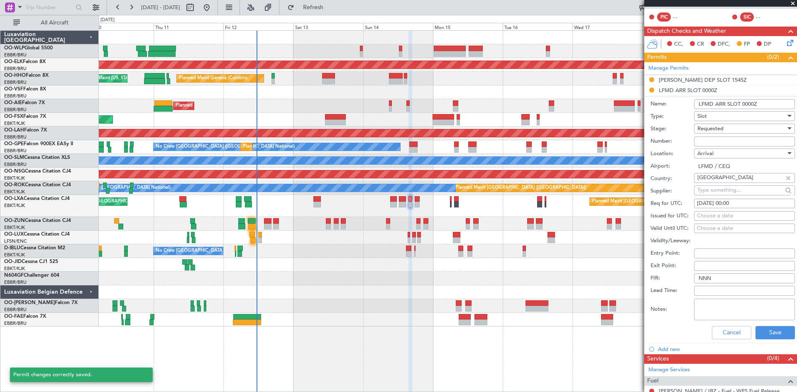
select select "9"
select select "2025"
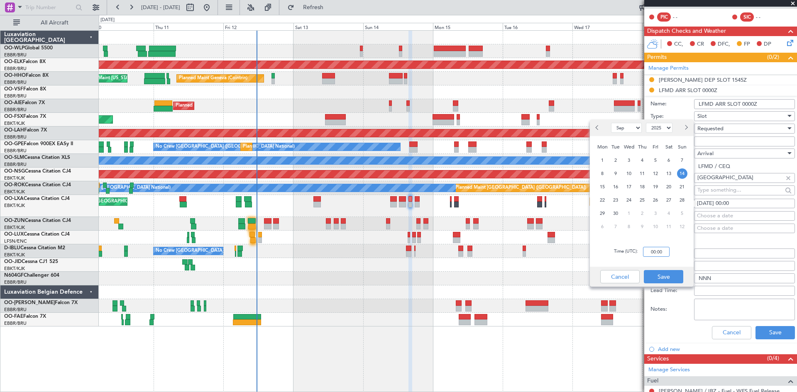
click at [650, 255] on input "00:00" at bounding box center [656, 252] width 27 height 10
type input "16:55"
click at [654, 274] on button "Save" at bounding box center [663, 276] width 39 height 13
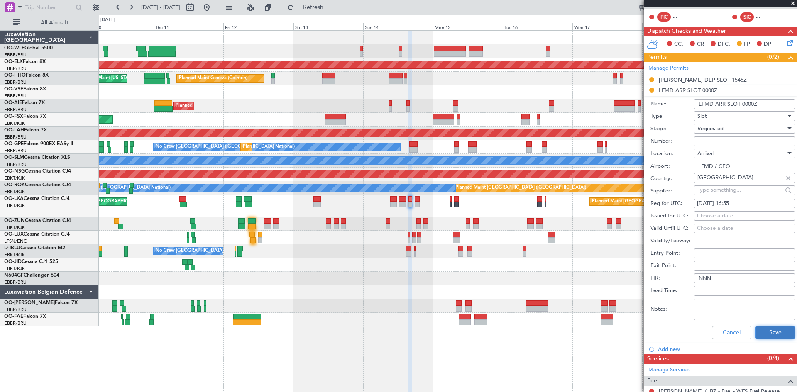
click at [768, 328] on button "Save" at bounding box center [775, 332] width 39 height 13
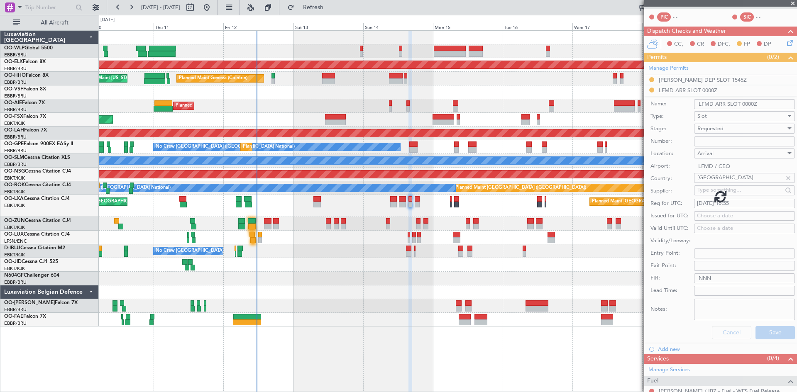
scroll to position [130, 0]
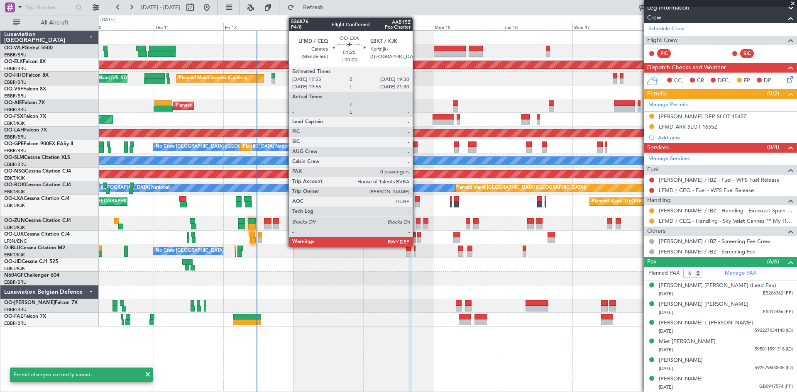
click at [416, 205] on div at bounding box center [417, 205] width 5 height 6
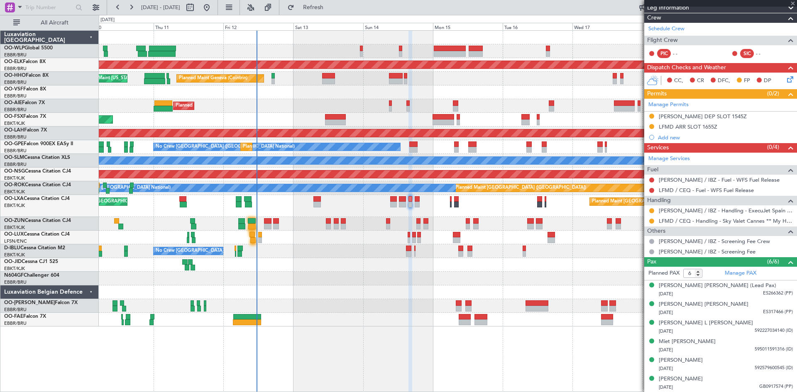
type input "0"
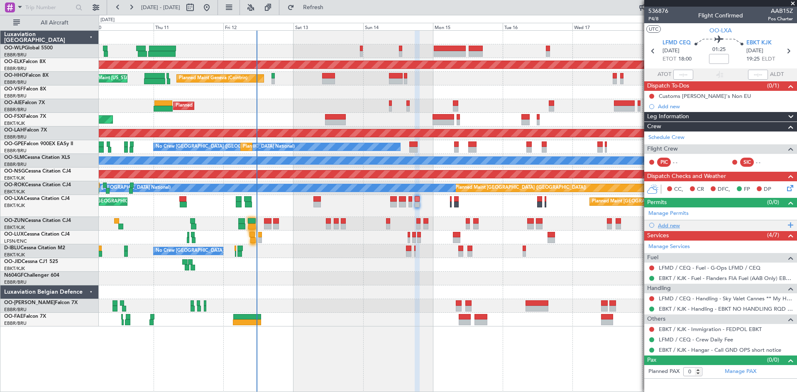
click at [667, 225] on div "Add new" at bounding box center [721, 225] width 127 height 7
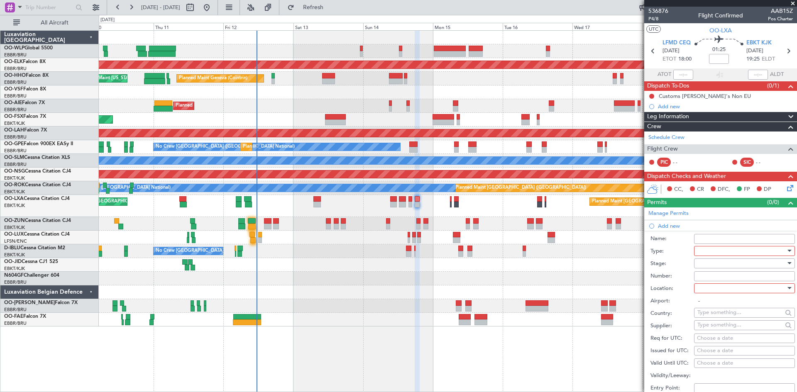
click at [743, 249] on div at bounding box center [741, 251] width 88 height 12
click at [711, 323] on span "Risk Assessment" at bounding box center [741, 317] width 87 height 12
click at [766, 249] on div "Risk Assessment" at bounding box center [741, 251] width 88 height 12
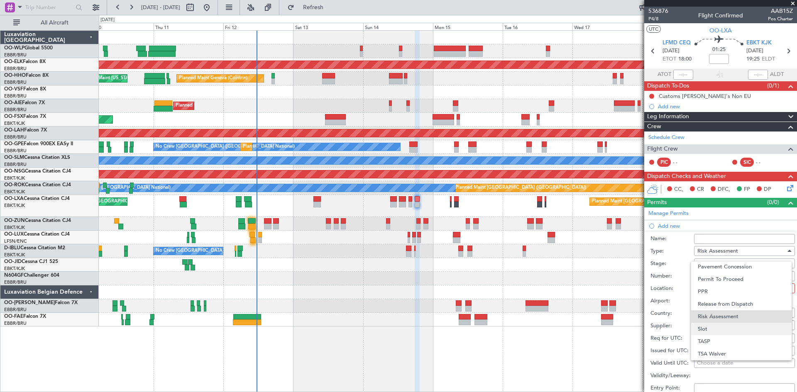
click at [710, 326] on span "Slot" at bounding box center [741, 329] width 87 height 12
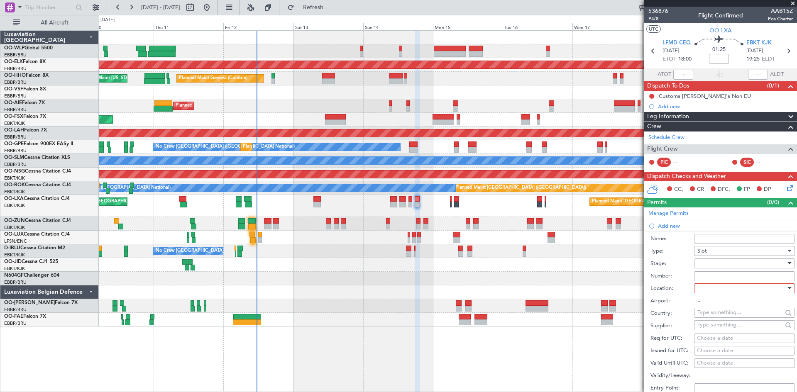
click at [736, 259] on div at bounding box center [741, 263] width 88 height 12
click at [719, 329] on span "Received OK" at bounding box center [741, 330] width 87 height 12
click at [725, 263] on span "Received OK" at bounding box center [713, 263] width 32 height 7
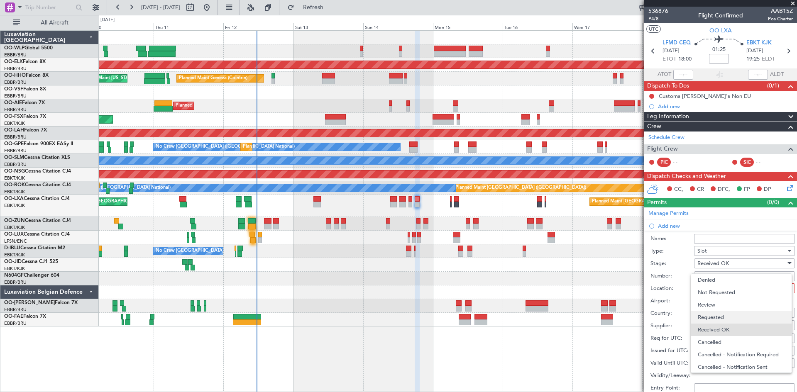
scroll to position [13, 0]
click at [719, 304] on span "Requested" at bounding box center [741, 304] width 87 height 12
click at [726, 289] on div at bounding box center [741, 288] width 88 height 12
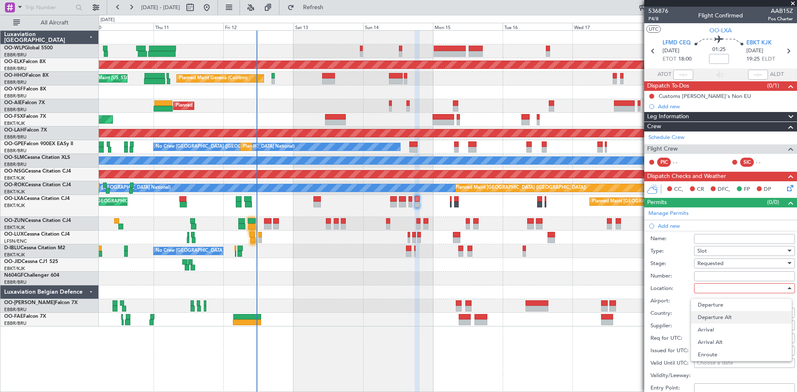
click at [715, 320] on span "Departure Alt" at bounding box center [741, 317] width 87 height 12
click at [721, 291] on span "Departure Alt" at bounding box center [714, 288] width 34 height 7
click at [719, 306] on span "Departure" at bounding box center [741, 305] width 87 height 12
type input "LFMD / CEQ"
click at [716, 337] on div "Choose a date" at bounding box center [744, 339] width 95 height 8
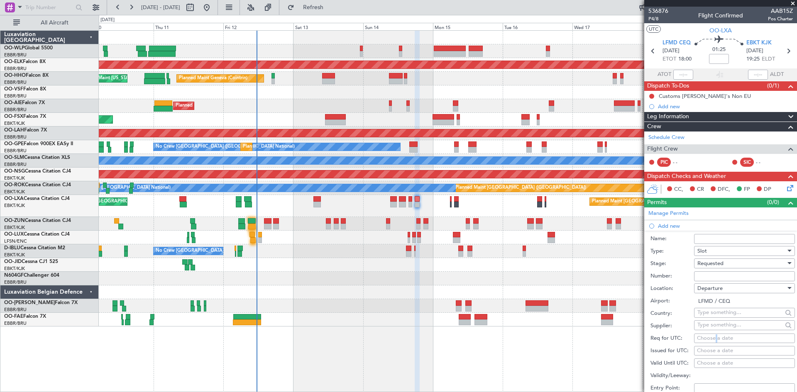
select select "9"
select select "2025"
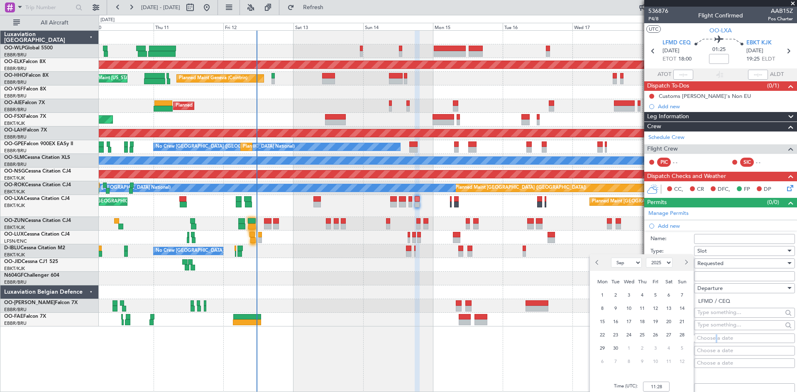
click at [681, 307] on span "14" at bounding box center [682, 308] width 10 height 10
click at [653, 385] on input "00:00" at bounding box center [656, 387] width 27 height 10
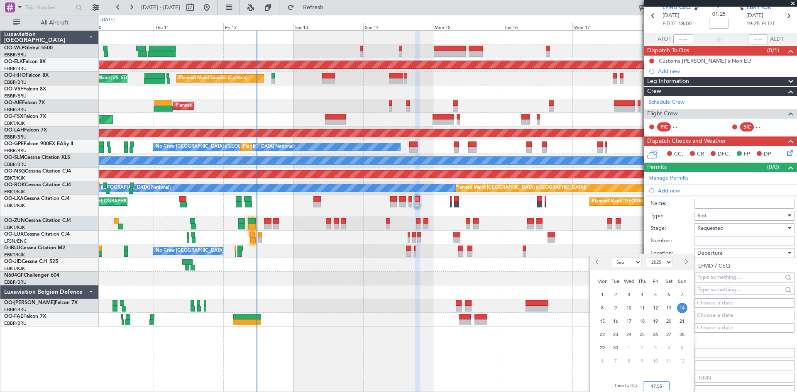
scroll to position [83, 0]
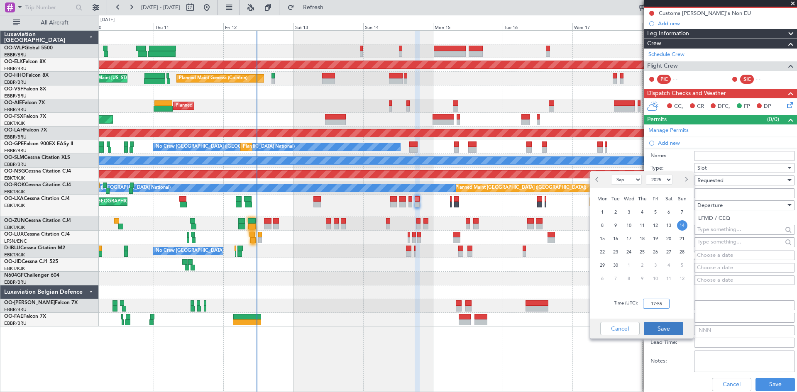
type input "17:55"
click at [662, 325] on button "Save" at bounding box center [663, 328] width 39 height 13
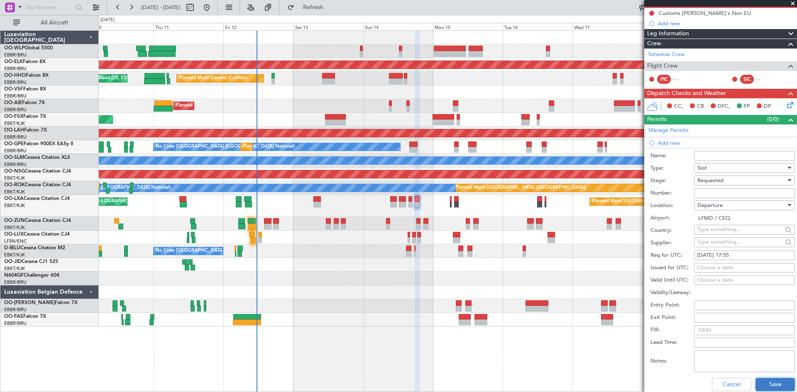
click at [769, 384] on button "Save" at bounding box center [775, 384] width 39 height 13
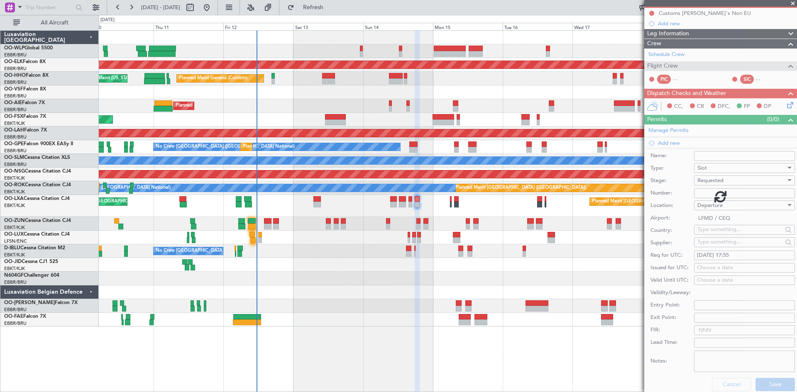
scroll to position [0, 0]
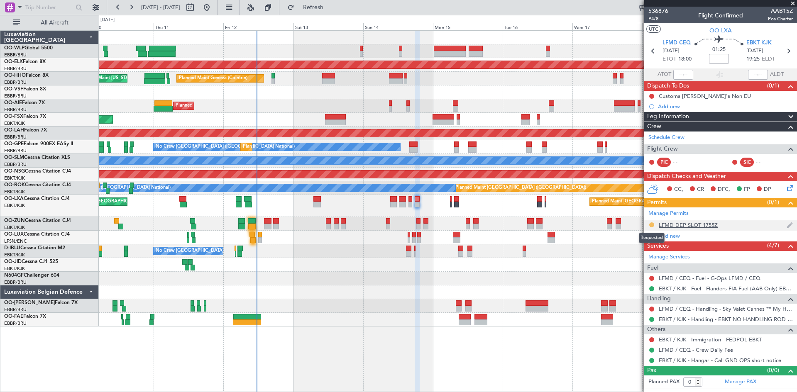
click at [652, 223] on button at bounding box center [651, 225] width 5 height 5
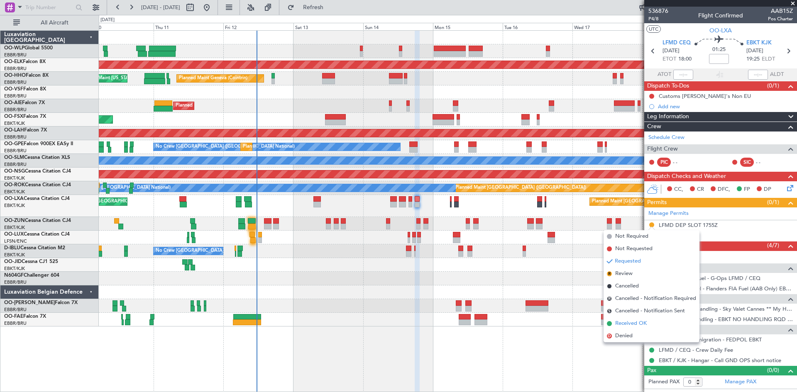
click at [630, 320] on span "Received OK" at bounding box center [631, 324] width 32 height 8
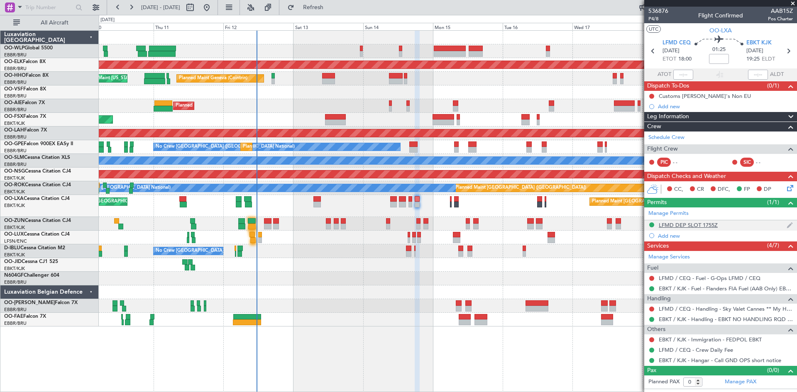
click at [693, 222] on div "LFMD DEP SLOT 1755Z" at bounding box center [688, 225] width 59 height 7
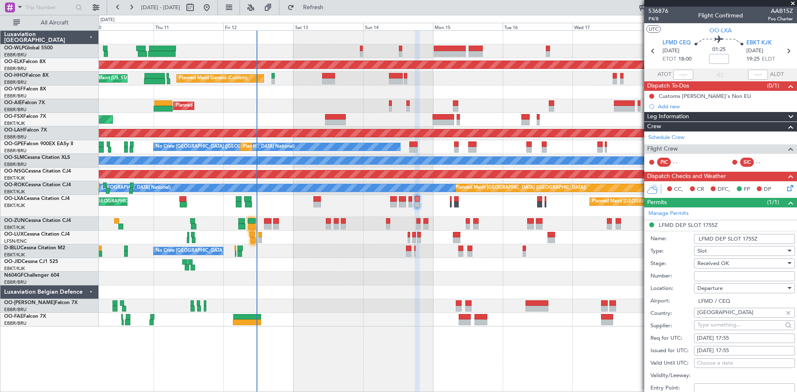
click at [709, 271] on input "Number:" at bounding box center [744, 276] width 101 height 10
paste input "LFMDD000014727"
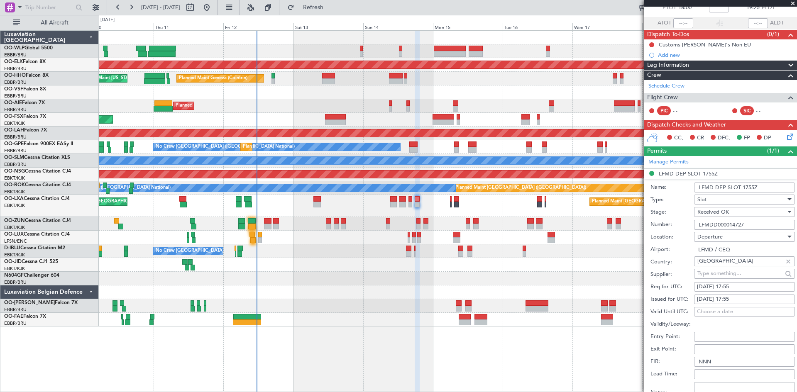
scroll to position [166, 0]
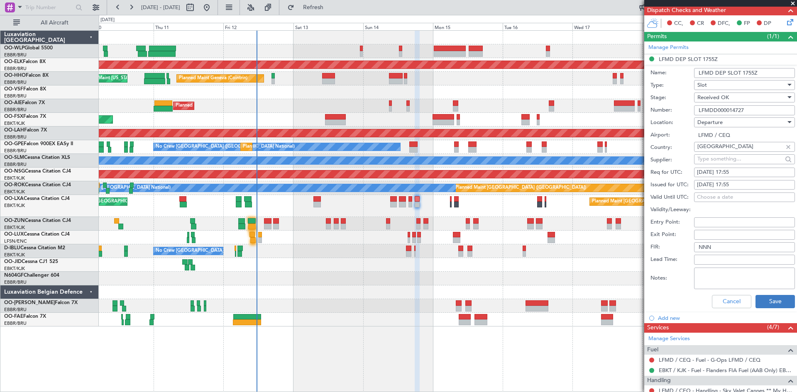
type input "LFMDD000014727"
click at [770, 299] on button "Save" at bounding box center [775, 301] width 39 height 13
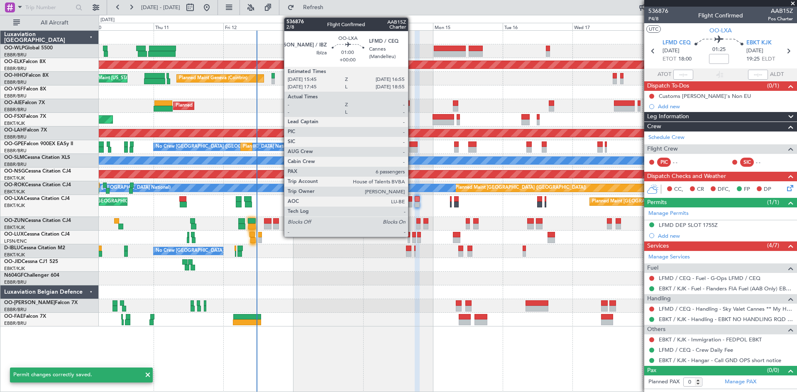
scroll to position [0, 0]
click at [412, 201] on div at bounding box center [410, 199] width 4 height 6
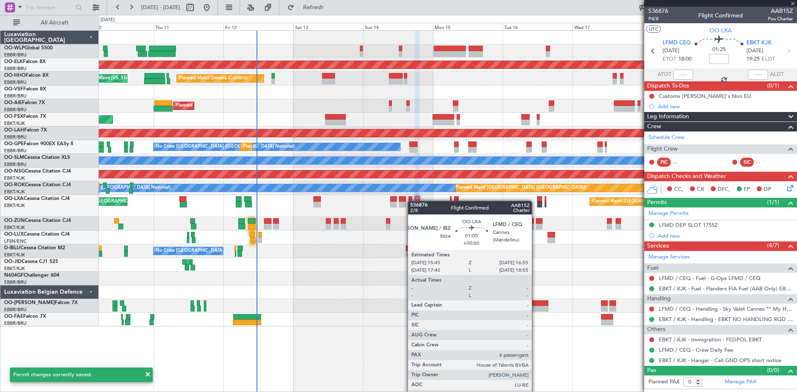
type input "6"
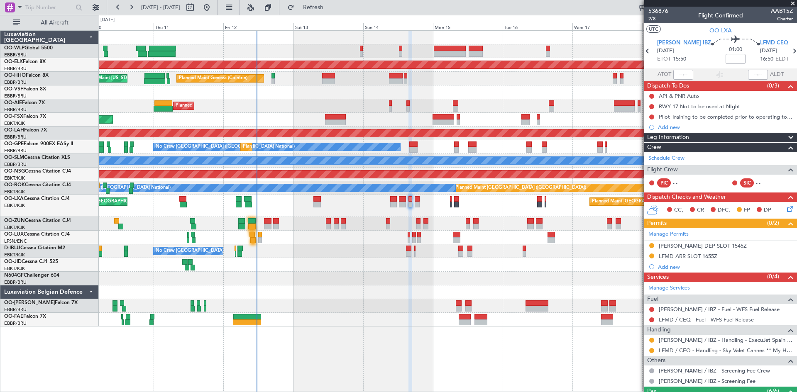
click at [699, 257] on div "LFMD ARR SLOT 1655Z" at bounding box center [688, 256] width 59 height 7
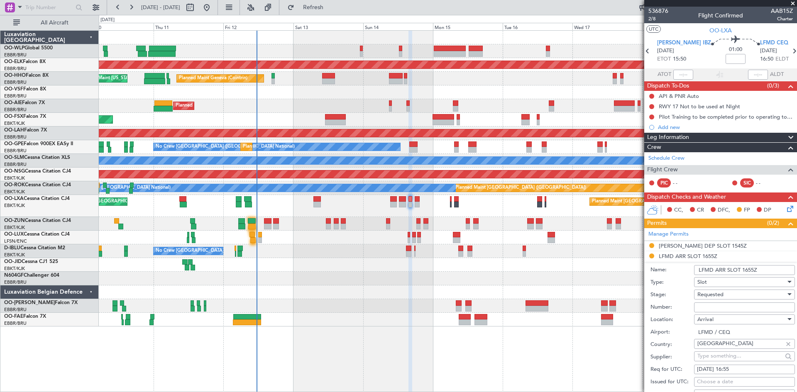
click at [736, 291] on div "Requested" at bounding box center [741, 295] width 88 height 12
click at [719, 358] on span "Received OK" at bounding box center [741, 361] width 87 height 12
click at [702, 304] on input "Number:" at bounding box center [744, 308] width 101 height 10
paste input "LFMDA000014726"
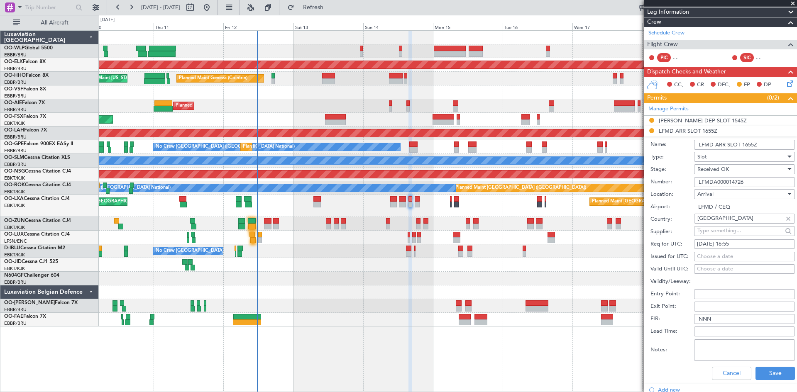
scroll to position [166, 0]
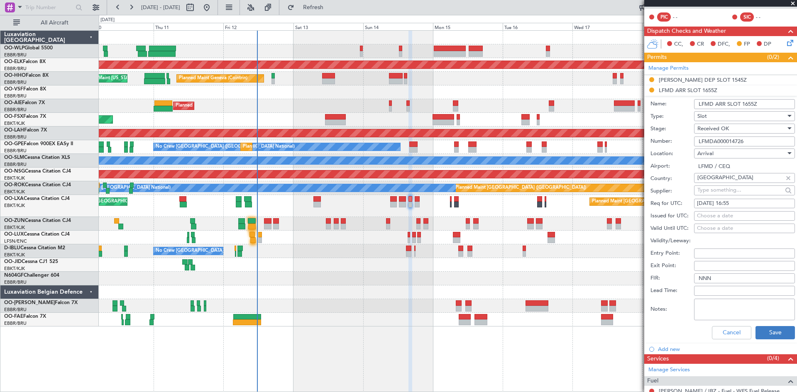
type input "LFMDA000014726"
click at [770, 328] on button "Save" at bounding box center [775, 332] width 39 height 13
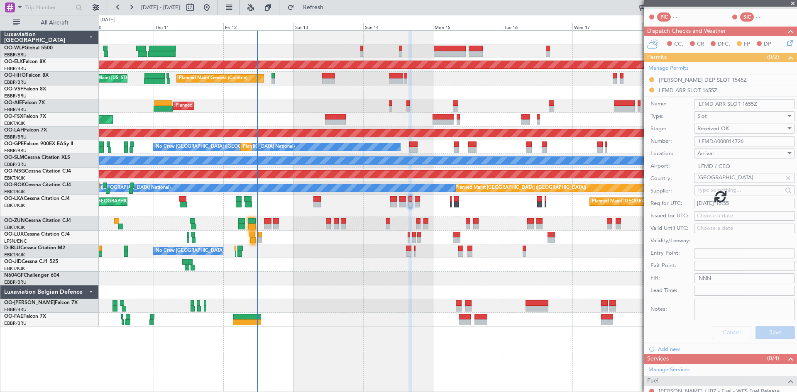
scroll to position [130, 0]
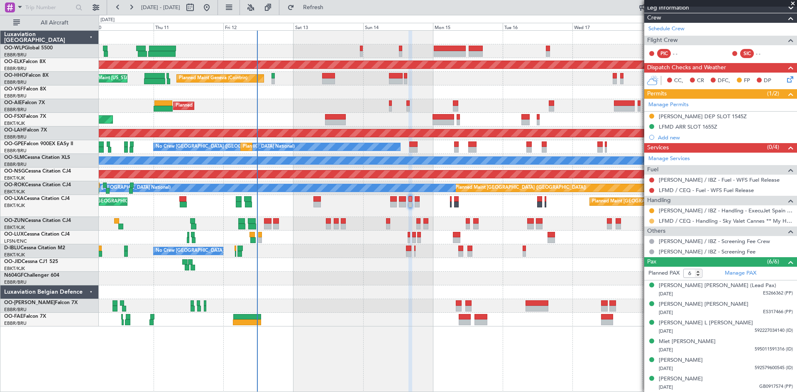
click at [653, 220] on button at bounding box center [651, 221] width 5 height 5
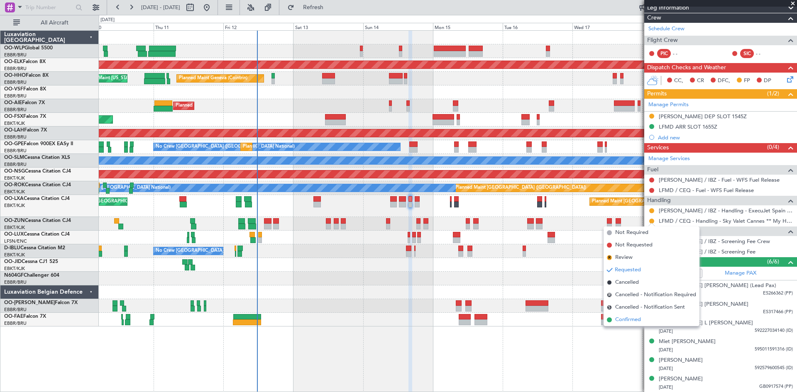
click at [641, 324] on span "Confirmed" at bounding box center [628, 320] width 26 height 8
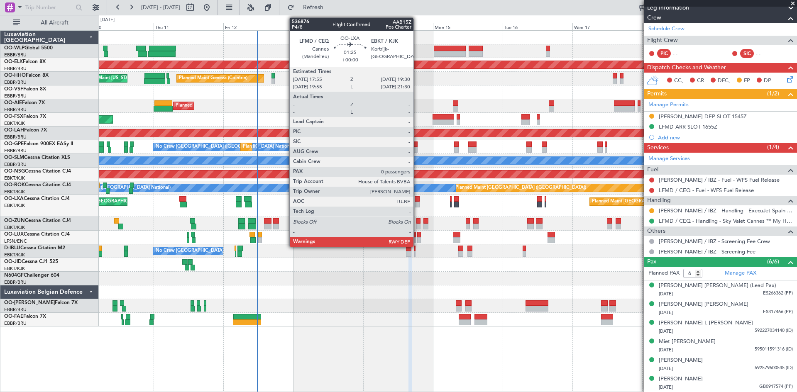
click at [417, 202] on div at bounding box center [417, 205] width 5 height 6
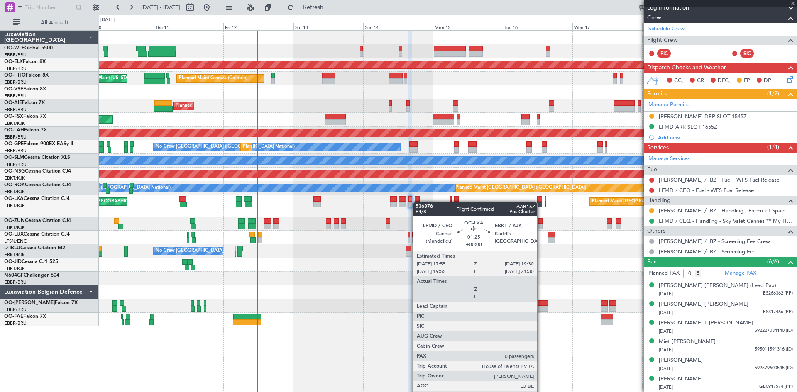
scroll to position [0, 0]
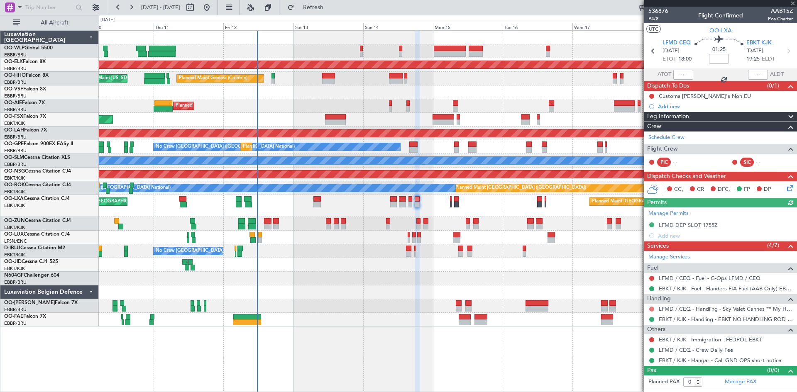
click at [653, 308] on button at bounding box center [651, 309] width 5 height 5
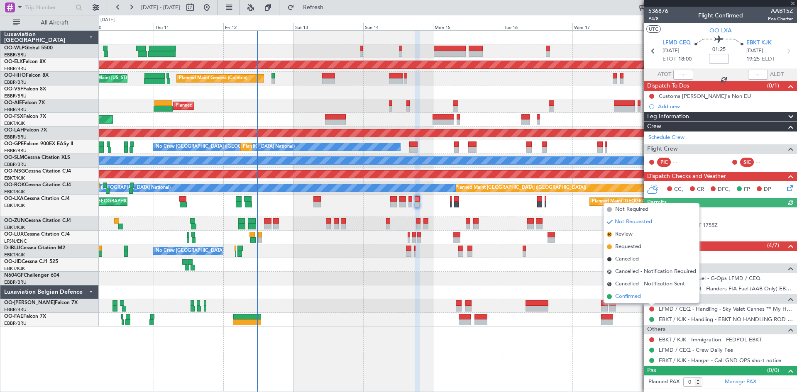
click at [634, 297] on span "Confirmed" at bounding box center [628, 297] width 26 height 8
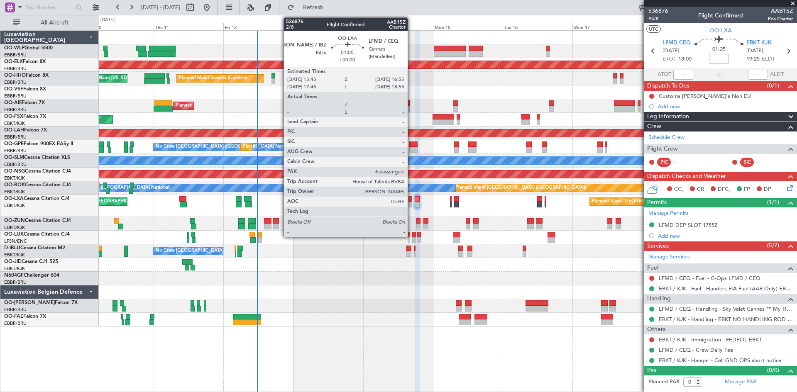
click at [411, 203] on div at bounding box center [410, 205] width 4 height 6
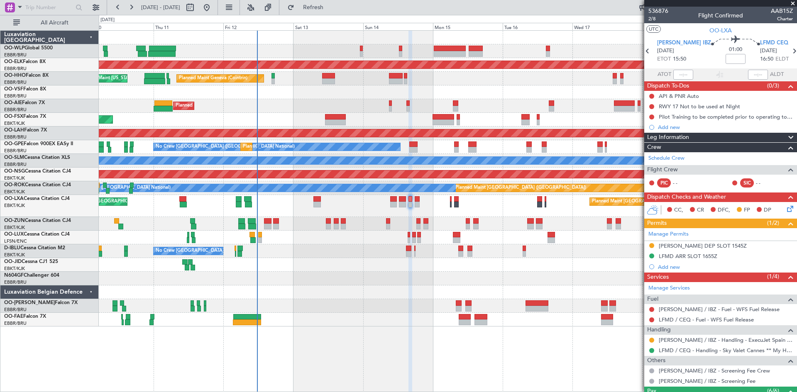
click at [398, 202] on div "Planned Maint [GEOGRAPHIC_DATA] ([GEOGRAPHIC_DATA]) Planned Maint [GEOGRAPHIC_D…" at bounding box center [448, 206] width 698 height 22
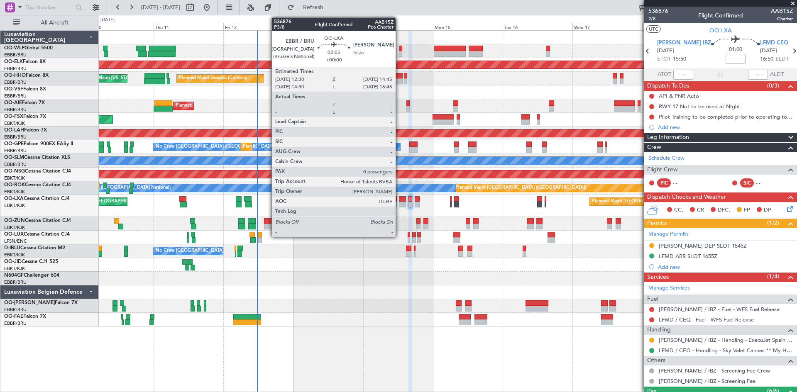
click at [399, 202] on div at bounding box center [402, 205] width 7 height 6
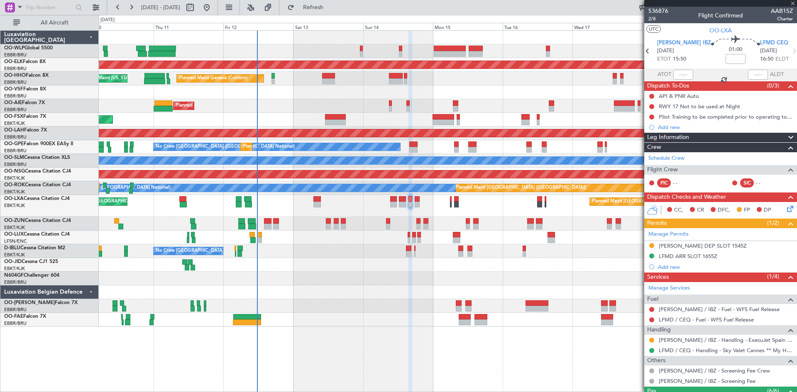
type input "0"
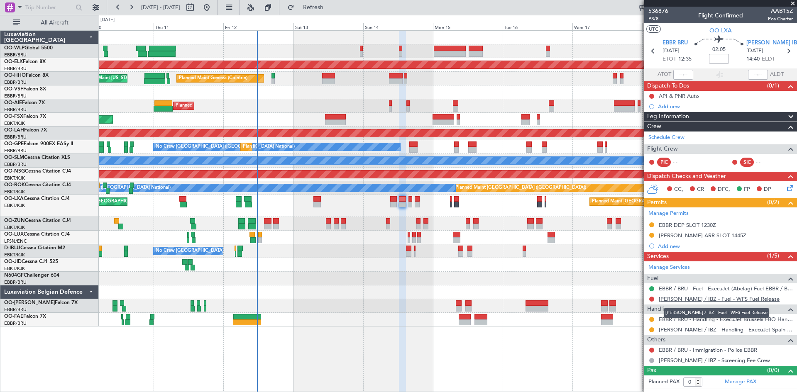
click at [699, 299] on link "[PERSON_NAME] / IBZ - Fuel - WFS Fuel Release" at bounding box center [719, 299] width 121 height 7
click at [325, 5] on span "Refresh" at bounding box center [313, 8] width 35 height 6
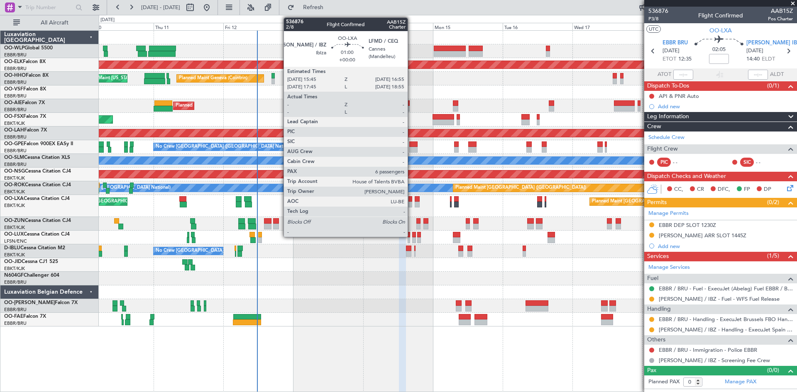
click at [411, 205] on div at bounding box center [410, 205] width 4 height 6
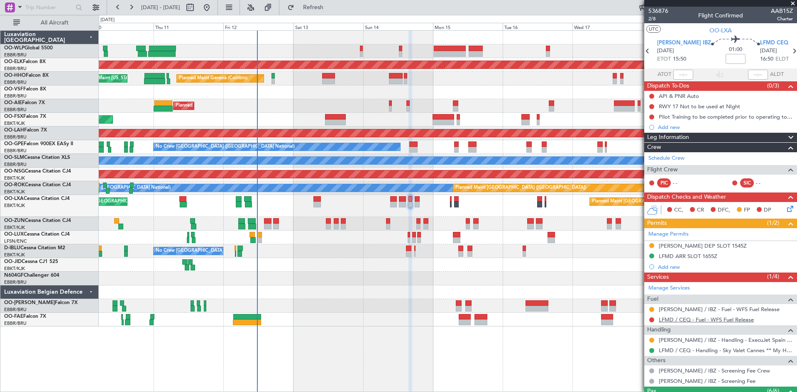
click at [714, 321] on link "LFMD / CEQ - Fuel - WFS Fuel Release" at bounding box center [706, 319] width 95 height 7
click at [420, 197] on div "Planned Maint [GEOGRAPHIC_DATA] ([GEOGRAPHIC_DATA]) Planned Maint [GEOGRAPHIC_D…" at bounding box center [448, 206] width 698 height 22
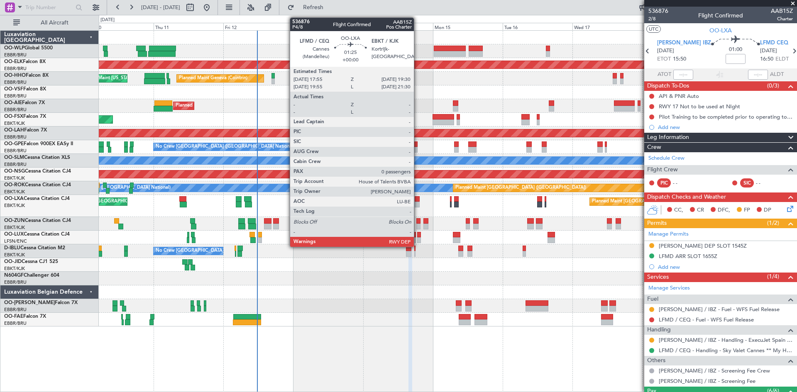
click at [418, 200] on div at bounding box center [417, 199] width 5 height 6
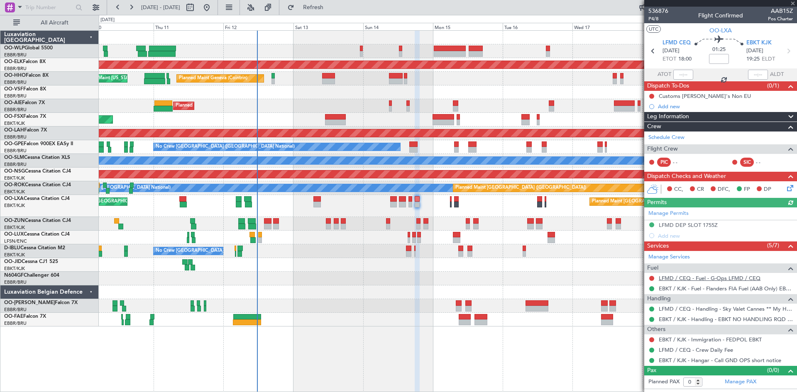
click at [702, 277] on link "LFMD / CEQ - Fuel - G-Ops LFMD / CEQ" at bounding box center [710, 278] width 102 height 7
click at [408, 200] on div "Planned Maint [GEOGRAPHIC_DATA] ([GEOGRAPHIC_DATA]) Planned Maint [GEOGRAPHIC_D…" at bounding box center [448, 206] width 698 height 22
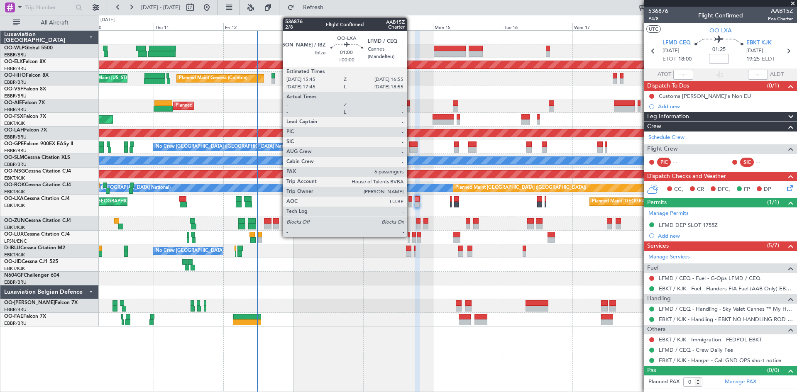
click at [411, 200] on div at bounding box center [410, 199] width 4 height 6
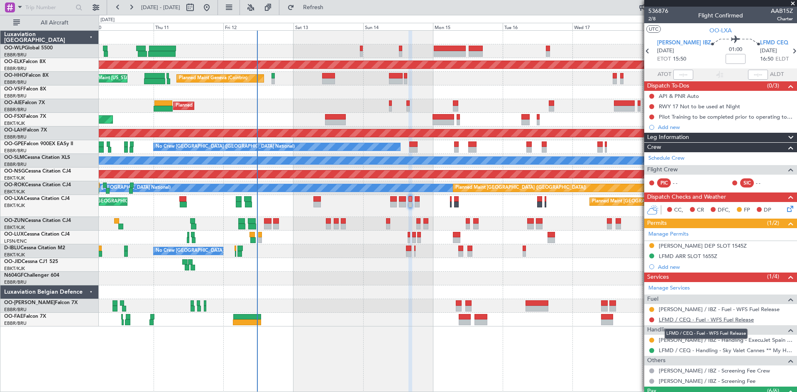
click at [708, 318] on link "LFMD / CEQ - Fuel - WFS Fuel Release" at bounding box center [706, 319] width 95 height 7
click at [333, 3] on button "Refresh" at bounding box center [309, 7] width 50 height 13
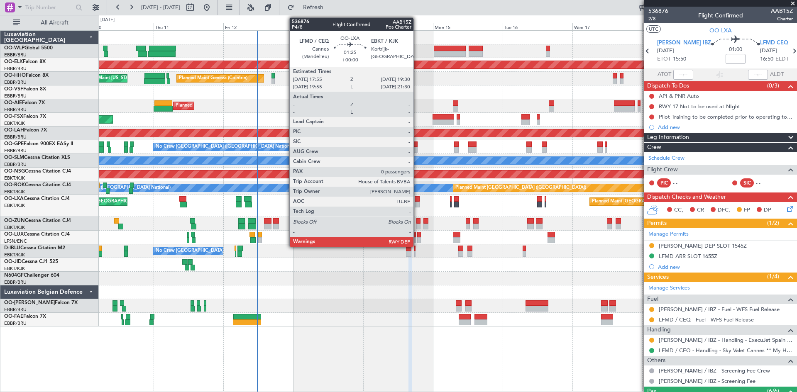
click at [418, 199] on div at bounding box center [417, 199] width 5 height 6
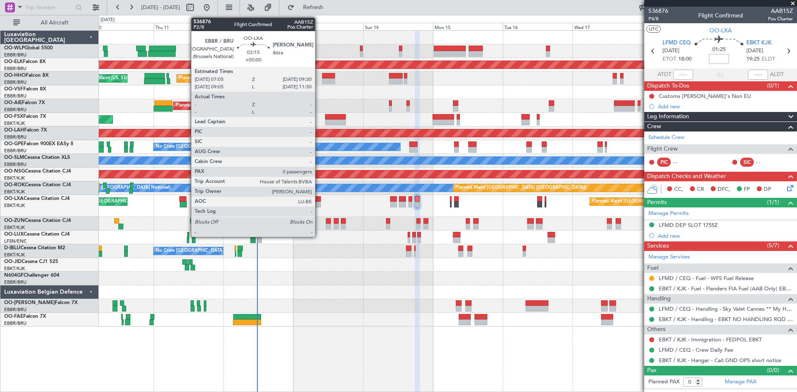
click at [319, 203] on div at bounding box center [316, 205] width 7 height 6
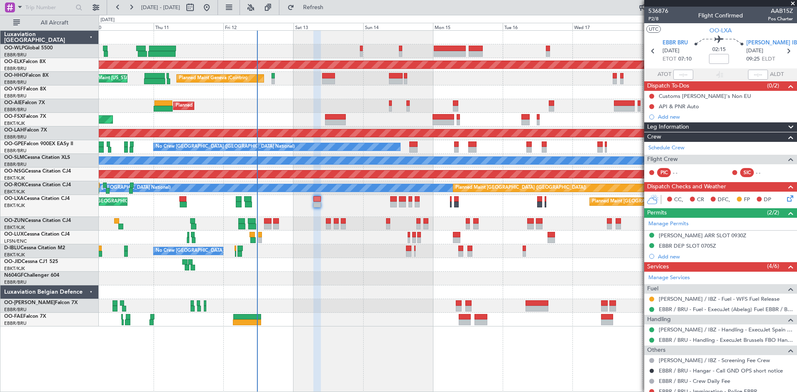
click at [785, 197] on icon at bounding box center [788, 197] width 7 height 7
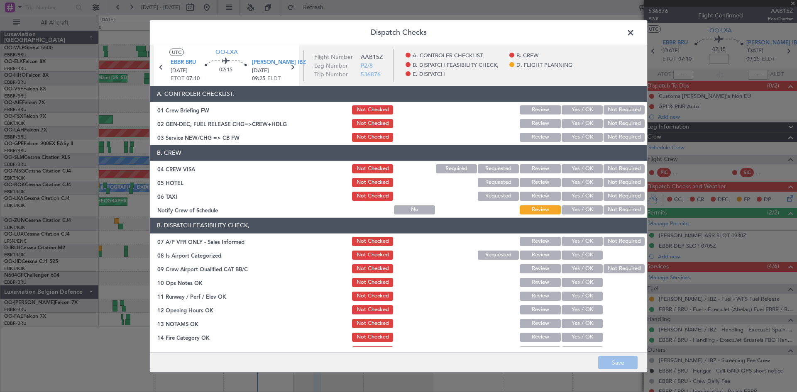
click at [583, 171] on button "Yes / OK" at bounding box center [582, 168] width 41 height 9
click at [528, 196] on button "Review" at bounding box center [540, 196] width 41 height 9
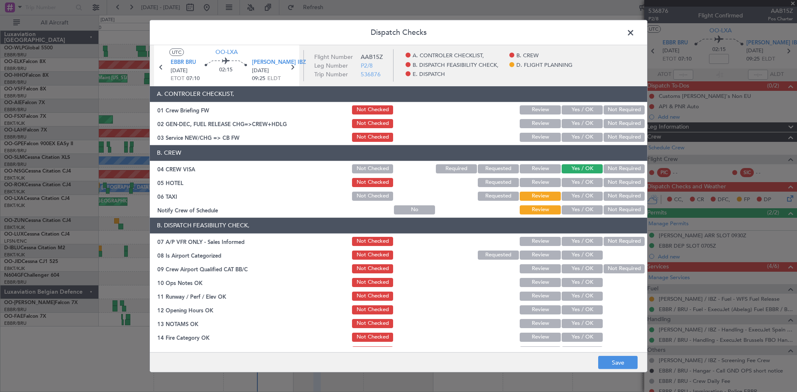
click at [526, 185] on button "Review" at bounding box center [540, 182] width 41 height 9
click at [592, 240] on button "Yes / OK" at bounding box center [582, 241] width 41 height 9
click at [588, 251] on button "Yes / OK" at bounding box center [582, 255] width 41 height 9
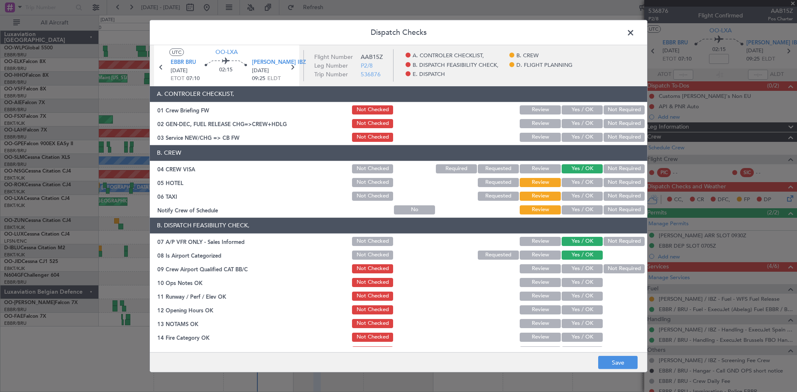
drag, startPoint x: 615, startPoint y: 243, endPoint x: 591, endPoint y: 262, distance: 31.1
click at [615, 245] on button "Not Required" at bounding box center [624, 241] width 41 height 9
click at [589, 264] on div "Yes / OK" at bounding box center [581, 269] width 42 height 12
click at [587, 269] on button "Yes / OK" at bounding box center [582, 268] width 41 height 9
click at [602, 267] on div "Not Required" at bounding box center [623, 269] width 42 height 12
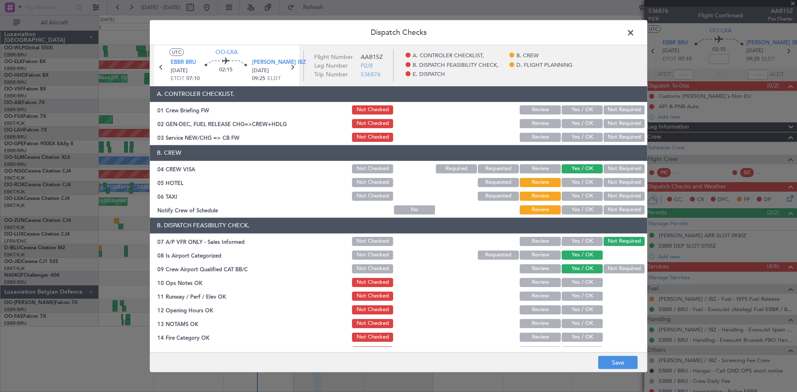
click at [604, 269] on button "Not Required" at bounding box center [624, 268] width 41 height 9
click at [587, 279] on button "Yes / OK" at bounding box center [582, 282] width 41 height 9
drag, startPoint x: 583, startPoint y: 286, endPoint x: 579, endPoint y: 295, distance: 10.3
click at [582, 289] on section "B. DISPATCH FEASIBILITY CHECK, 07 A/P VFR ONLY - Sales Informed Not Checked Rev…" at bounding box center [398, 308] width 497 height 180
drag, startPoint x: 578, startPoint y: 298, endPoint x: 576, endPoint y: 303, distance: 5.8
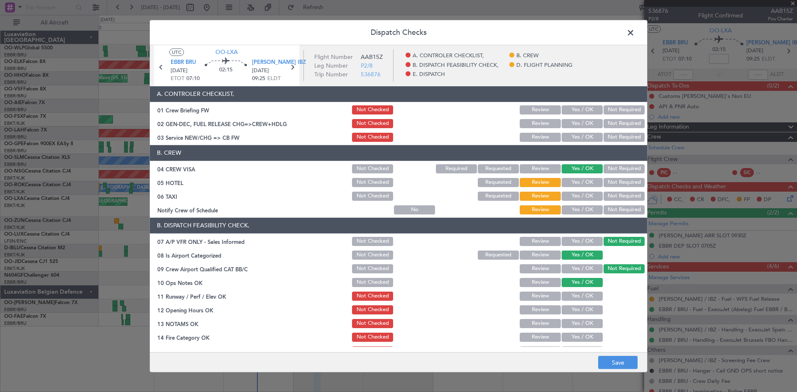
click at [578, 298] on button "Yes / OK" at bounding box center [582, 296] width 41 height 9
click at [574, 309] on button "Yes / OK" at bounding box center [582, 310] width 41 height 9
click at [572, 320] on section "B. DISPATCH FEASIBILITY CHECK, 07 A/P VFR ONLY - Sales Informed Not Checked Rev…" at bounding box center [398, 308] width 497 height 180
click at [572, 320] on button "Yes / OK" at bounding box center [582, 323] width 41 height 9
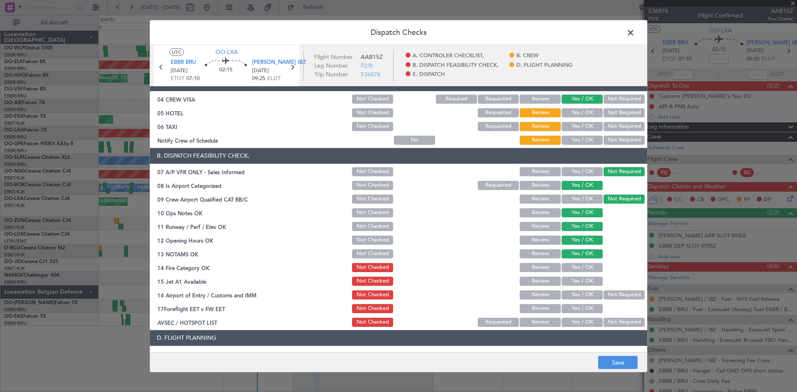
scroll to position [83, 0]
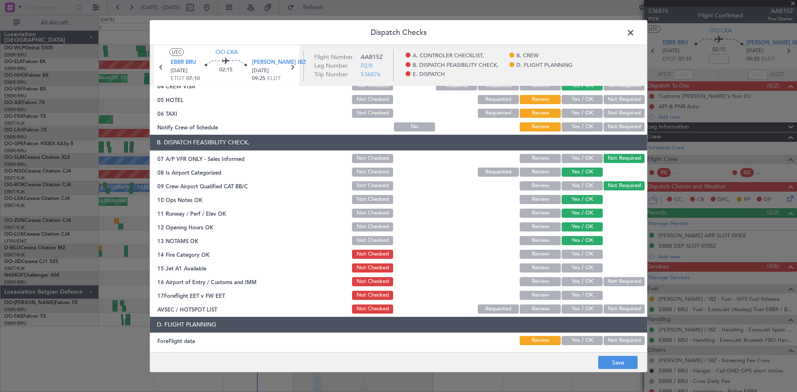
click at [573, 258] on button "Yes / OK" at bounding box center [582, 254] width 41 height 9
click at [574, 266] on button "Yes / OK" at bounding box center [582, 268] width 41 height 9
click at [609, 284] on button "Not Required" at bounding box center [624, 281] width 41 height 9
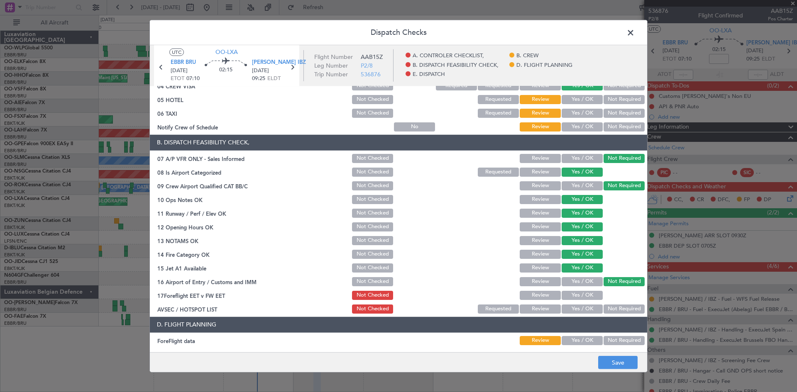
click at [581, 300] on button "Yes / OK" at bounding box center [582, 295] width 41 height 9
click at [604, 307] on button "Not Required" at bounding box center [624, 309] width 41 height 9
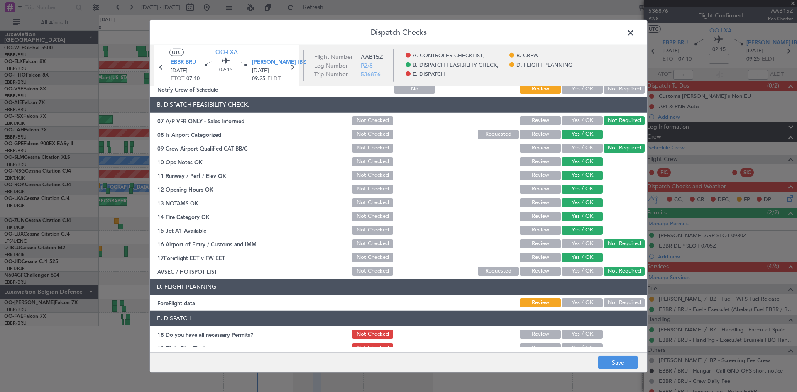
scroll to position [157, 0]
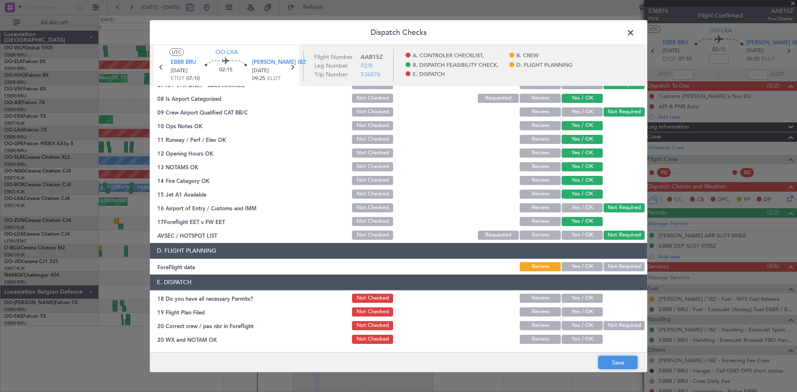
drag, startPoint x: 629, startPoint y: 364, endPoint x: 620, endPoint y: 358, distance: 10.7
click at [628, 363] on button "Save" at bounding box center [617, 362] width 39 height 13
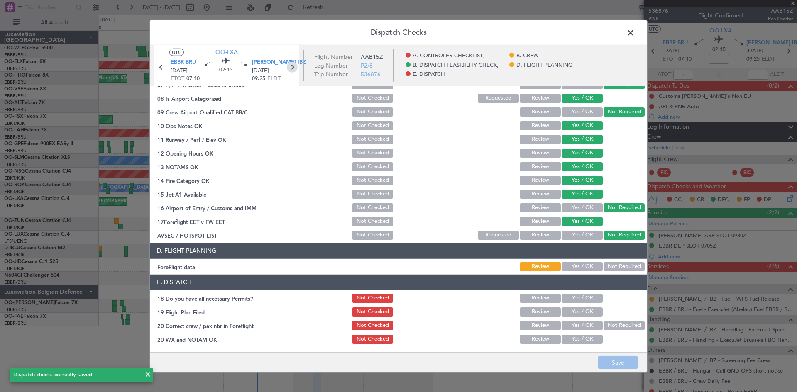
click at [289, 70] on icon at bounding box center [292, 66] width 11 height 11
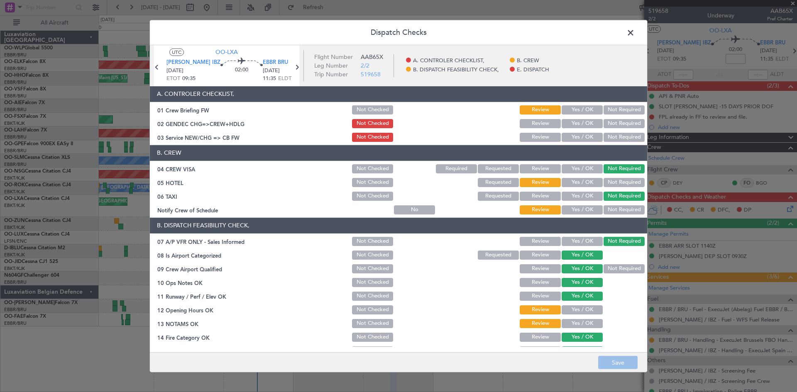
click at [577, 169] on button "Yes / OK" at bounding box center [582, 168] width 41 height 9
click at [604, 183] on button "Not Required" at bounding box center [624, 182] width 41 height 9
click at [610, 271] on button "Not Required" at bounding box center [624, 268] width 41 height 9
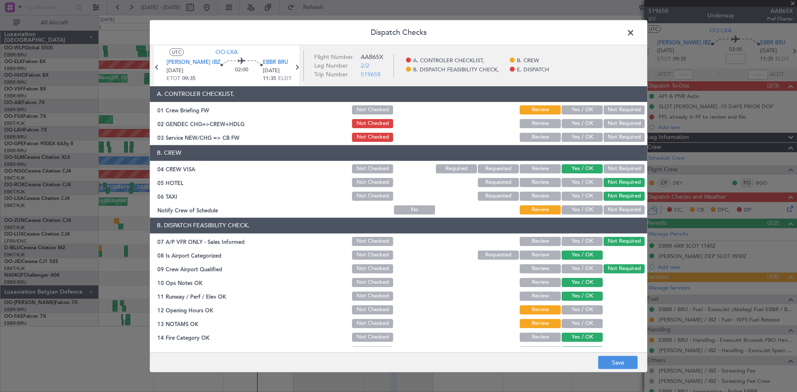
click at [588, 269] on button "Yes / OK" at bounding box center [582, 268] width 41 height 9
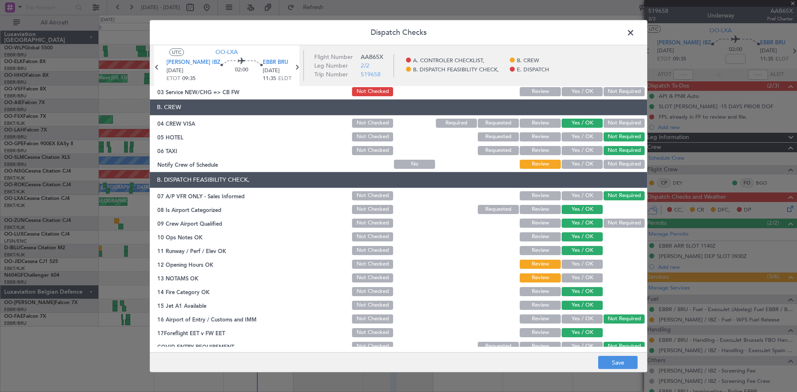
scroll to position [83, 0]
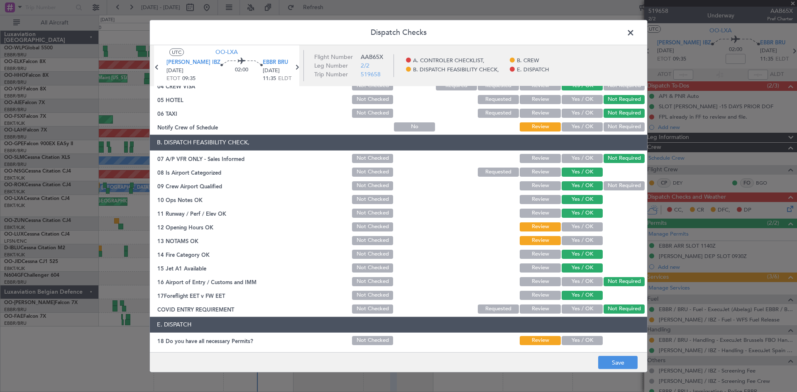
click at [580, 232] on div "Yes / OK" at bounding box center [581, 227] width 42 height 12
click at [580, 228] on button "Yes / OK" at bounding box center [582, 227] width 41 height 9
click at [579, 243] on button "Yes / OK" at bounding box center [582, 240] width 41 height 9
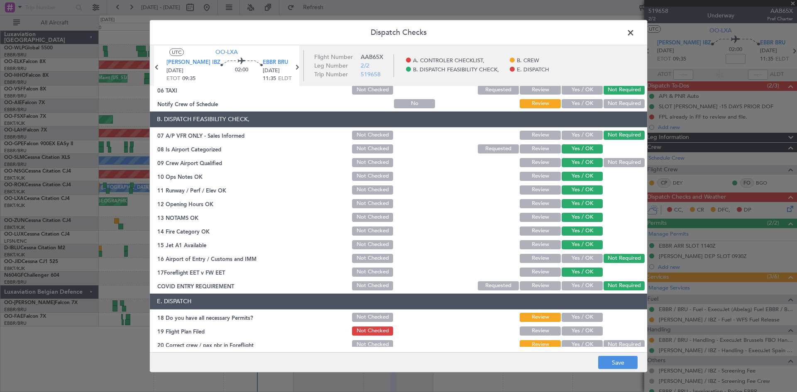
scroll to position [125, 0]
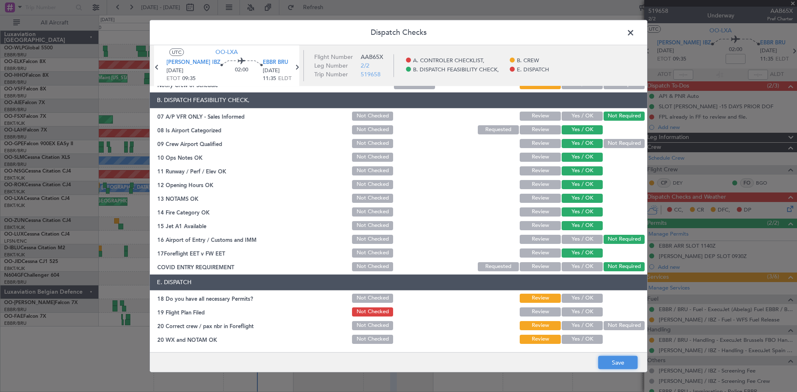
click at [616, 361] on button "Save" at bounding box center [617, 362] width 39 height 13
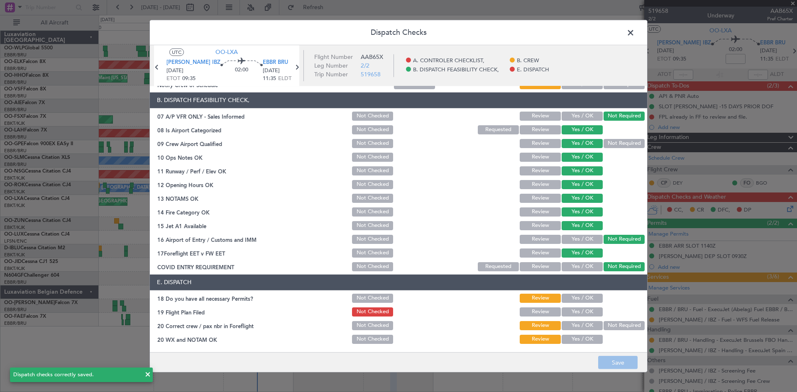
click at [635, 33] on span at bounding box center [635, 34] width 0 height 17
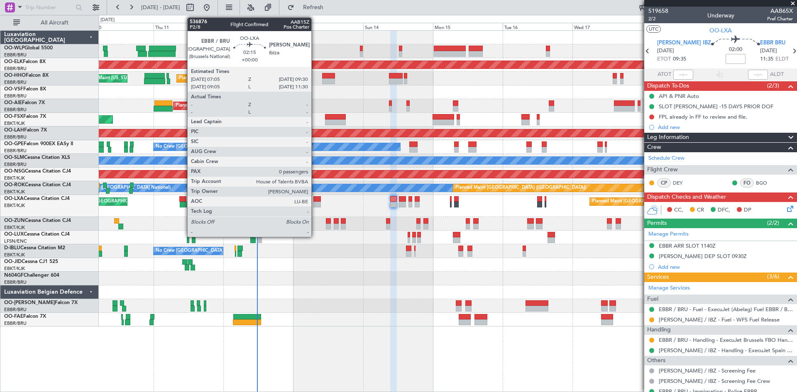
click at [315, 203] on div at bounding box center [316, 205] width 7 height 6
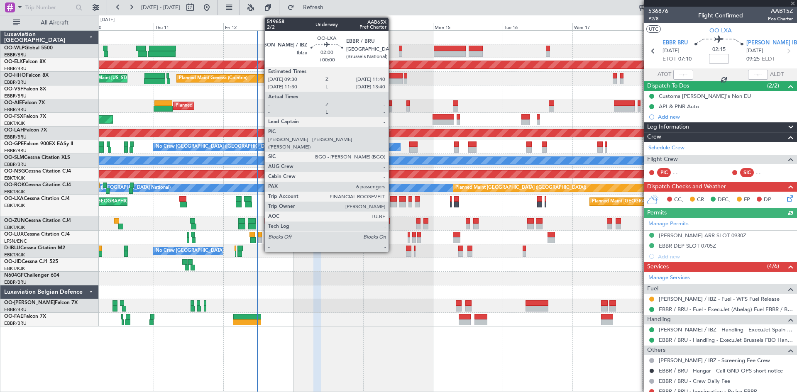
click at [392, 201] on div at bounding box center [393, 199] width 7 height 6
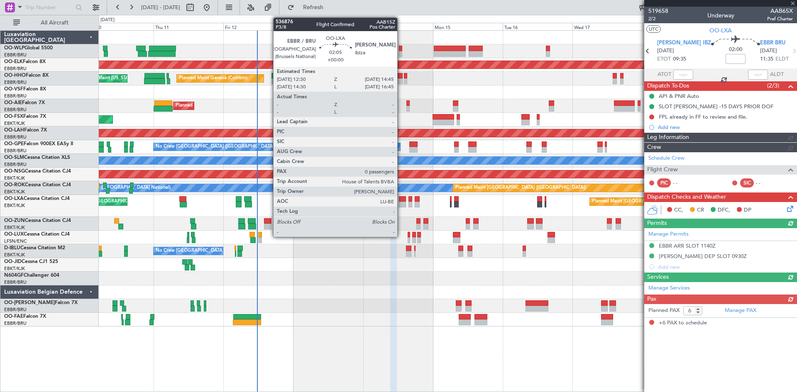
click at [401, 203] on div at bounding box center [402, 205] width 7 height 6
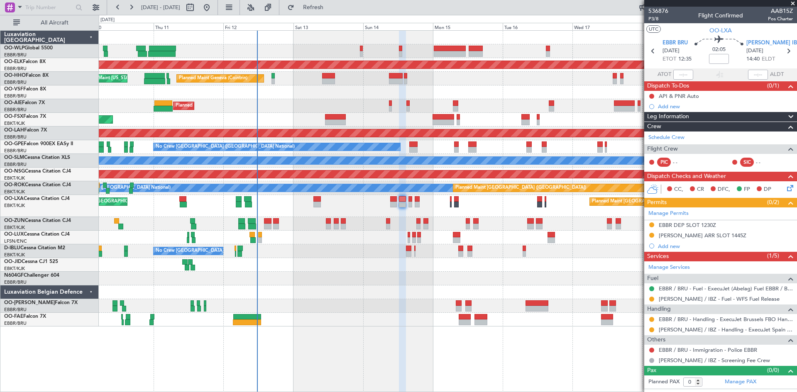
click at [790, 186] on icon at bounding box center [788, 186] width 7 height 7
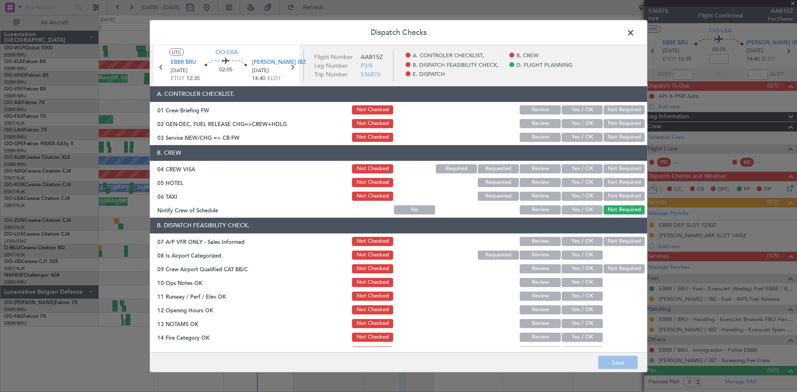
click at [582, 135] on button "Yes / OK" at bounding box center [582, 137] width 41 height 9
click at [582, 167] on button "Yes / OK" at bounding box center [582, 168] width 41 height 9
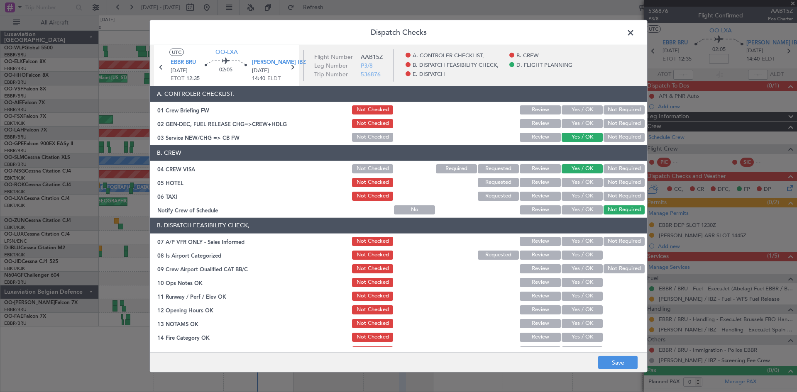
click at [484, 197] on button "Requested" at bounding box center [498, 196] width 41 height 9
click at [544, 196] on button "Review" at bounding box center [540, 196] width 41 height 9
click at [609, 180] on button "Not Required" at bounding box center [624, 182] width 41 height 9
click at [608, 196] on button "Not Required" at bounding box center [624, 196] width 41 height 9
click at [543, 193] on button "Review" at bounding box center [540, 196] width 41 height 9
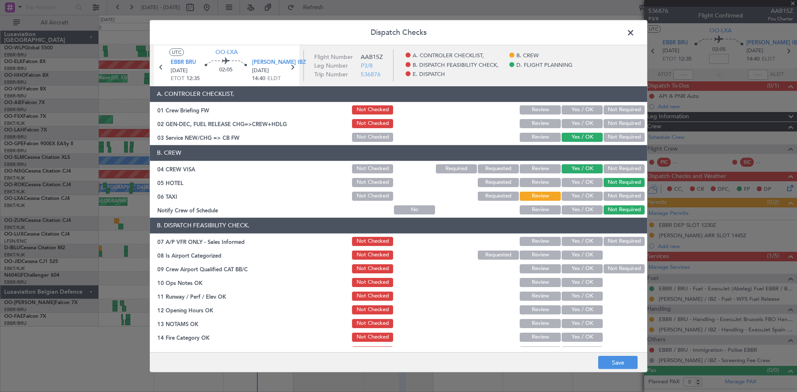
click at [534, 207] on button "Review" at bounding box center [540, 209] width 41 height 9
click at [604, 242] on button "Not Required" at bounding box center [624, 241] width 41 height 9
click at [583, 254] on button "Yes / OK" at bounding box center [582, 255] width 41 height 9
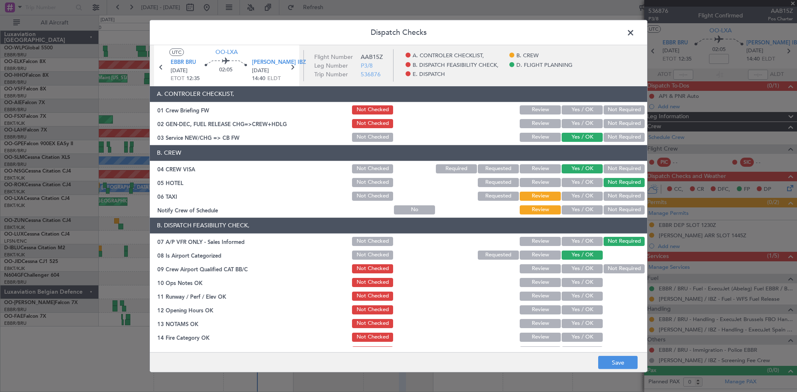
click at [606, 270] on button "Not Required" at bounding box center [624, 268] width 41 height 9
drag, startPoint x: 589, startPoint y: 280, endPoint x: 584, endPoint y: 291, distance: 11.5
click at [588, 281] on button "Yes / OK" at bounding box center [582, 282] width 41 height 9
click at [582, 298] on button "Yes / OK" at bounding box center [582, 296] width 41 height 9
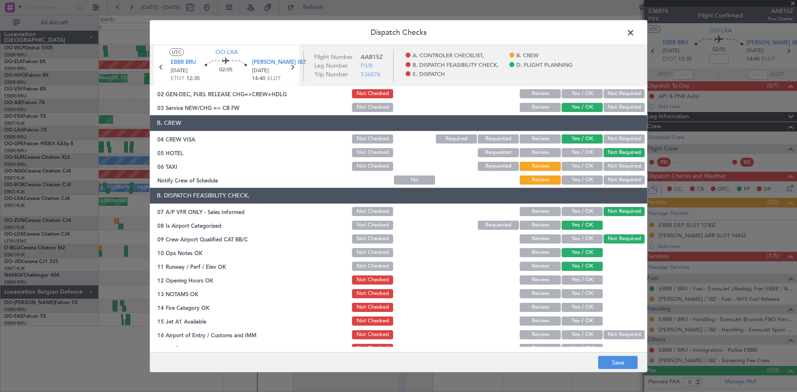
scroll to position [42, 0]
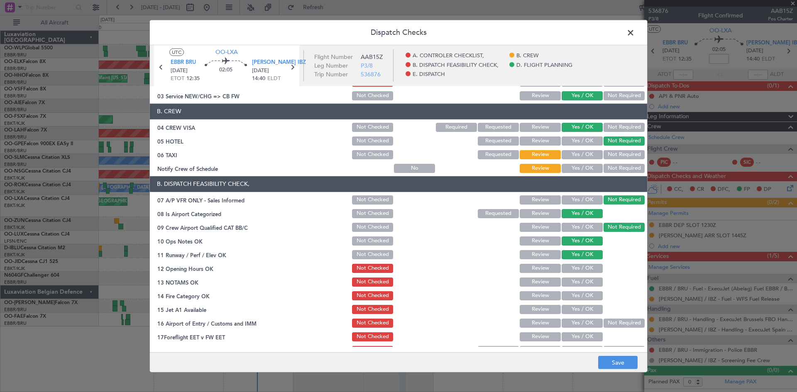
click at [579, 274] on div "Yes / OK" at bounding box center [581, 269] width 42 height 12
drag, startPoint x: 580, startPoint y: 273, endPoint x: 580, endPoint y: 278, distance: 4.6
click at [580, 274] on section "B. DISPATCH FEASIBILITY CHECK, 07 A/P VFR ONLY - Sales Informed Not Checked Rev…" at bounding box center [398, 266] width 497 height 180
click at [580, 285] on button "Yes / OK" at bounding box center [582, 282] width 41 height 9
click at [584, 272] on button "Yes / OK" at bounding box center [582, 268] width 41 height 9
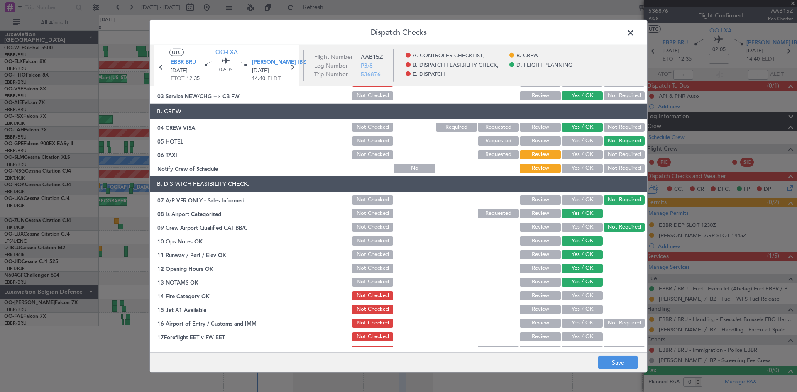
click at [584, 292] on button "Yes / OK" at bounding box center [582, 295] width 41 height 9
click at [582, 308] on button "Yes / OK" at bounding box center [582, 309] width 41 height 9
click at [611, 323] on button "Not Required" at bounding box center [624, 323] width 41 height 9
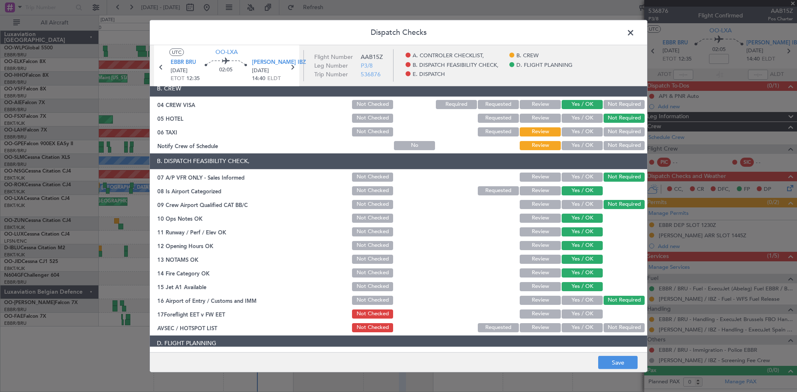
scroll to position [83, 0]
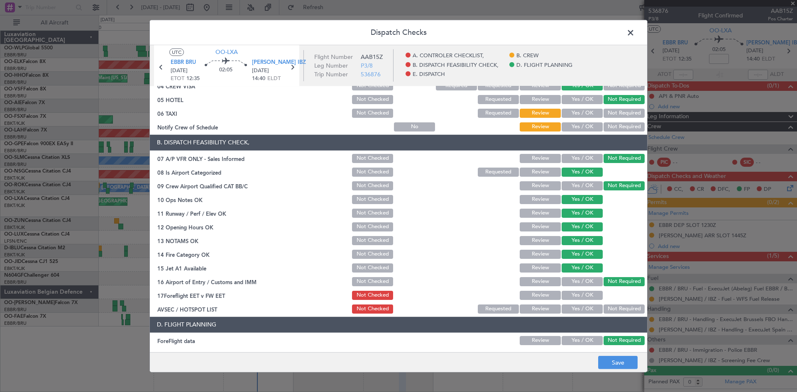
click at [575, 291] on button "Yes / OK" at bounding box center [582, 295] width 41 height 9
click at [608, 311] on button "Not Required" at bounding box center [624, 309] width 41 height 9
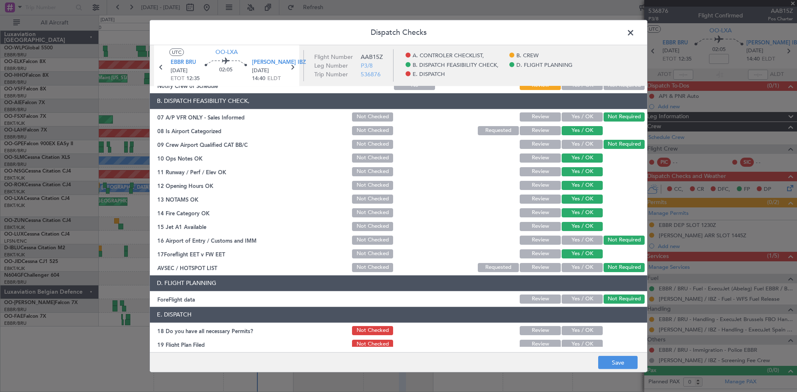
scroll to position [157, 0]
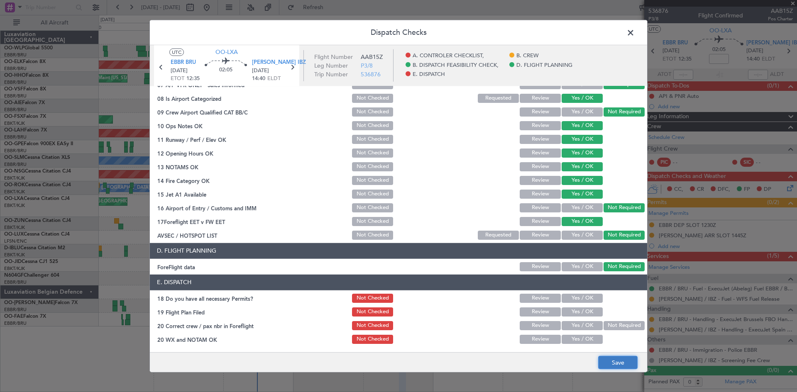
click at [629, 362] on button "Save" at bounding box center [617, 362] width 39 height 13
click at [296, 62] on icon at bounding box center [292, 66] width 11 height 11
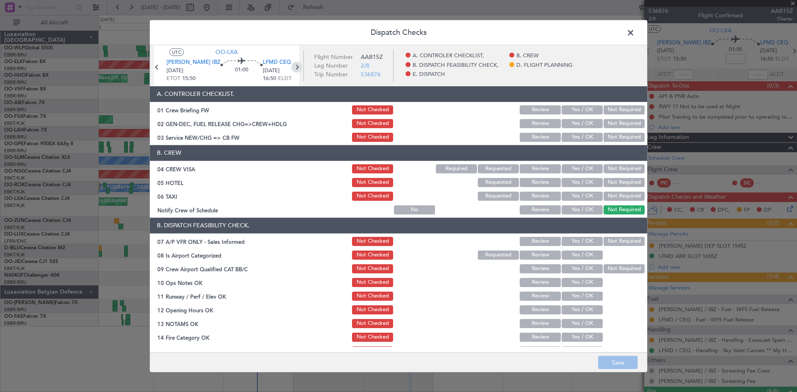
click at [291, 65] on icon at bounding box center [296, 66] width 11 height 11
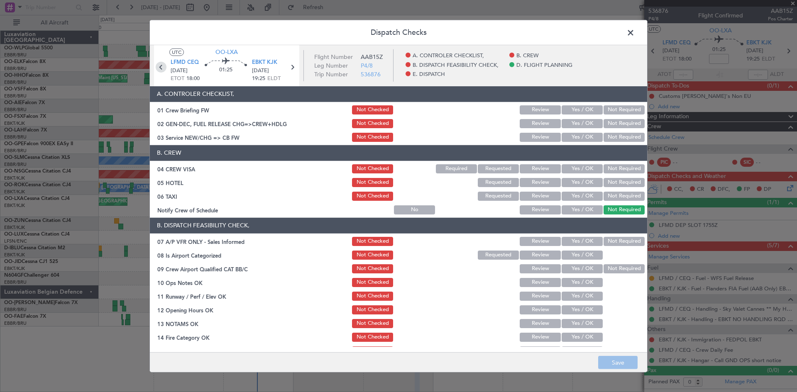
click at [163, 68] on icon at bounding box center [161, 66] width 11 height 11
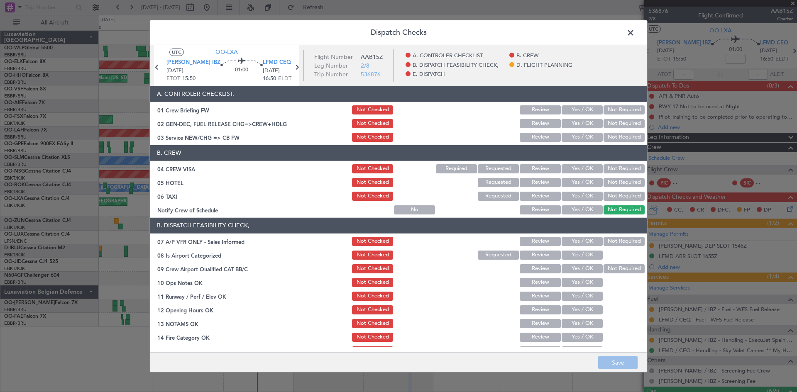
click at [574, 139] on button "Yes / OK" at bounding box center [582, 137] width 41 height 9
click at [578, 169] on button "Yes / OK" at bounding box center [582, 168] width 41 height 9
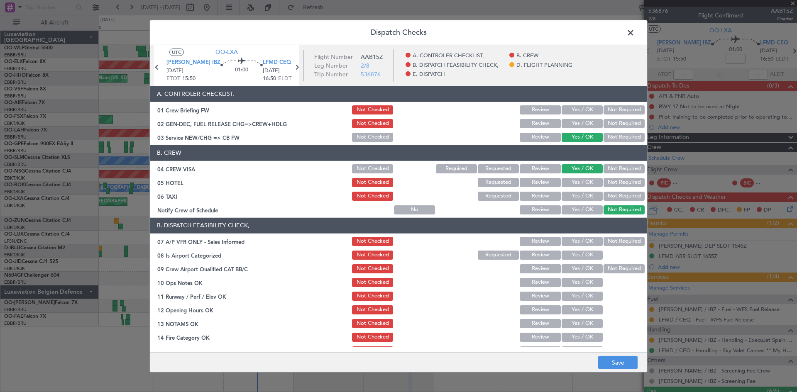
click at [604, 183] on button "Not Required" at bounding box center [624, 182] width 41 height 9
click at [607, 195] on button "Not Required" at bounding box center [624, 196] width 41 height 9
click at [587, 213] on button "Yes / OK" at bounding box center [582, 209] width 41 height 9
click at [592, 241] on button "Yes / OK" at bounding box center [582, 241] width 41 height 9
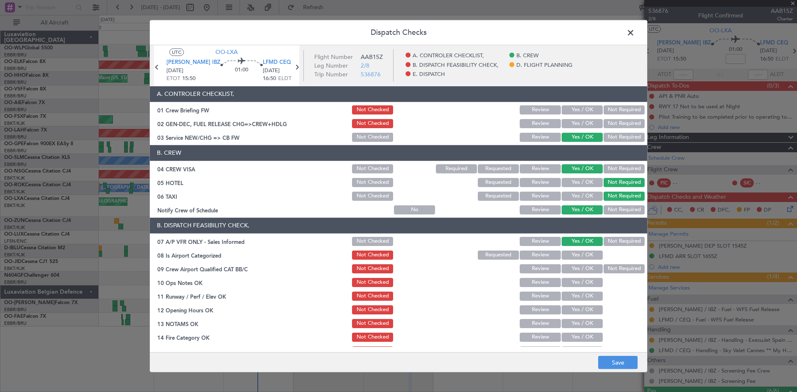
click at [582, 256] on button "Yes / OK" at bounding box center [582, 255] width 41 height 9
click at [607, 243] on button "Not Required" at bounding box center [624, 241] width 41 height 9
click at [589, 269] on button "Yes / OK" at bounding box center [582, 268] width 41 height 9
click at [584, 283] on button "Yes / OK" at bounding box center [582, 282] width 41 height 9
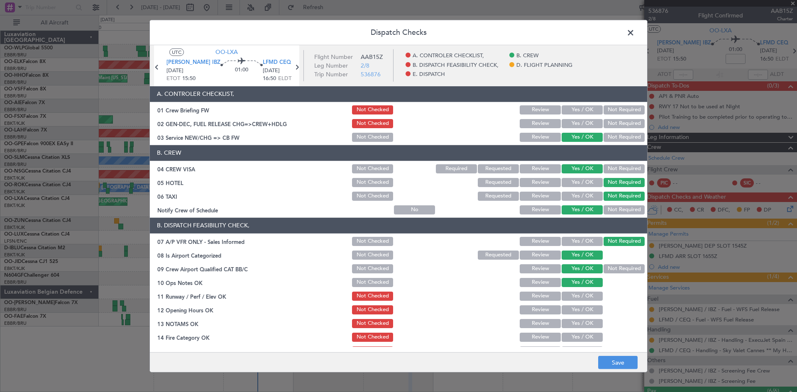
click at [546, 264] on button "Review" at bounding box center [540, 268] width 41 height 9
click at [569, 282] on button "Yes / OK" at bounding box center [582, 282] width 41 height 9
click at [575, 299] on button "Yes / OK" at bounding box center [582, 296] width 41 height 9
click at [578, 311] on button "Yes / OK" at bounding box center [582, 310] width 41 height 9
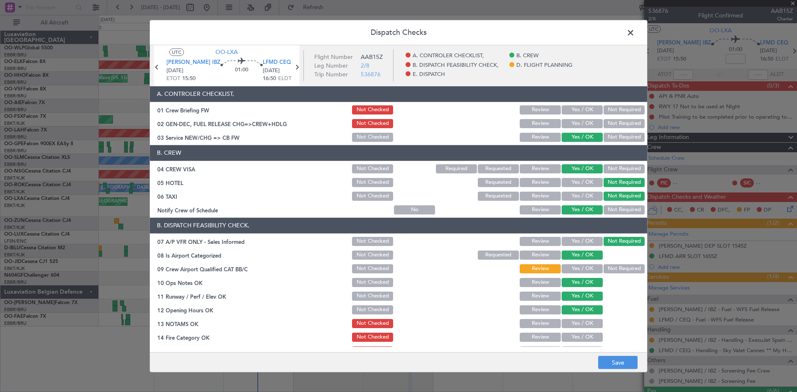
click at [580, 322] on button "Yes / OK" at bounding box center [582, 323] width 41 height 9
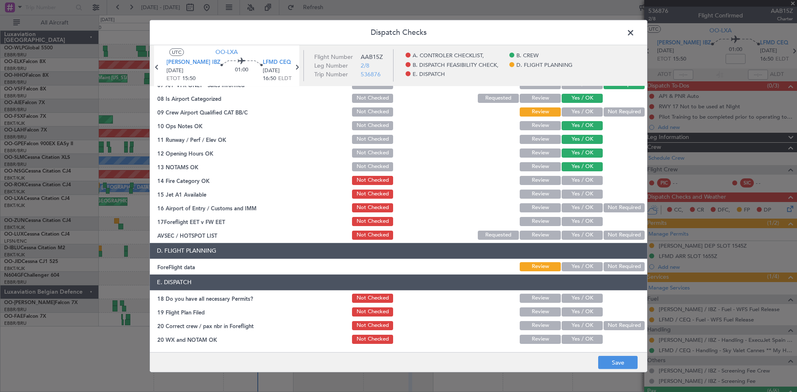
drag, startPoint x: 579, startPoint y: 178, endPoint x: 578, endPoint y: 203, distance: 25.0
click at [578, 203] on section "B. DISPATCH FEASIBILITY CHECK, 07 A/P VFR ONLY - Sales Informed Not Checked Rev…" at bounding box center [398, 151] width 497 height 180
click at [577, 198] on button "Yes / OK" at bounding box center [582, 194] width 41 height 9
click at [578, 182] on button "Yes / OK" at bounding box center [582, 180] width 41 height 9
click at [615, 213] on div "Not Required" at bounding box center [623, 208] width 42 height 12
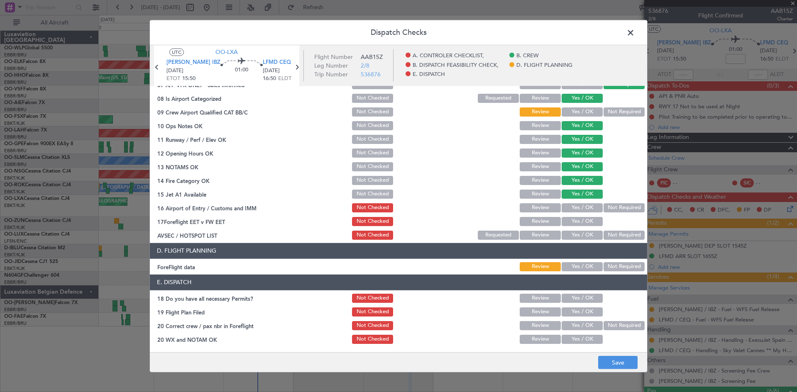
click at [612, 210] on button "Not Required" at bounding box center [624, 207] width 41 height 9
click at [590, 223] on button "Yes / OK" at bounding box center [582, 221] width 41 height 9
click at [604, 235] on button "Not Required" at bounding box center [624, 235] width 41 height 9
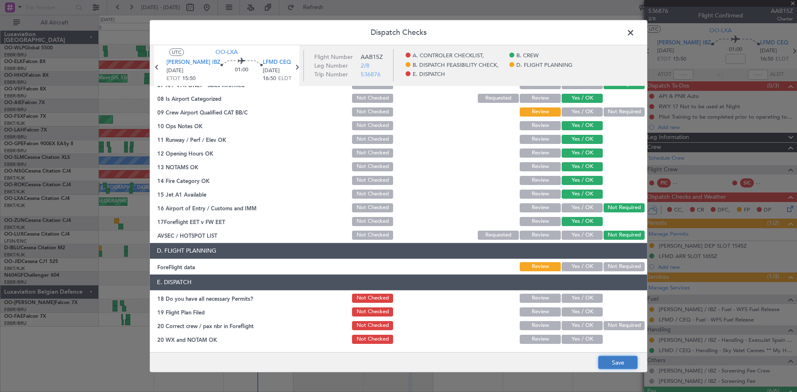
click at [614, 359] on button "Save" at bounding box center [617, 362] width 39 height 13
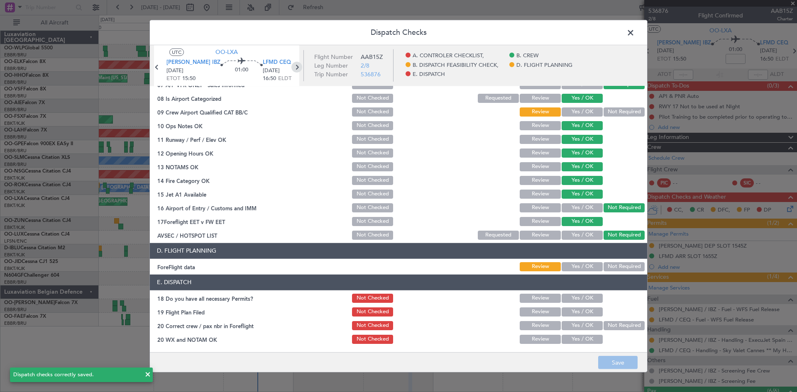
click at [291, 68] on icon at bounding box center [296, 66] width 11 height 11
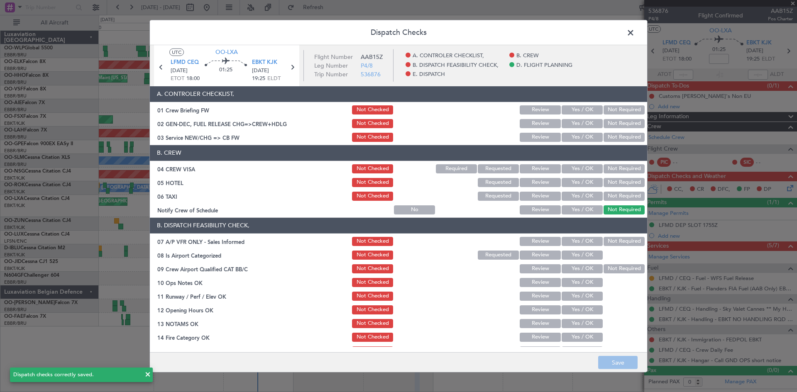
click at [531, 190] on section "B. CREW 04 CREW VISA Not Checked Required Requested Review Yes / OK Not Require…" at bounding box center [398, 180] width 497 height 71
click at [531, 192] on button "Review" at bounding box center [540, 196] width 41 height 9
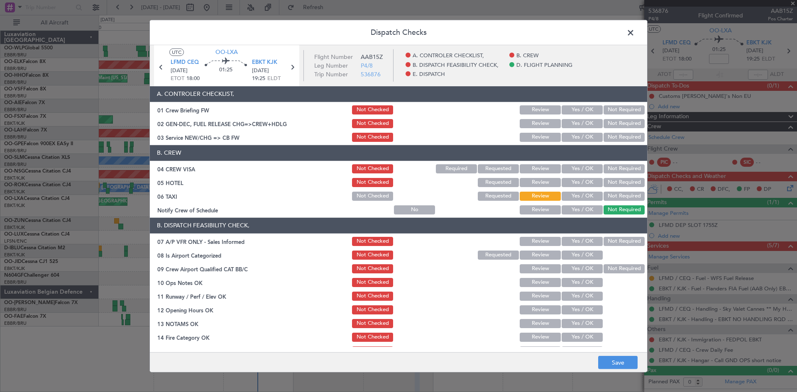
click at [588, 168] on button "Yes / OK" at bounding box center [582, 168] width 41 height 9
click at [611, 182] on button "Not Required" at bounding box center [624, 182] width 41 height 9
click at [567, 210] on button "Yes / OK" at bounding box center [582, 209] width 41 height 9
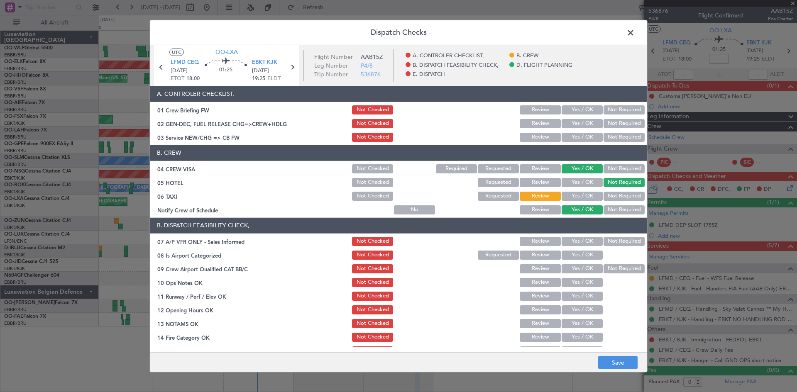
click at [609, 245] on button "Not Required" at bounding box center [624, 241] width 41 height 9
click at [580, 253] on button "Yes / OK" at bounding box center [582, 255] width 41 height 9
click at [604, 269] on button "Not Required" at bounding box center [624, 268] width 41 height 9
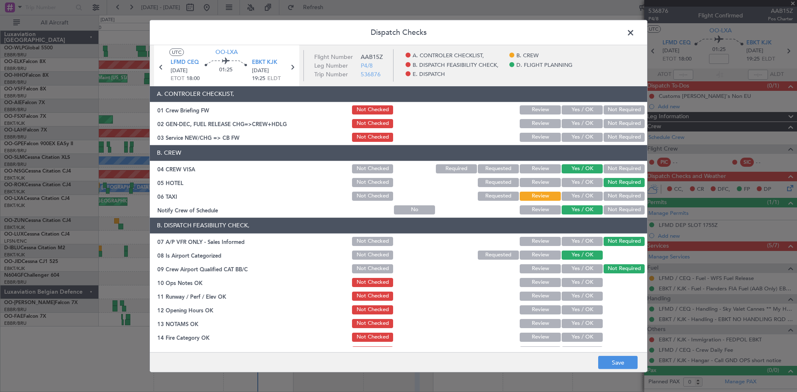
click at [584, 281] on button "Yes / OK" at bounding box center [582, 282] width 41 height 9
click at [580, 292] on div "Yes / OK" at bounding box center [581, 297] width 42 height 12
click at [579, 298] on button "Yes / OK" at bounding box center [582, 296] width 41 height 9
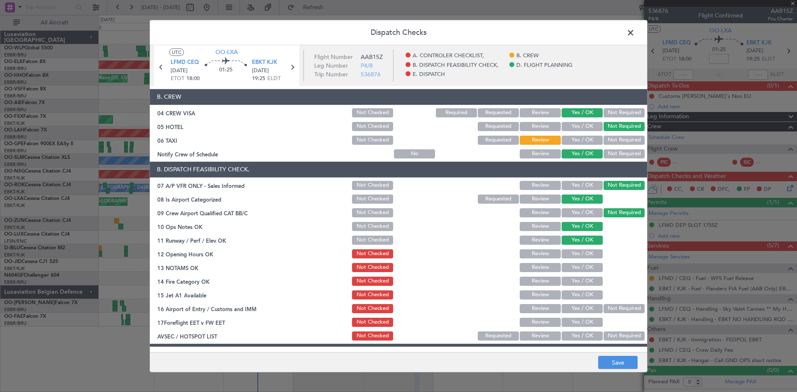
scroll to position [125, 0]
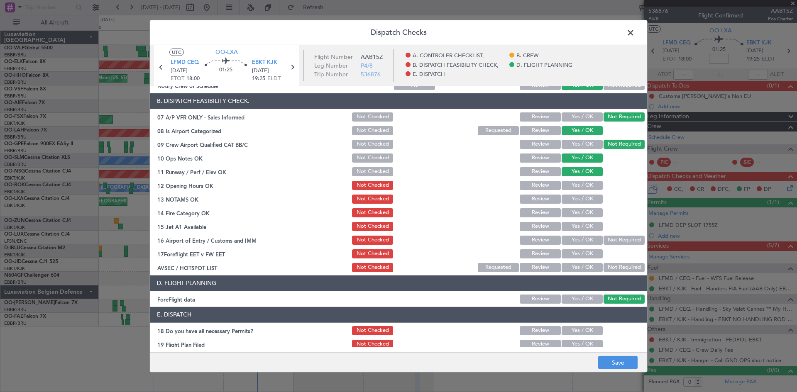
click at [539, 149] on button "Review" at bounding box center [540, 144] width 41 height 9
click at [578, 176] on div "Yes / OK" at bounding box center [581, 172] width 42 height 12
drag, startPoint x: 579, startPoint y: 184, endPoint x: 579, endPoint y: 189, distance: 5.0
click at [579, 186] on button "Yes / OK" at bounding box center [582, 185] width 41 height 9
click at [579, 202] on button "Yes / OK" at bounding box center [582, 199] width 41 height 9
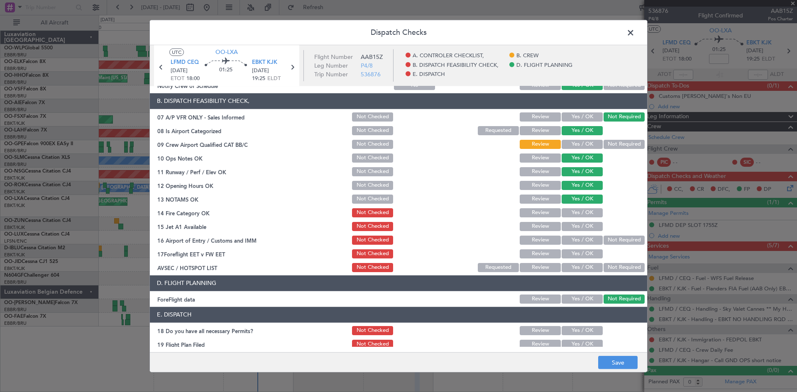
click at [578, 215] on button "Yes / OK" at bounding box center [582, 212] width 41 height 9
click at [578, 225] on button "Yes / OK" at bounding box center [582, 226] width 41 height 9
click at [613, 243] on button "Not Required" at bounding box center [624, 240] width 41 height 9
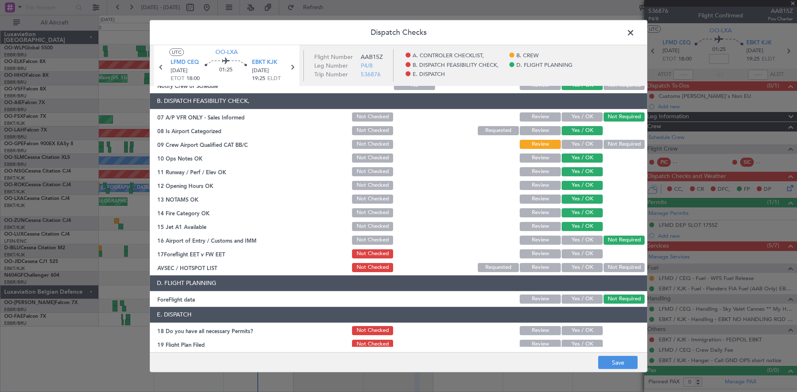
click at [582, 255] on button "Yes / OK" at bounding box center [582, 253] width 41 height 9
click at [605, 267] on button "Not Required" at bounding box center [624, 267] width 41 height 9
click at [623, 367] on button "Save" at bounding box center [617, 362] width 39 height 13
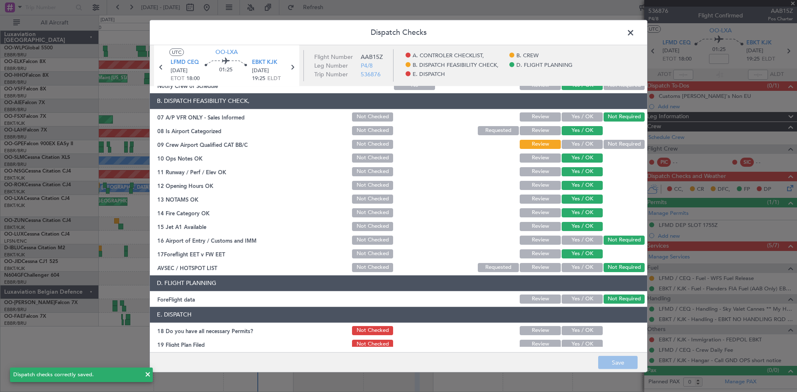
click at [635, 36] on span at bounding box center [635, 34] width 0 height 17
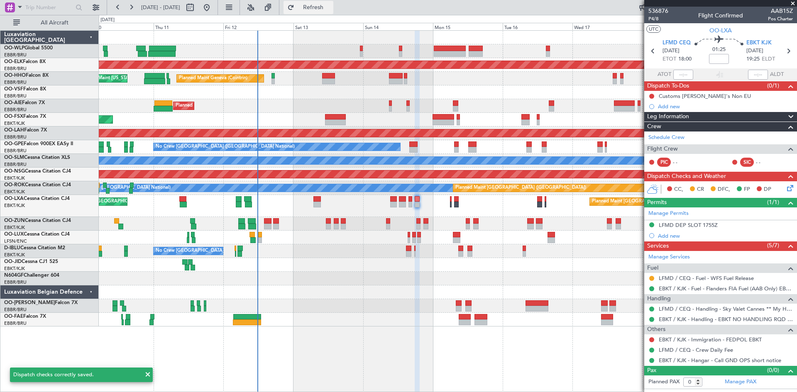
click at [331, 6] on span "Refresh" at bounding box center [313, 8] width 35 height 6
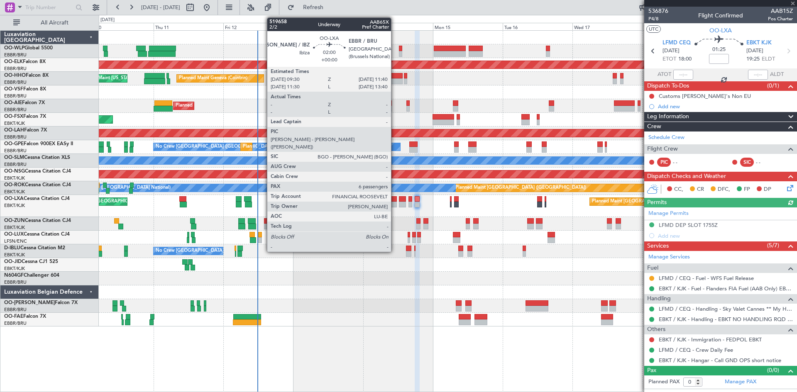
click at [395, 203] on div at bounding box center [393, 205] width 7 height 6
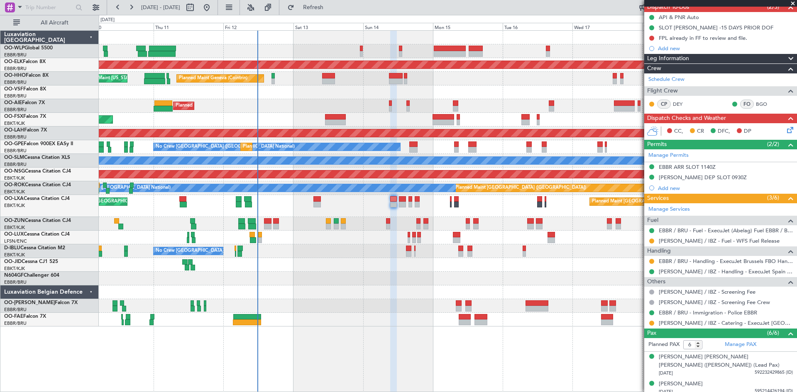
scroll to position [83, 0]
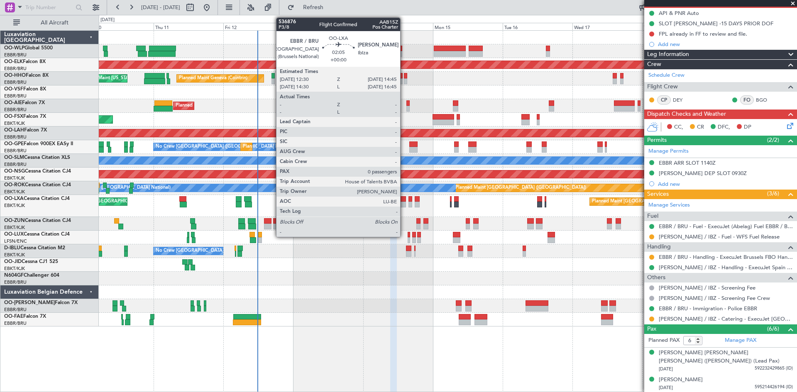
click at [404, 204] on div at bounding box center [402, 205] width 7 height 6
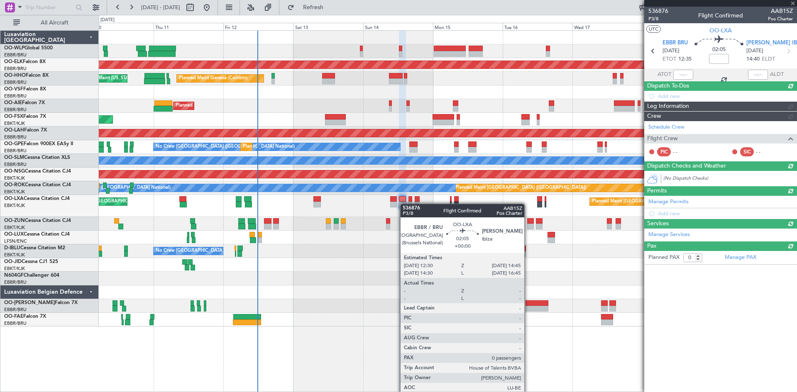
scroll to position [0, 0]
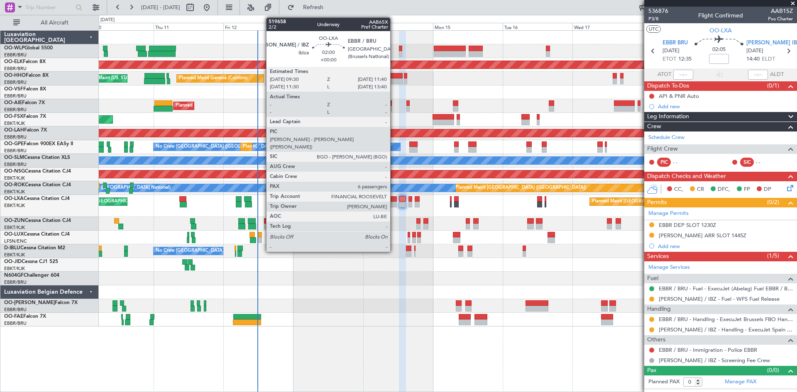
click at [394, 200] on div at bounding box center [393, 199] width 7 height 6
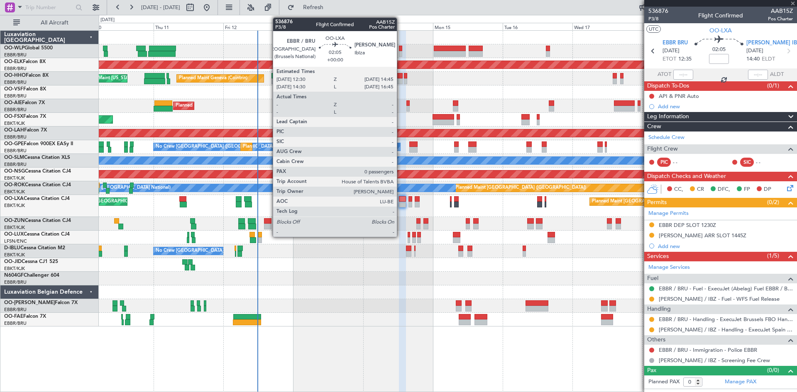
type input "6"
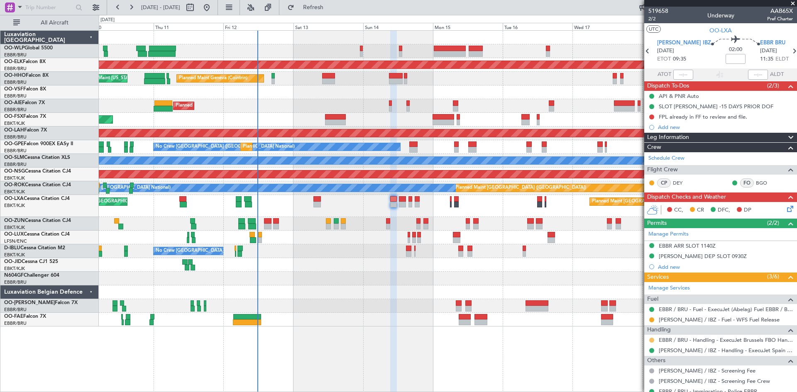
click at [651, 340] on button at bounding box center [651, 340] width 5 height 5
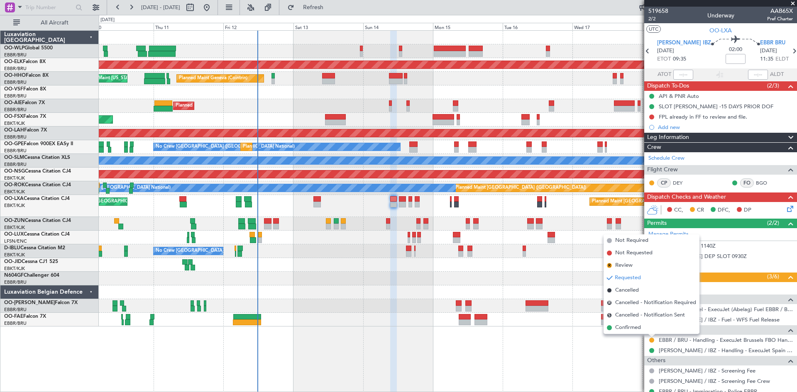
click at [625, 348] on div "Planned Maint Liege Planned Maint Kortrijk-Wevelgem Planned Maint Geneva (Coint…" at bounding box center [448, 211] width 698 height 362
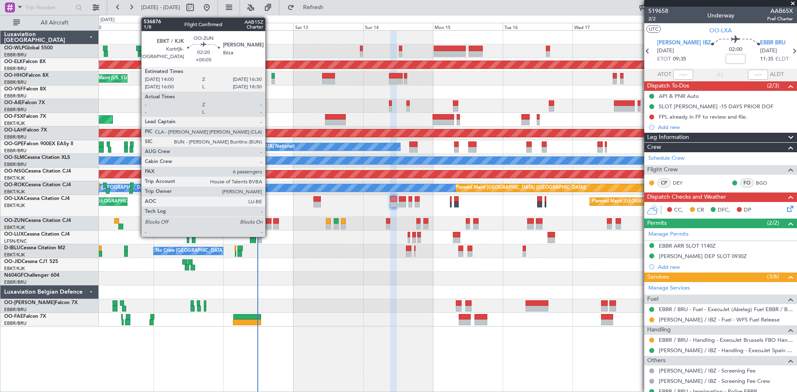
click at [269, 223] on div at bounding box center [267, 221] width 7 height 6
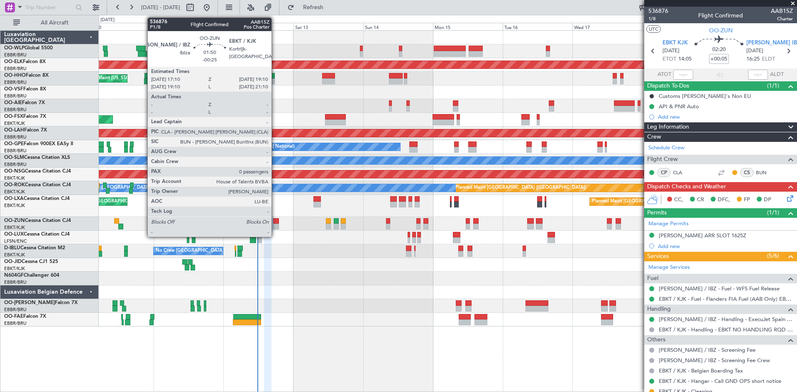
click at [275, 223] on div at bounding box center [276, 221] width 6 height 6
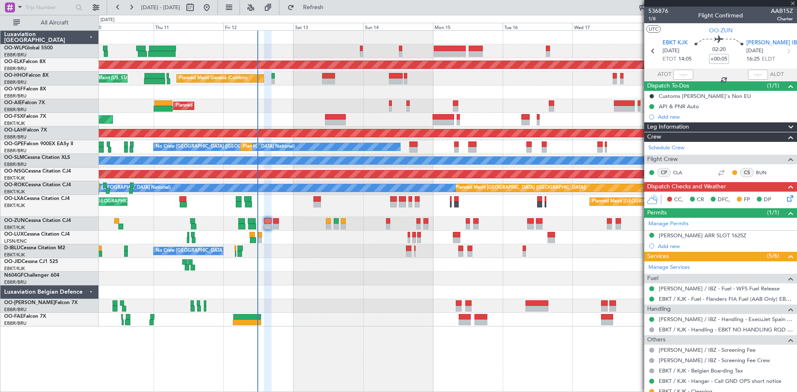
type input "-00:25"
type input "0"
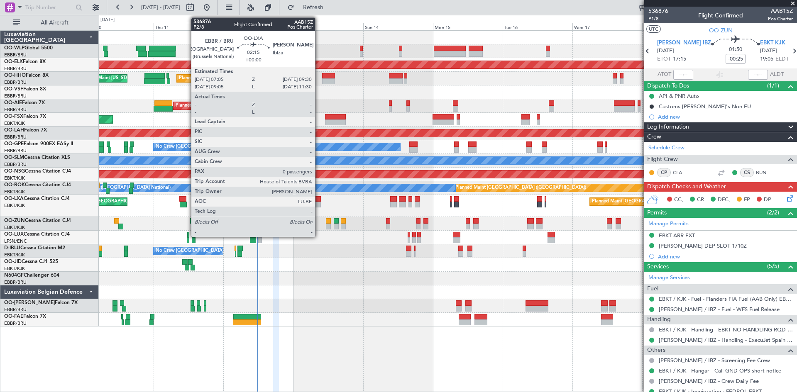
click at [319, 206] on div at bounding box center [316, 205] width 7 height 6
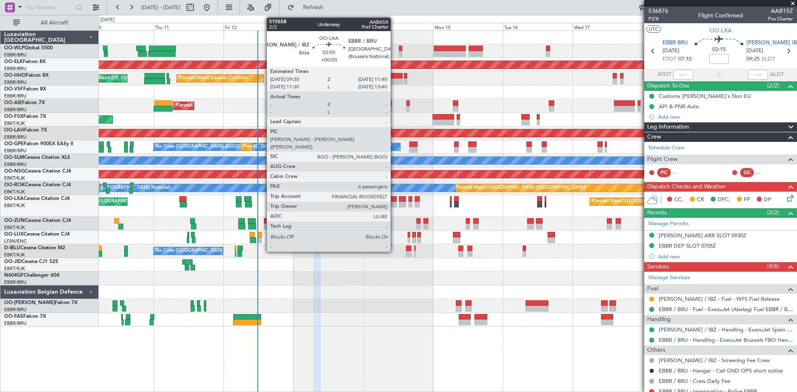
click at [394, 200] on div at bounding box center [393, 199] width 7 height 6
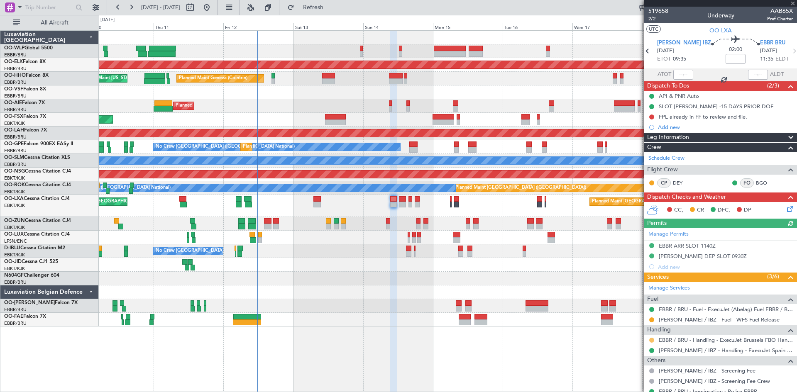
click at [651, 342] on button at bounding box center [651, 340] width 5 height 5
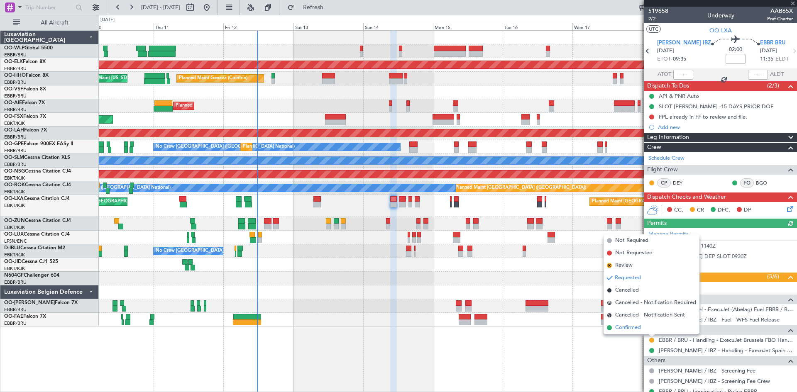
click at [631, 330] on span "Confirmed" at bounding box center [628, 328] width 26 height 8
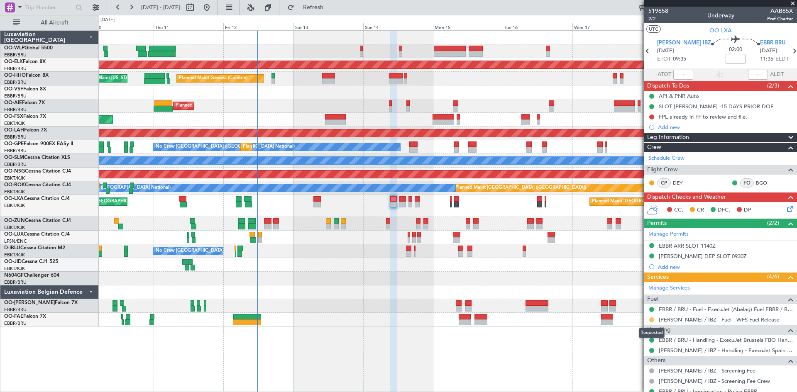
click at [649, 320] on button at bounding box center [651, 320] width 5 height 5
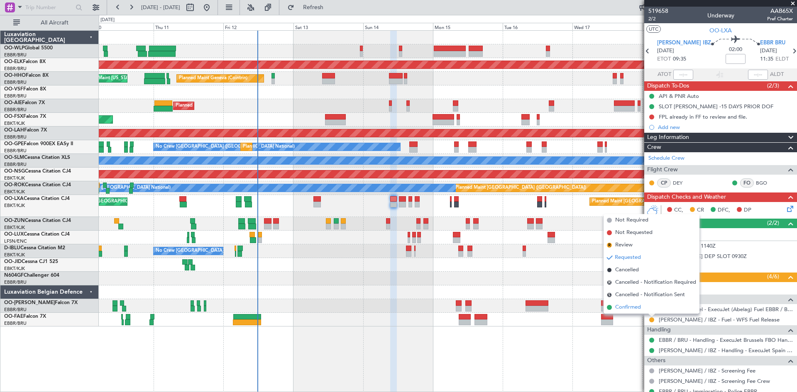
click at [638, 312] on li "Confirmed" at bounding box center [652, 307] width 96 height 12
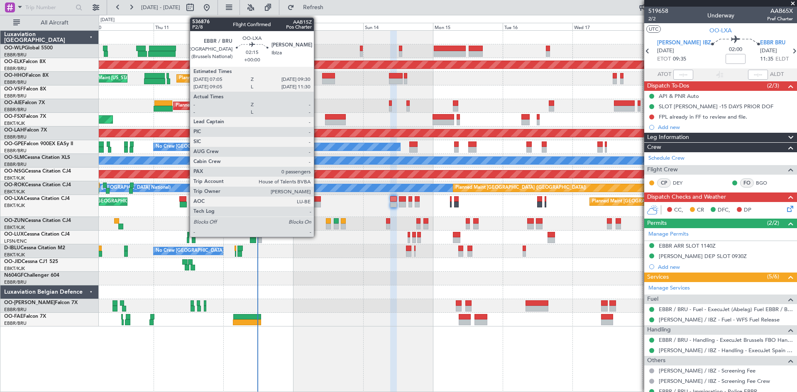
click at [318, 204] on div at bounding box center [316, 205] width 7 height 6
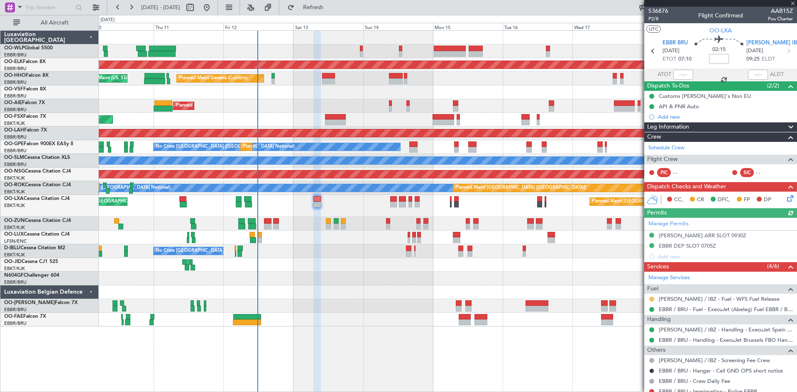
click at [650, 300] on button at bounding box center [651, 299] width 5 height 5
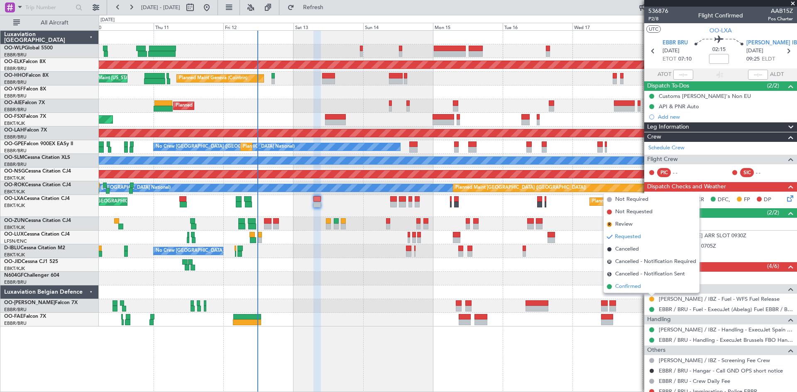
click at [631, 289] on span "Confirmed" at bounding box center [628, 287] width 26 height 8
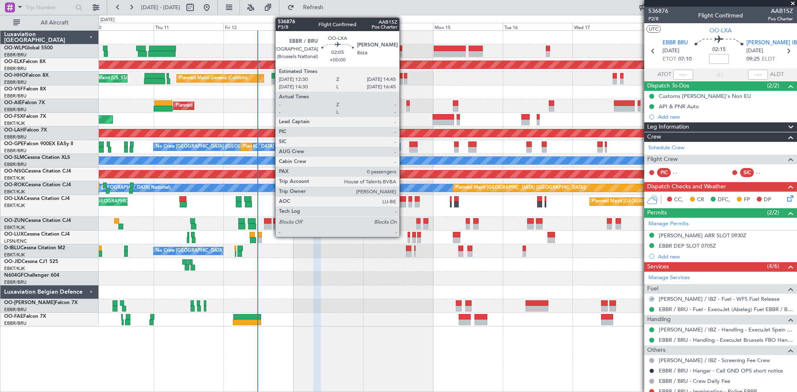
click at [403, 204] on div at bounding box center [402, 205] width 7 height 6
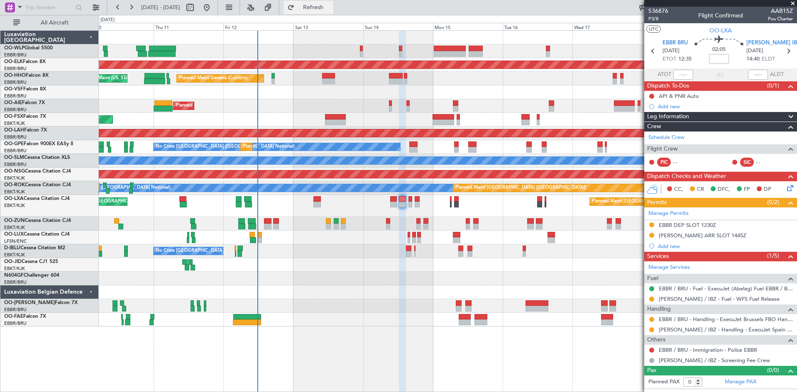
click at [320, 2] on button "Refresh" at bounding box center [309, 7] width 50 height 13
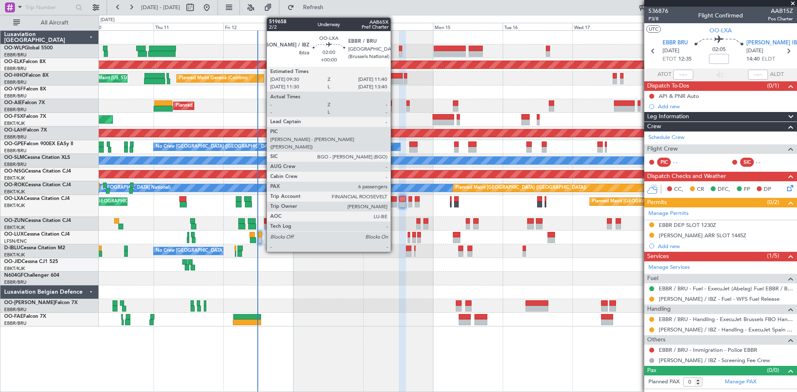
click at [394, 202] on div at bounding box center [393, 205] width 7 height 6
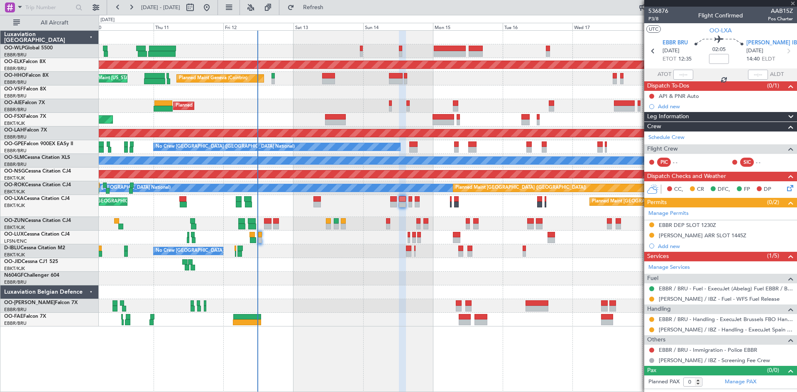
type input "6"
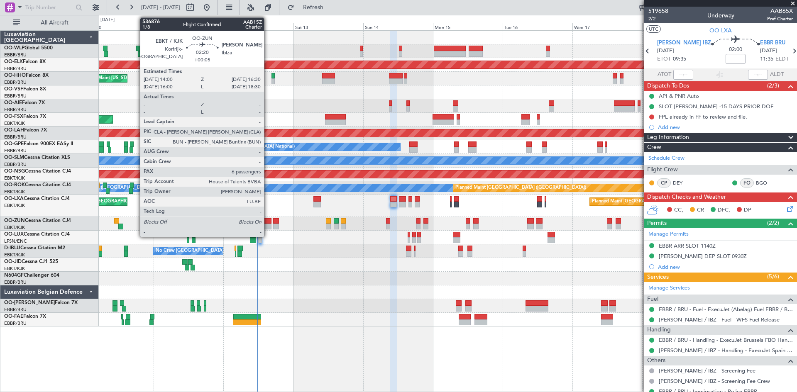
click at [268, 226] on div at bounding box center [267, 227] width 7 height 6
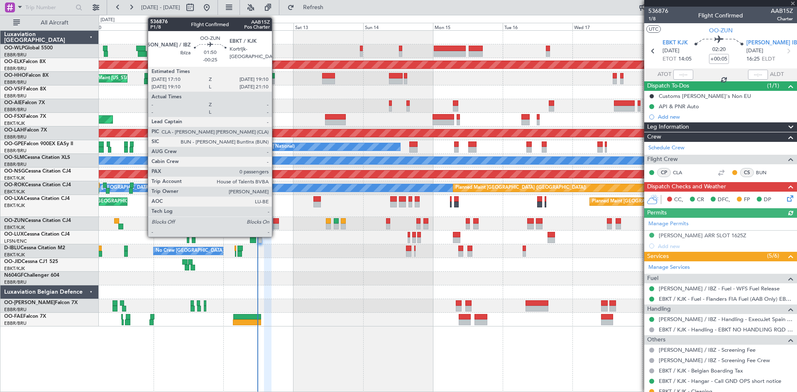
click at [276, 224] on div at bounding box center [276, 227] width 6 height 6
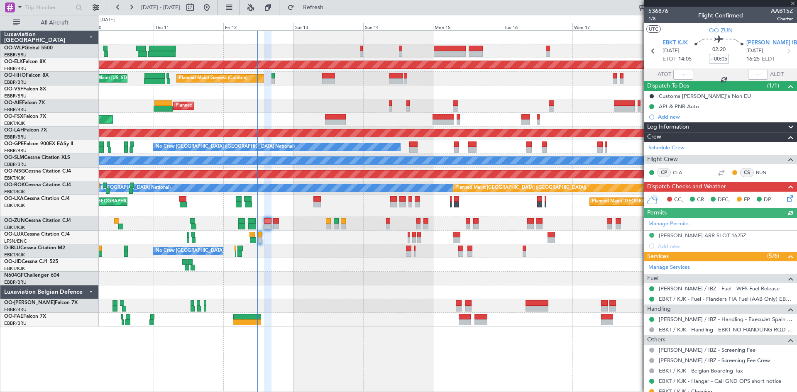
type input "-00:25"
type input "0"
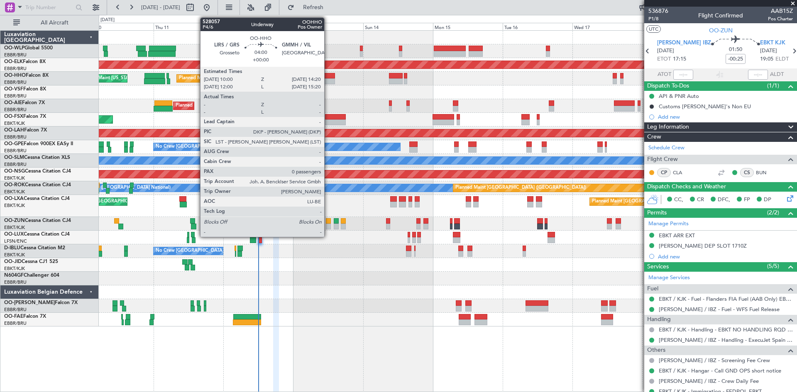
click at [328, 82] on div at bounding box center [328, 81] width 13 height 6
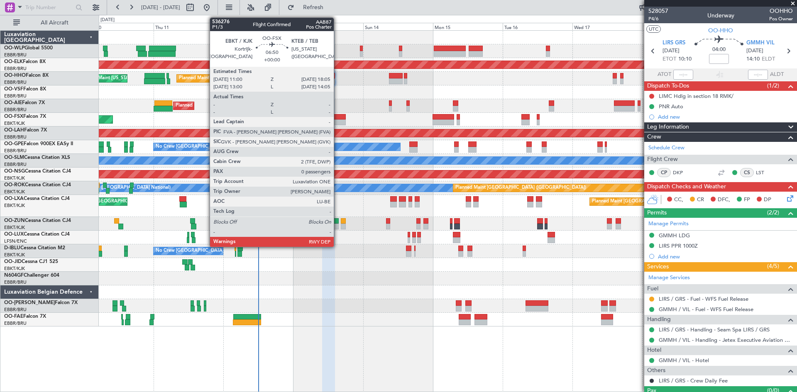
click at [337, 116] on div at bounding box center [335, 117] width 21 height 6
